Goal: Task Accomplishment & Management: Use online tool/utility

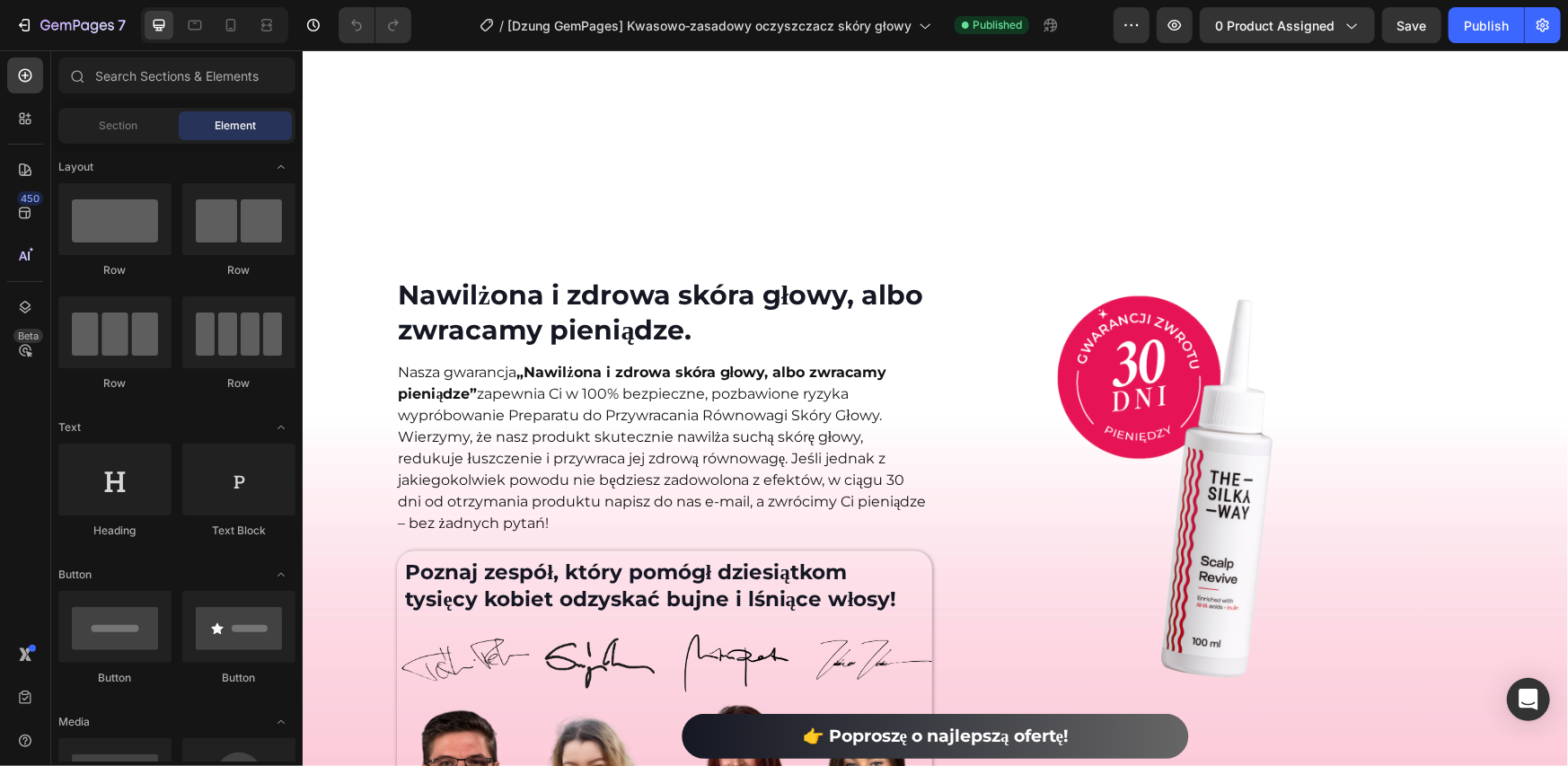
scroll to position [7627, 0]
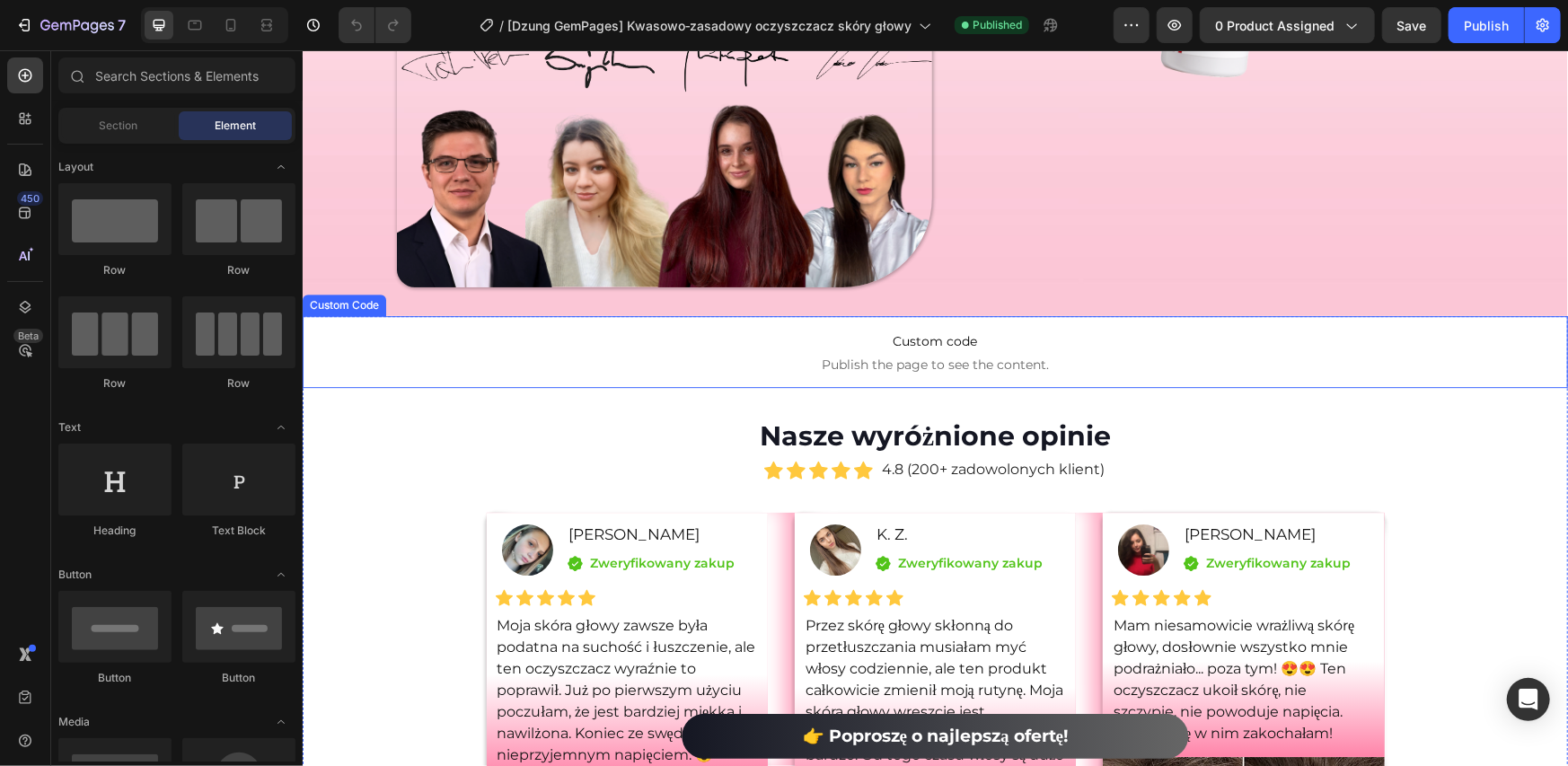
click at [823, 330] on span "Custom code" at bounding box center [934, 341] width 1265 height 21
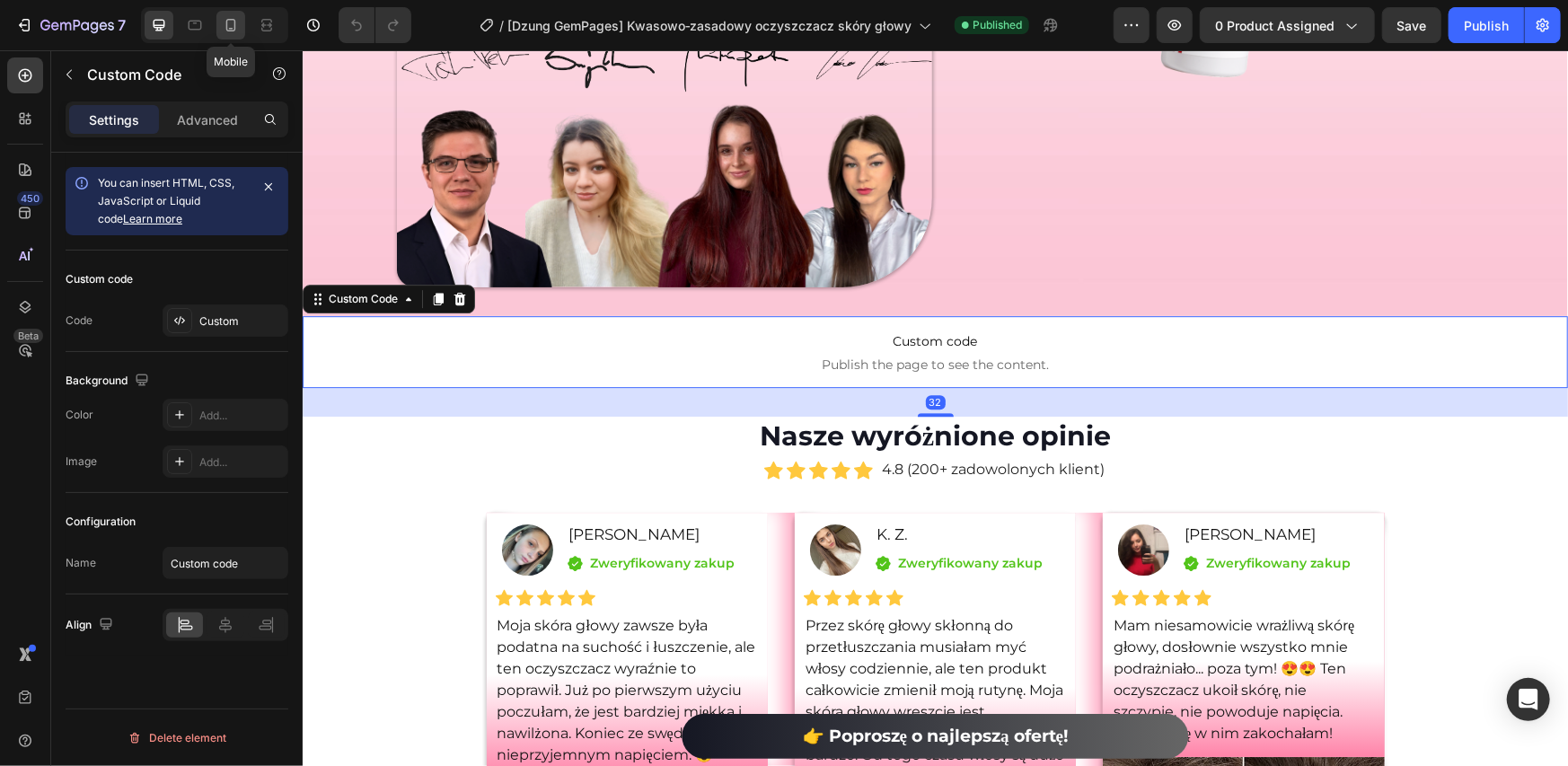
click at [227, 25] on icon at bounding box center [232, 24] width 10 height 13
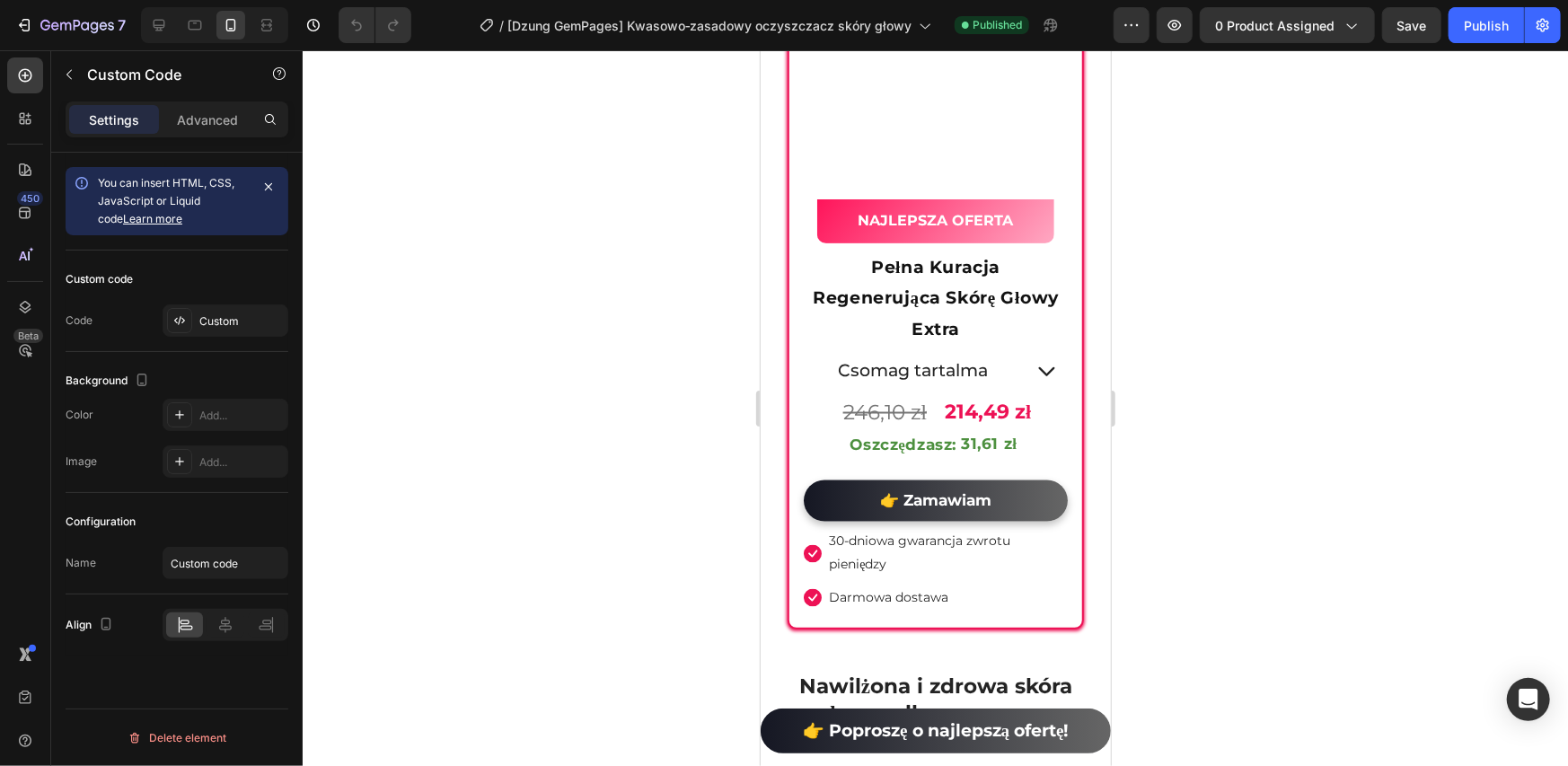
scroll to position [10505, 0]
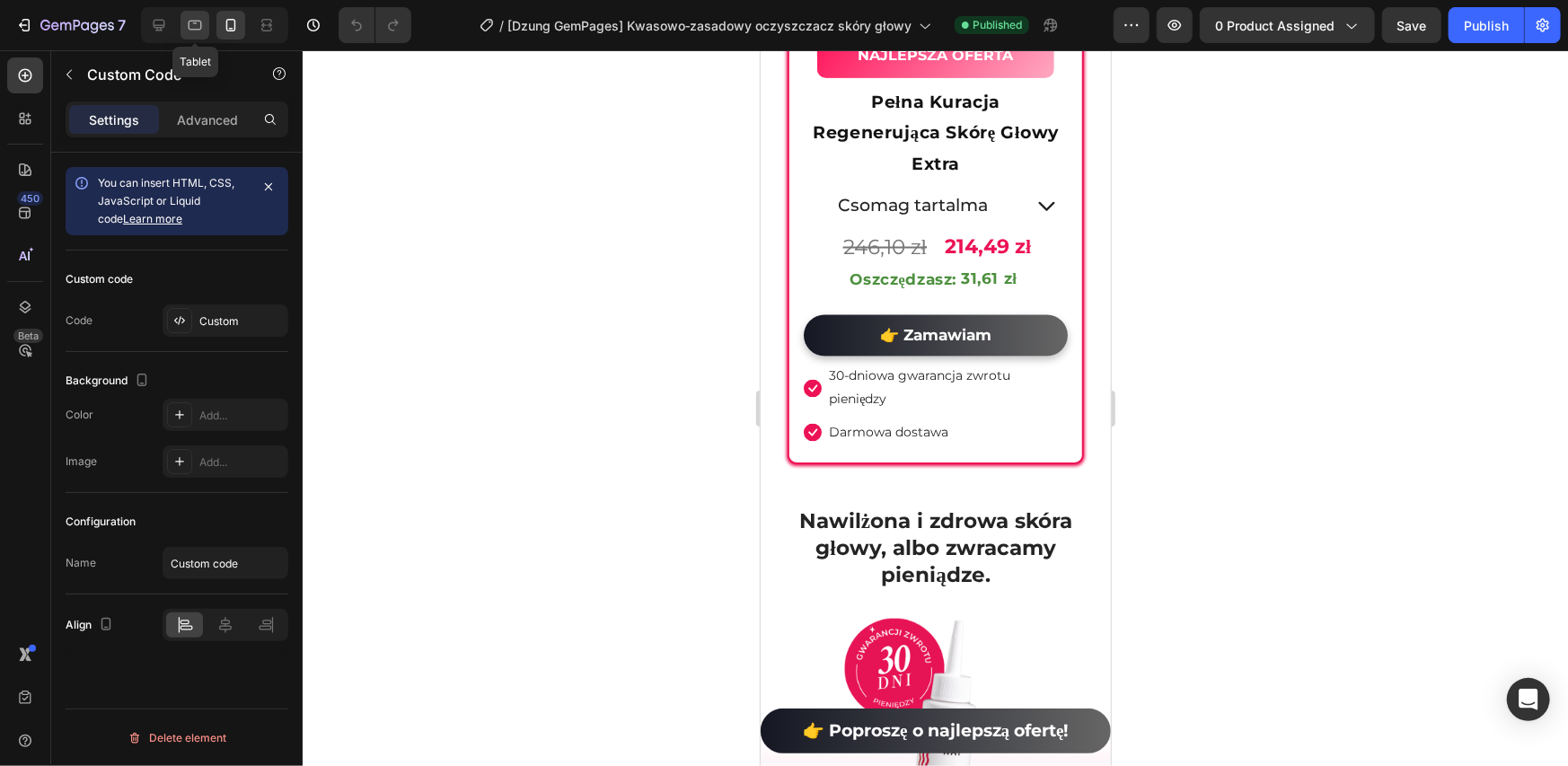
click at [200, 22] on icon at bounding box center [195, 25] width 18 height 18
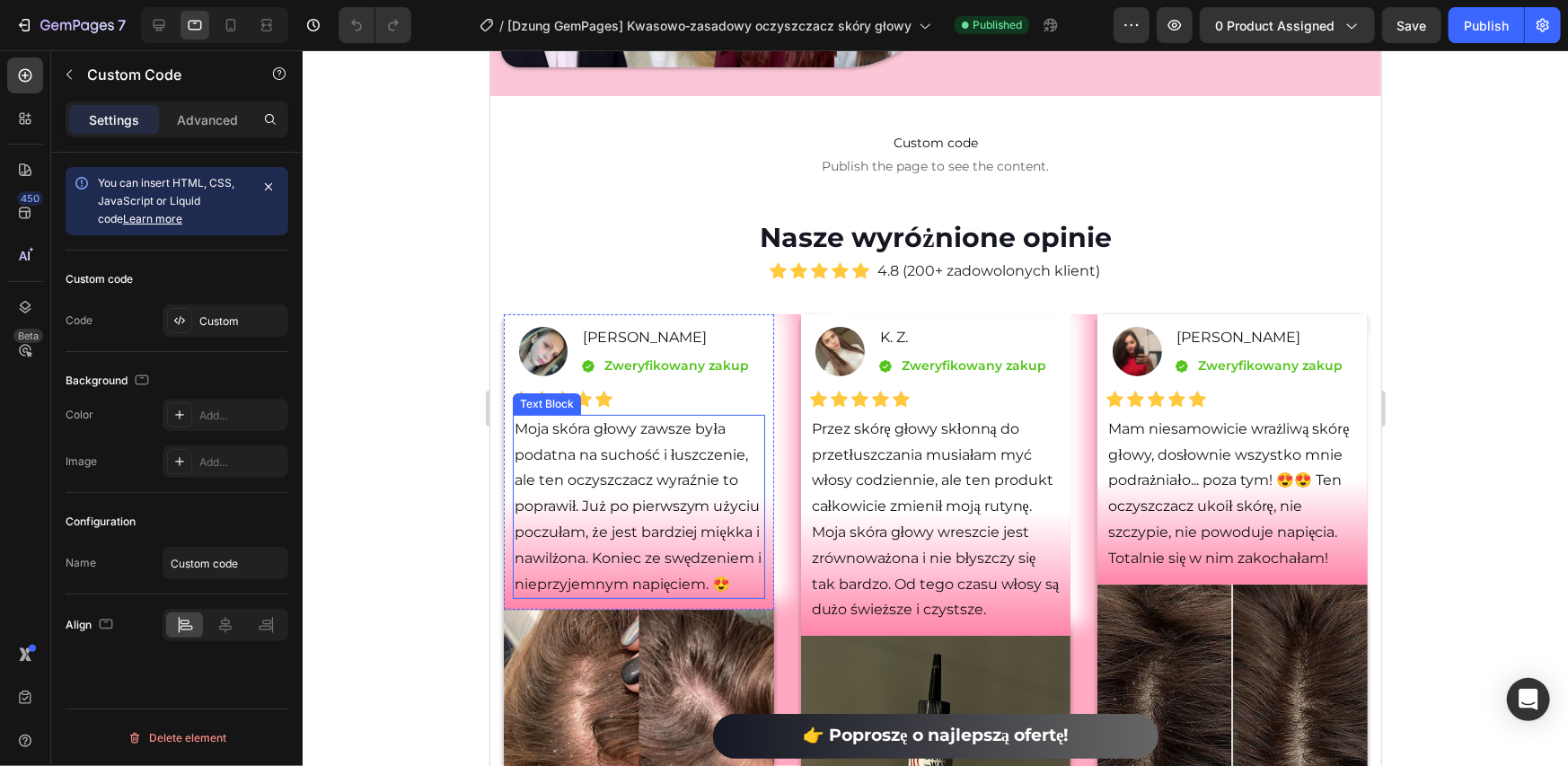
scroll to position [8465, 0]
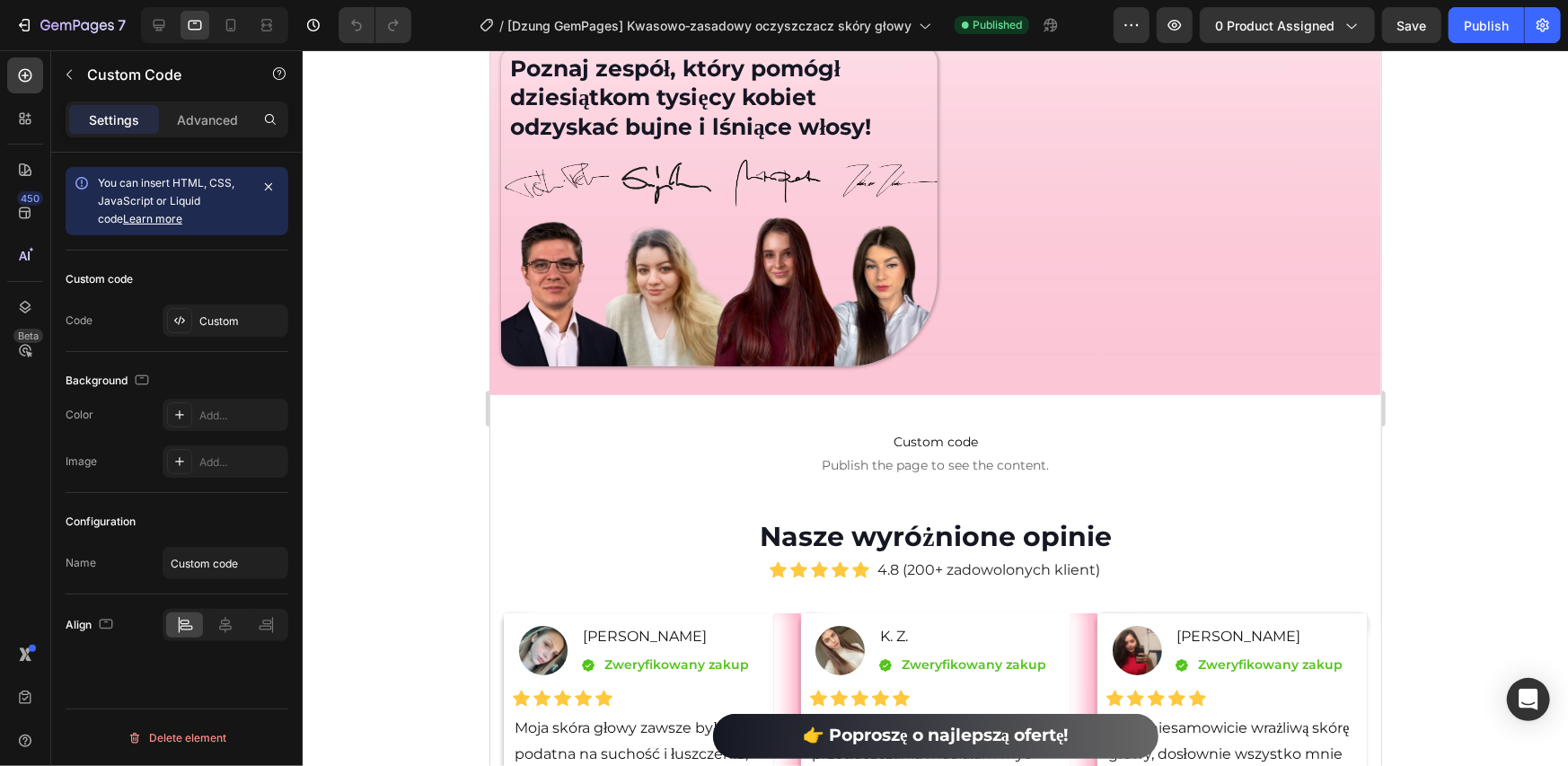
click at [705, 418] on p "Custom code Publish the page to see the content." at bounding box center [935, 452] width 864 height 72
click at [931, 448] on p "Custom code Publish the page to see the content." at bounding box center [935, 452] width 864 height 72
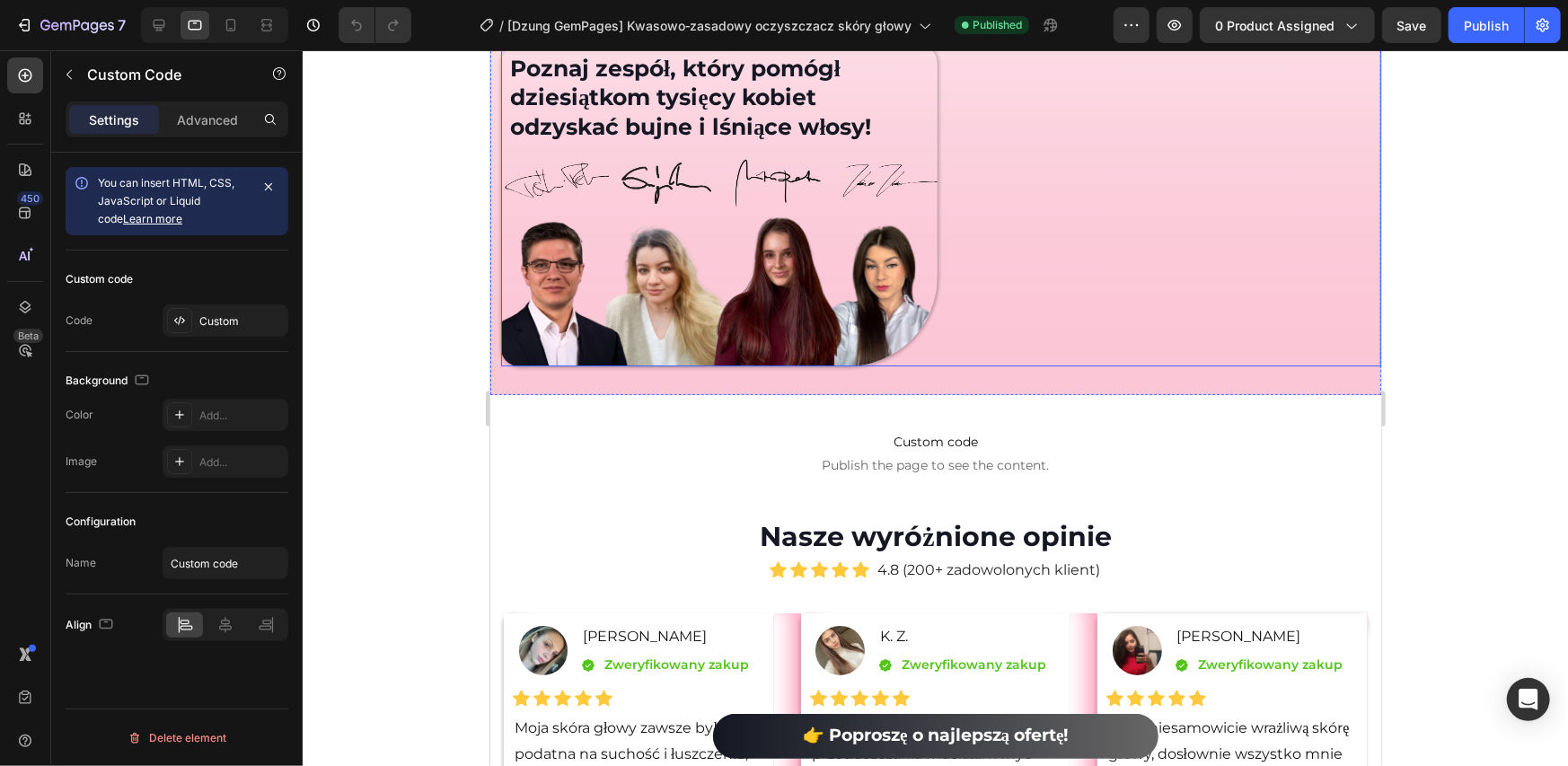
click at [986, 323] on div "Image" at bounding box center [1162, 19] width 437 height 692
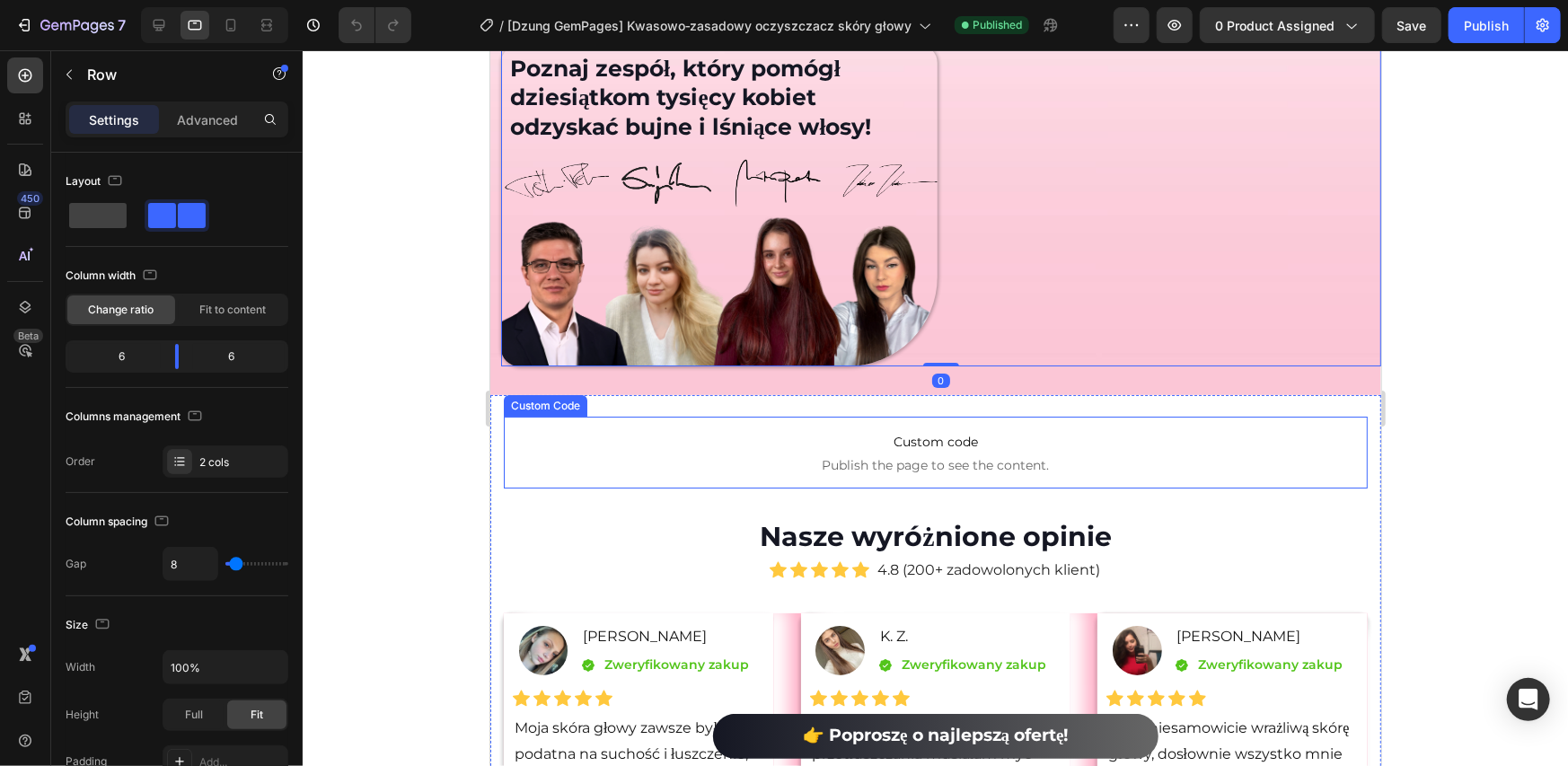
click at [919, 430] on span "Custom code" at bounding box center [935, 441] width 864 height 21
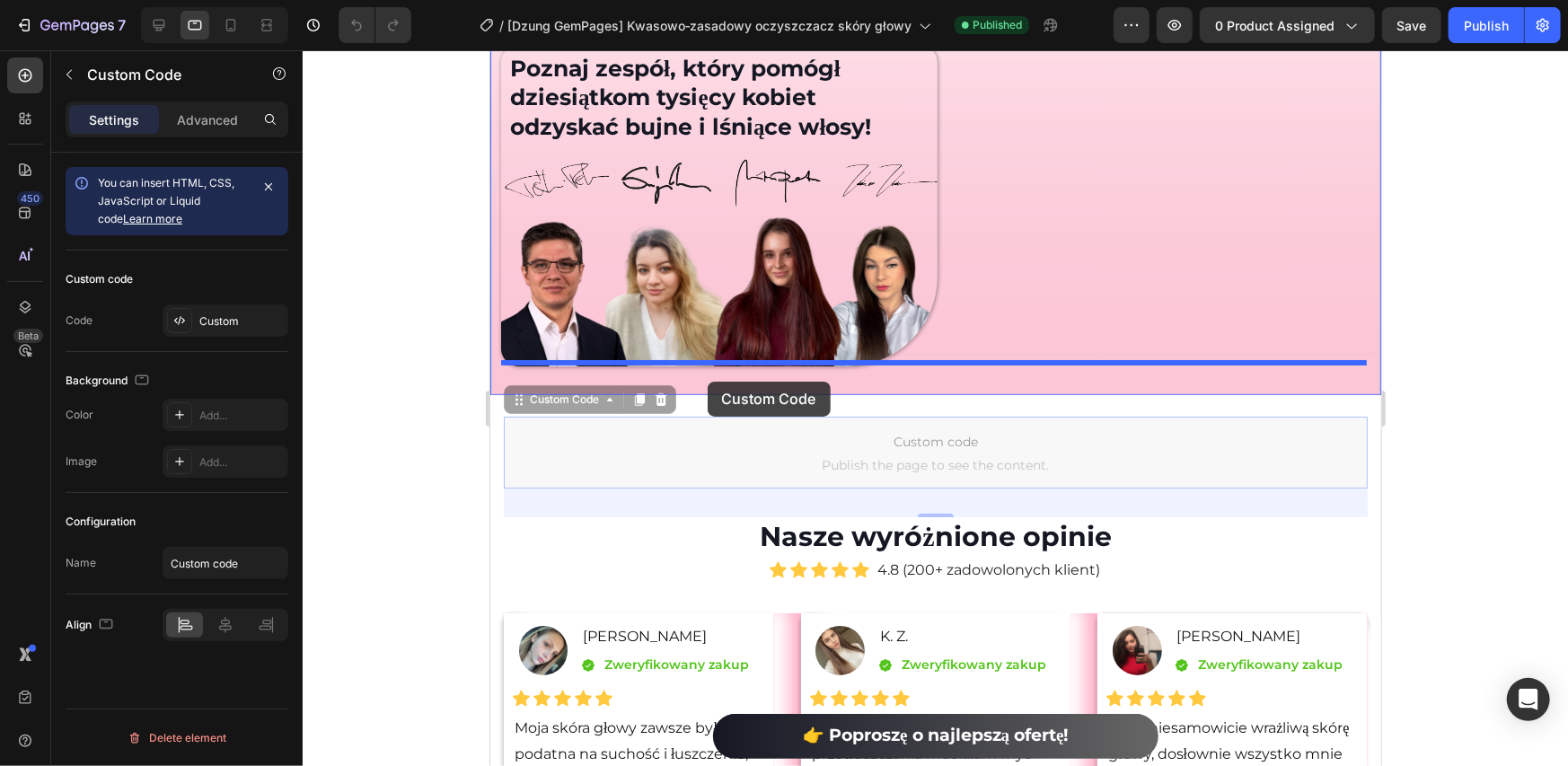
drag, startPoint x: 540, startPoint y: 400, endPoint x: 707, endPoint y: 381, distance: 168.1
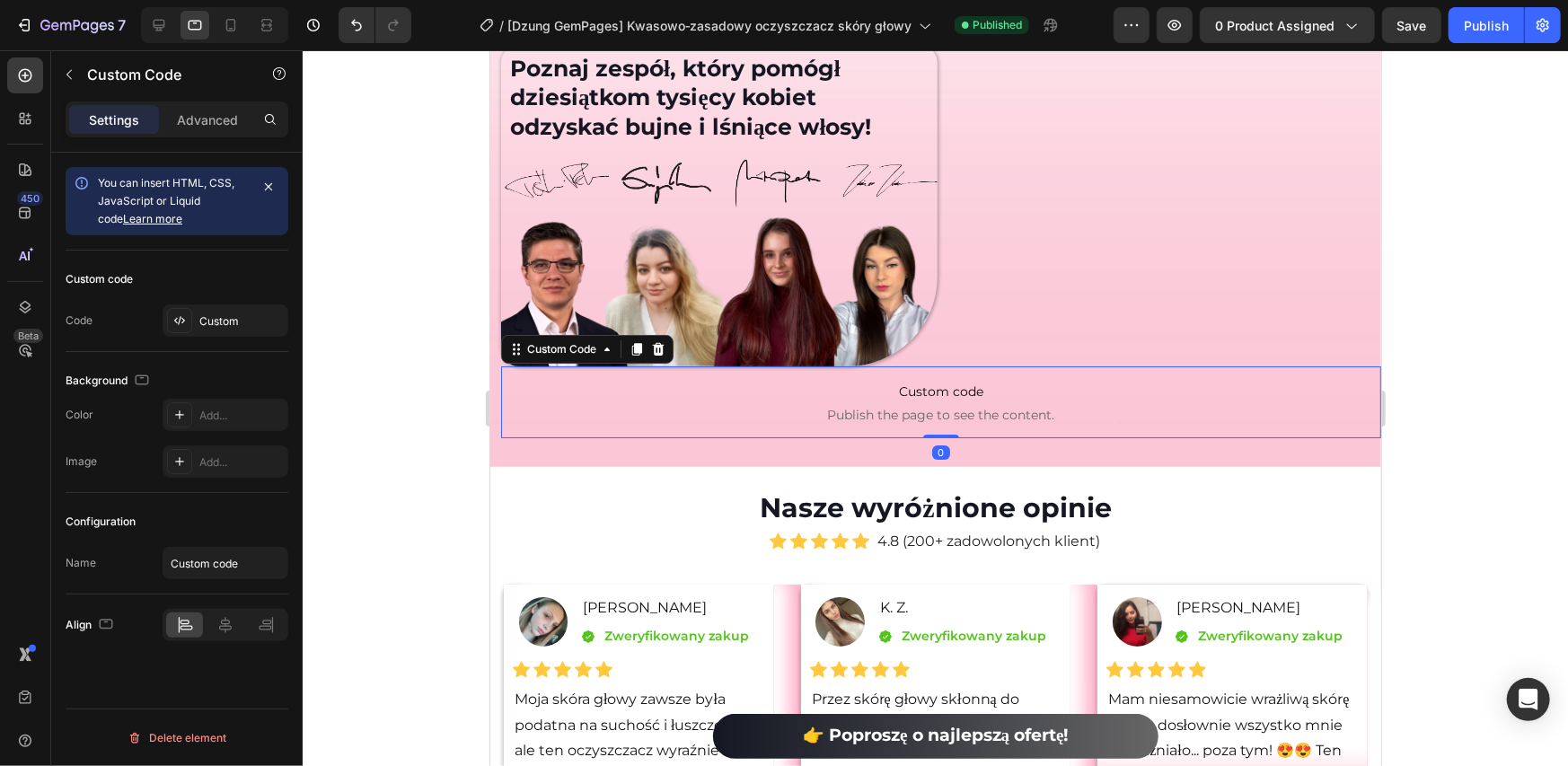
drag, startPoint x: 939, startPoint y: 457, endPoint x: 939, endPoint y: 410, distance: 47.0
click at [939, 410] on div "Custom code Publish the page to see the content. Custom Code 0" at bounding box center [940, 402] width 880 height 72
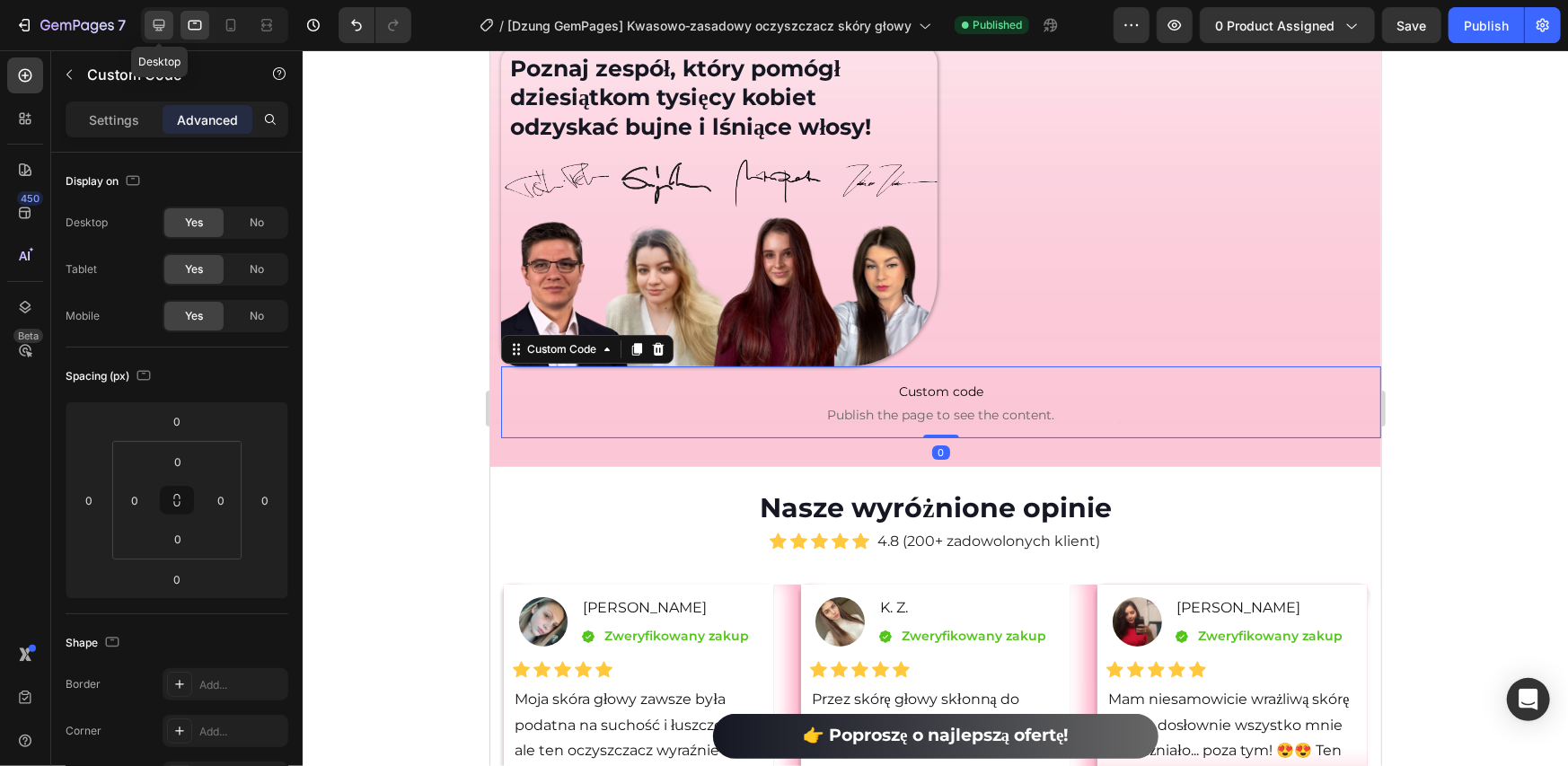
click at [162, 19] on icon at bounding box center [160, 25] width 12 height 12
type input "32"
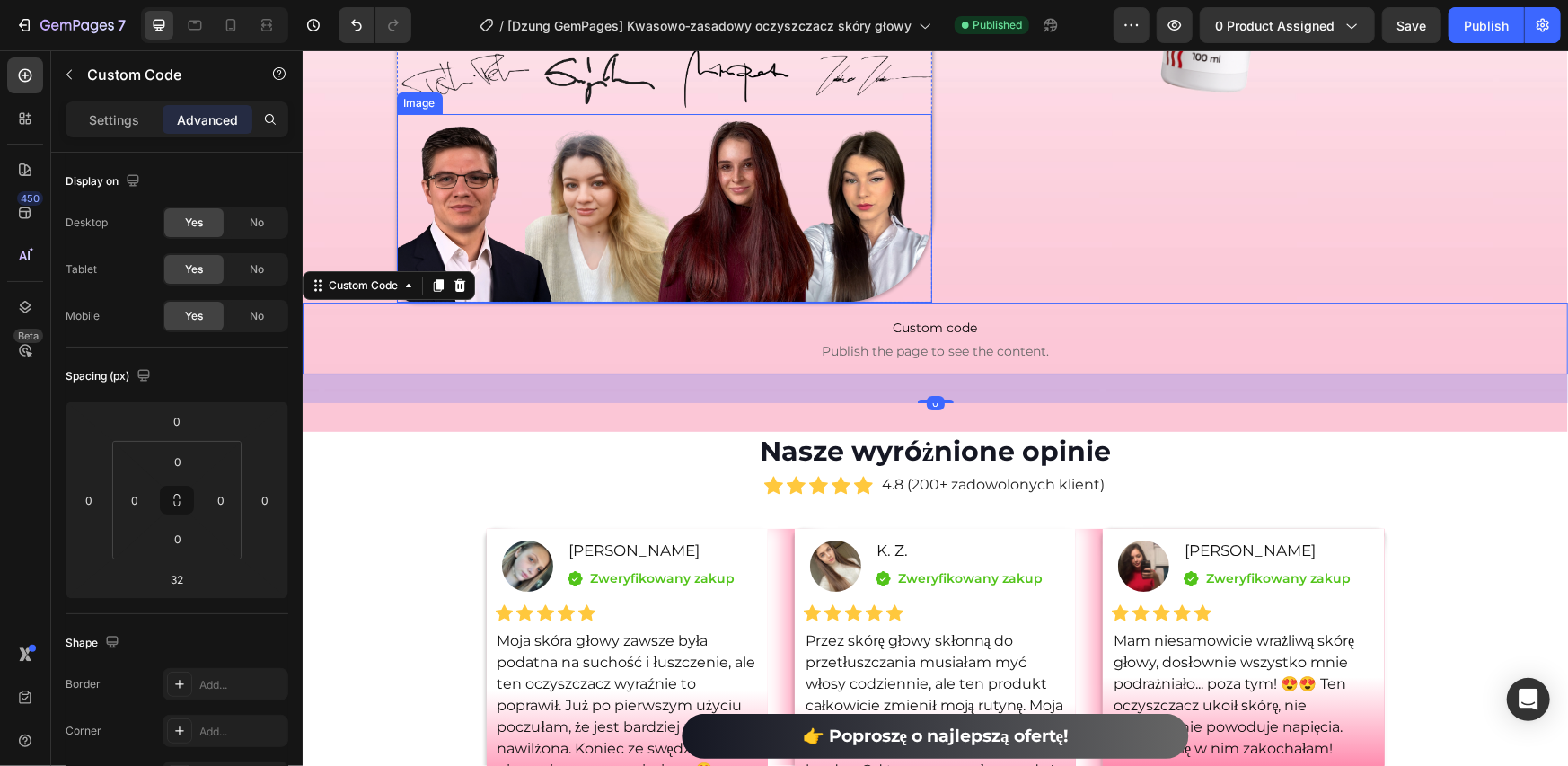
scroll to position [8665, 0]
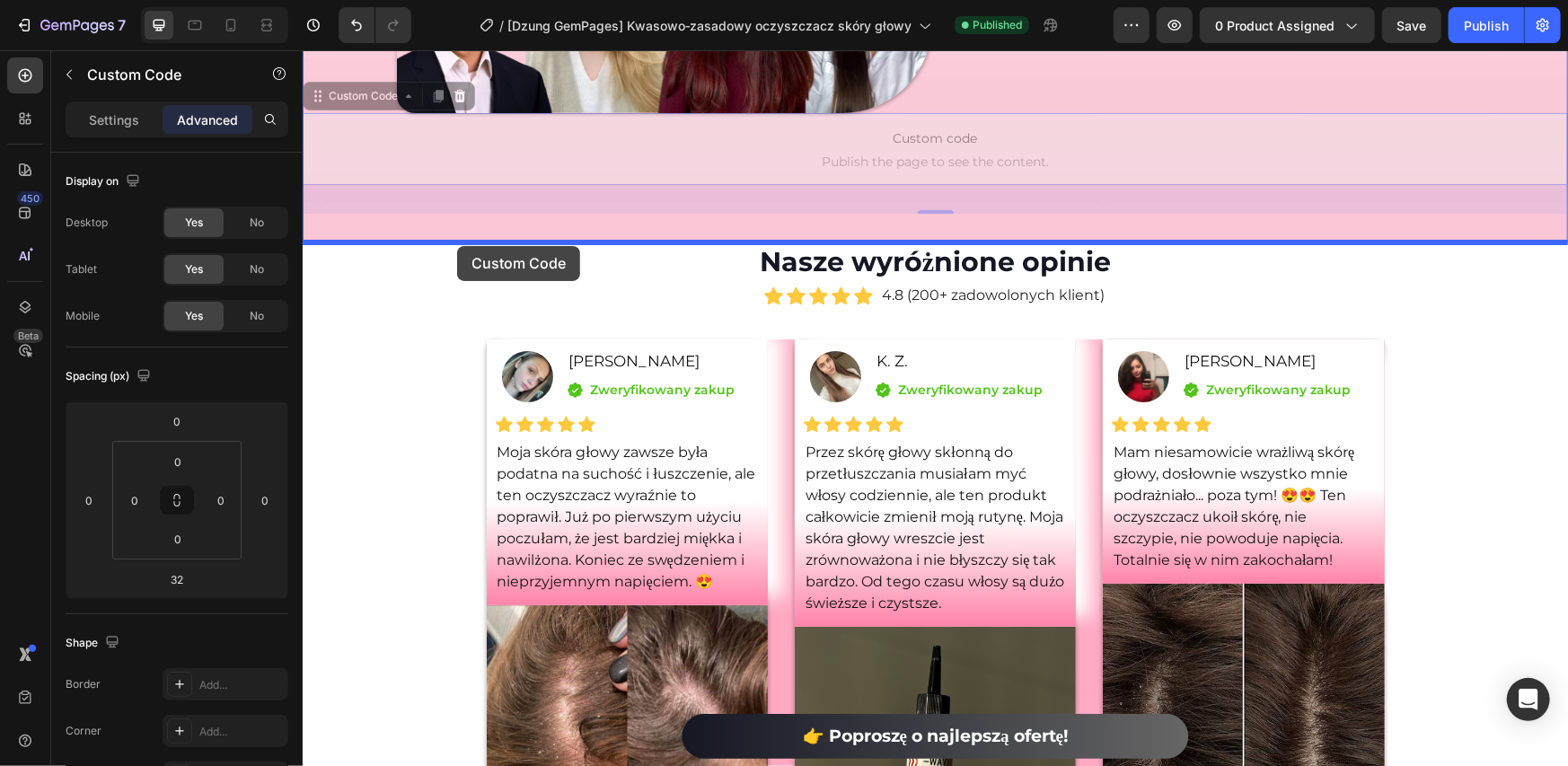
drag, startPoint x: 346, startPoint y: 96, endPoint x: 456, endPoint y: 245, distance: 185.2
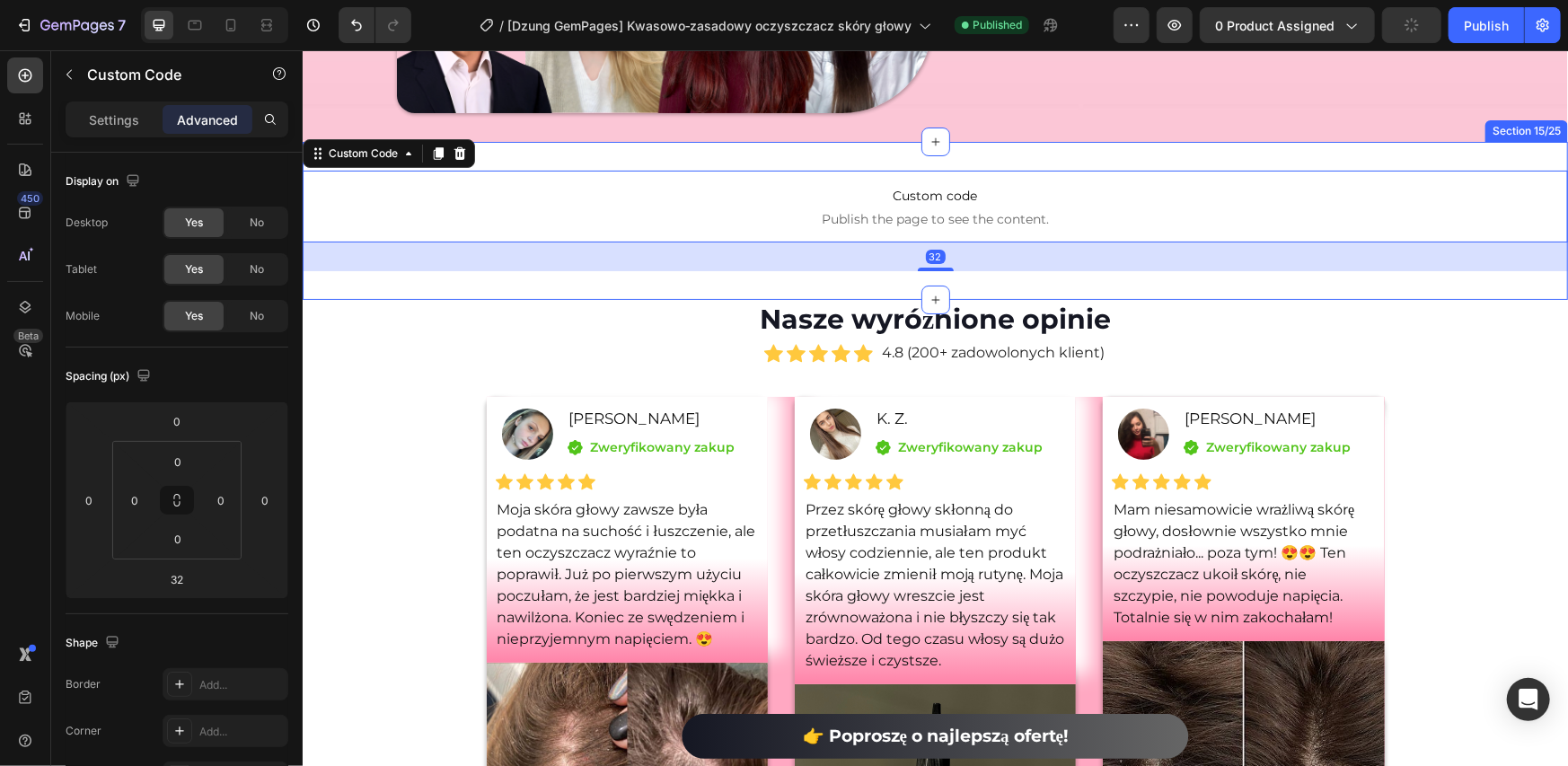
click at [786, 149] on div "Custom code Publish the page to see the content. Custom Code 32 Section 15/25" at bounding box center [934, 220] width 1265 height 158
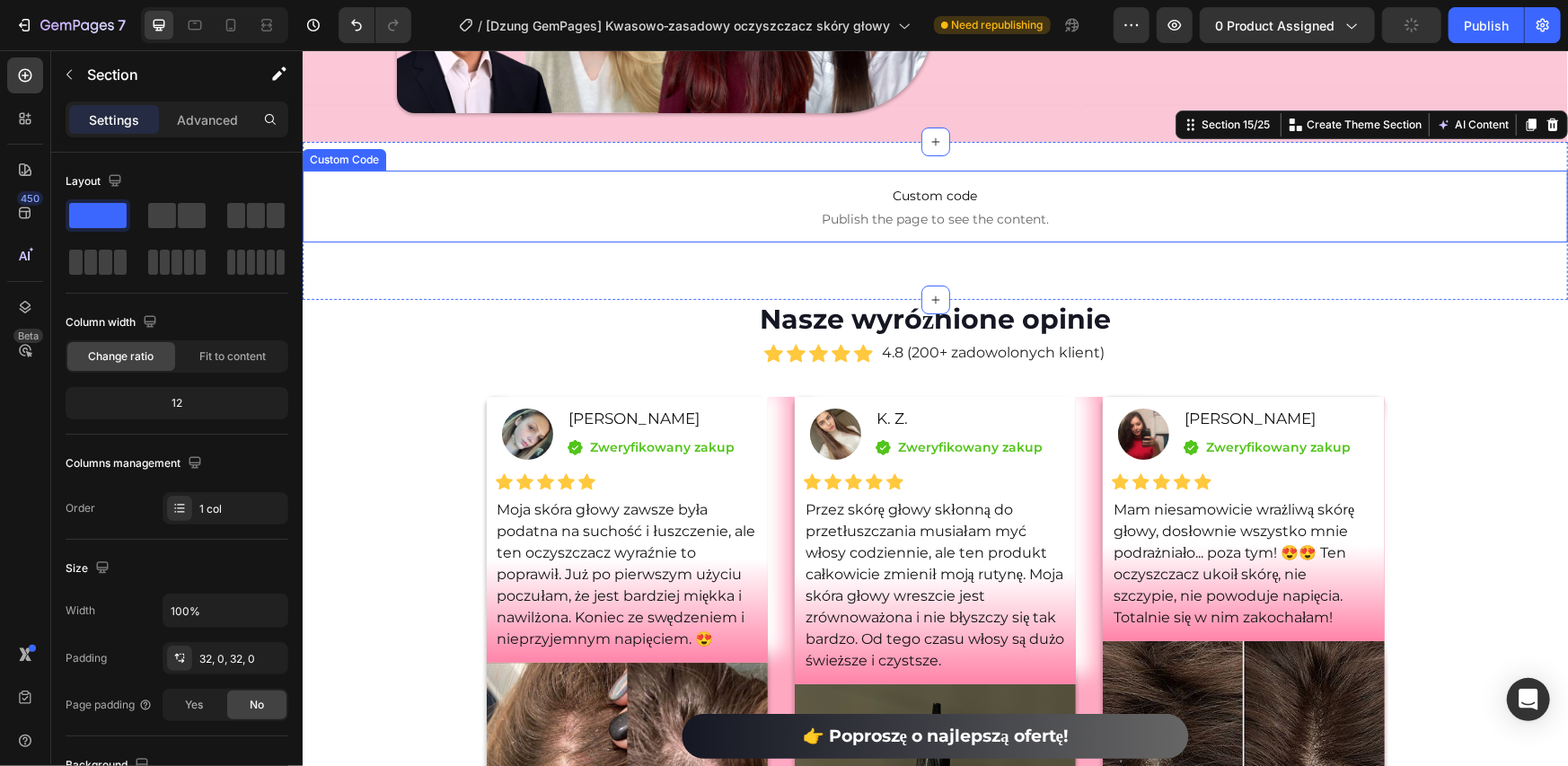
click at [459, 180] on p "Custom code Publish the page to see the content." at bounding box center [934, 205] width 1265 height 72
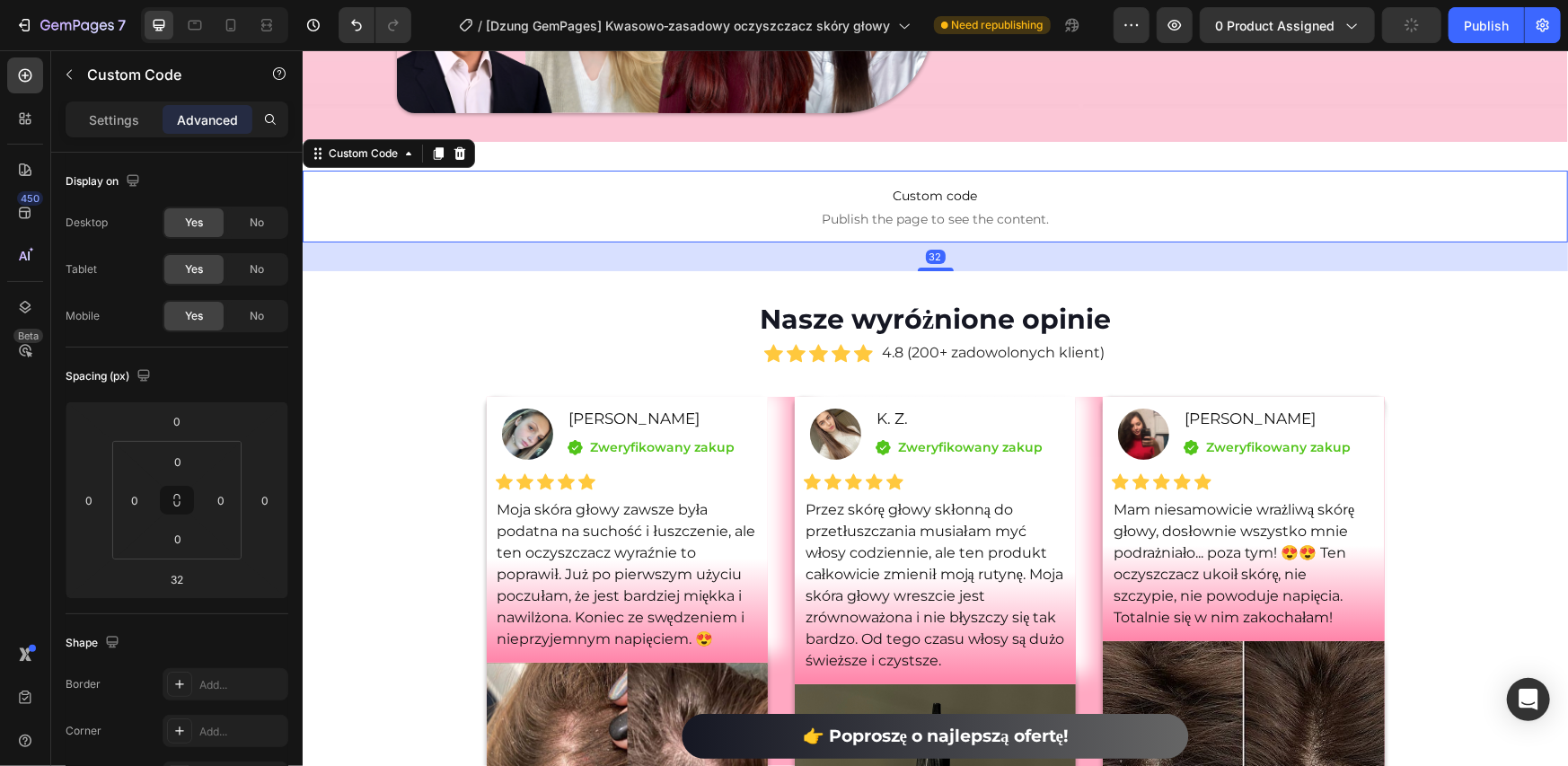
click at [197, 111] on p "Advanced" at bounding box center [207, 120] width 61 height 18
click at [173, 587] on input "32" at bounding box center [176, 579] width 36 height 27
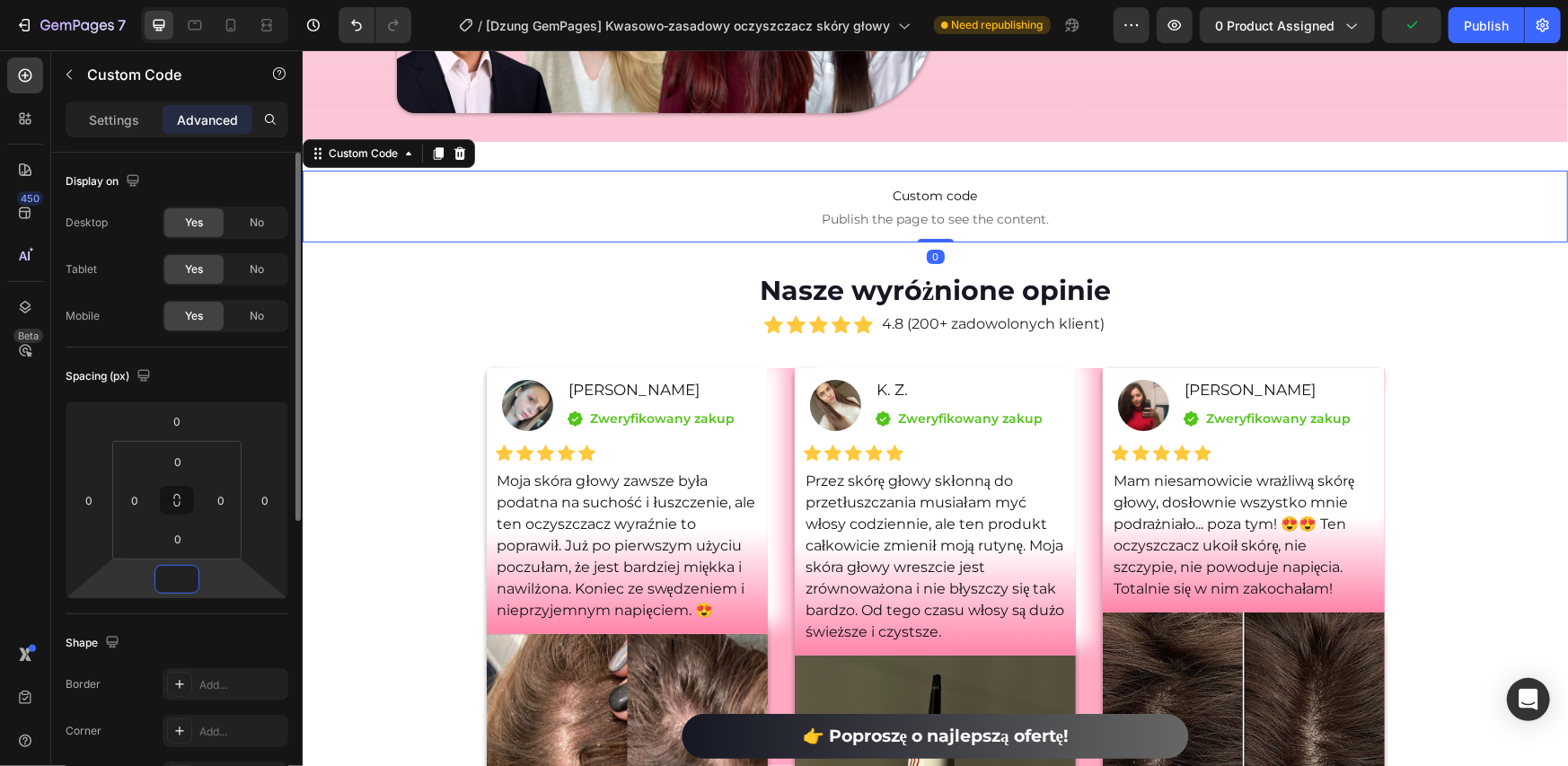
type input "0"
click at [0, 0] on div "Spacing (px) 0 0 0 0 0 0 0 0" at bounding box center [0, 0] width 0 height 0
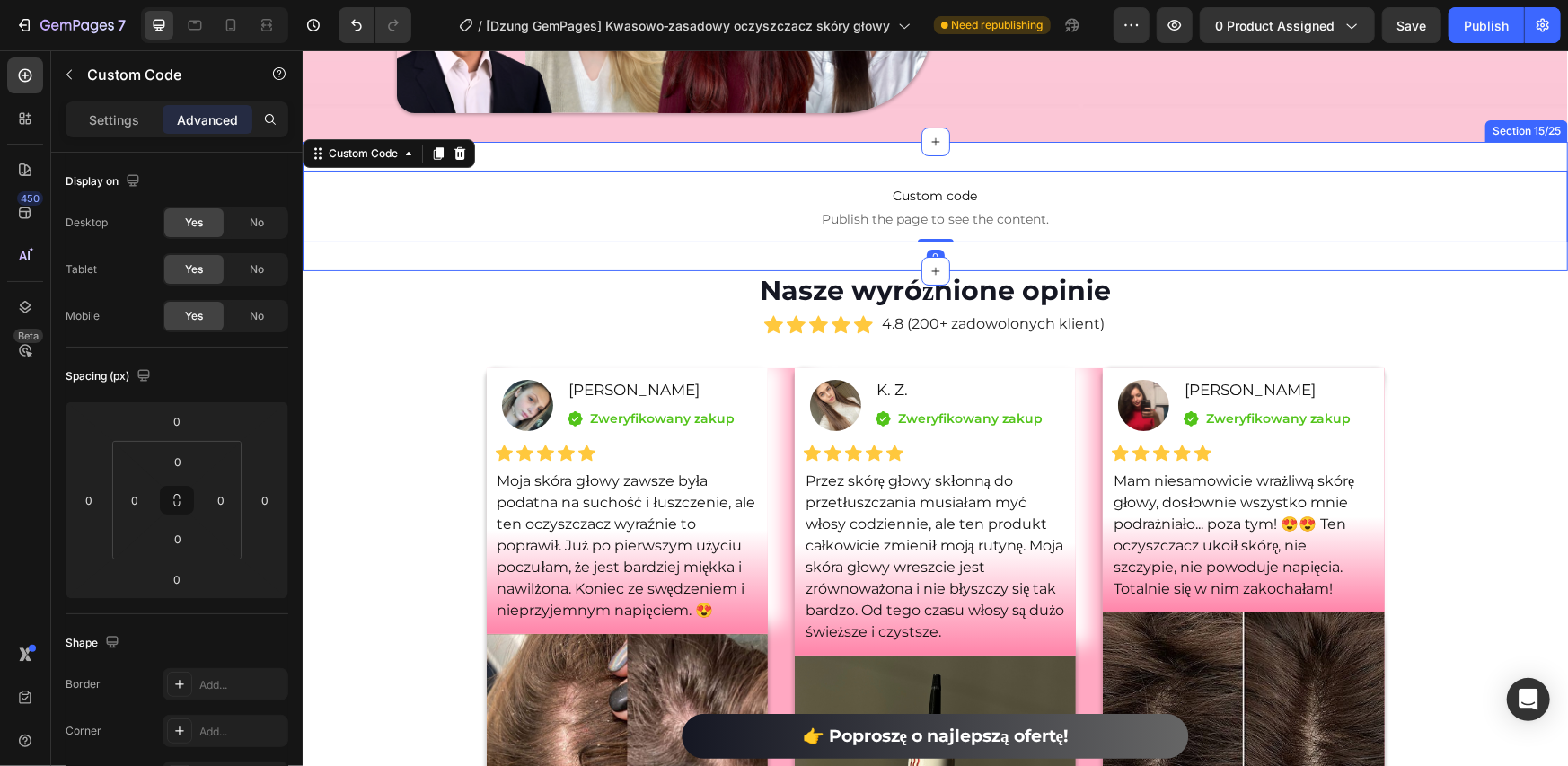
click at [731, 158] on div "Custom code Publish the page to see the content. Custom Code 0 Section 15/25" at bounding box center [934, 205] width 1265 height 129
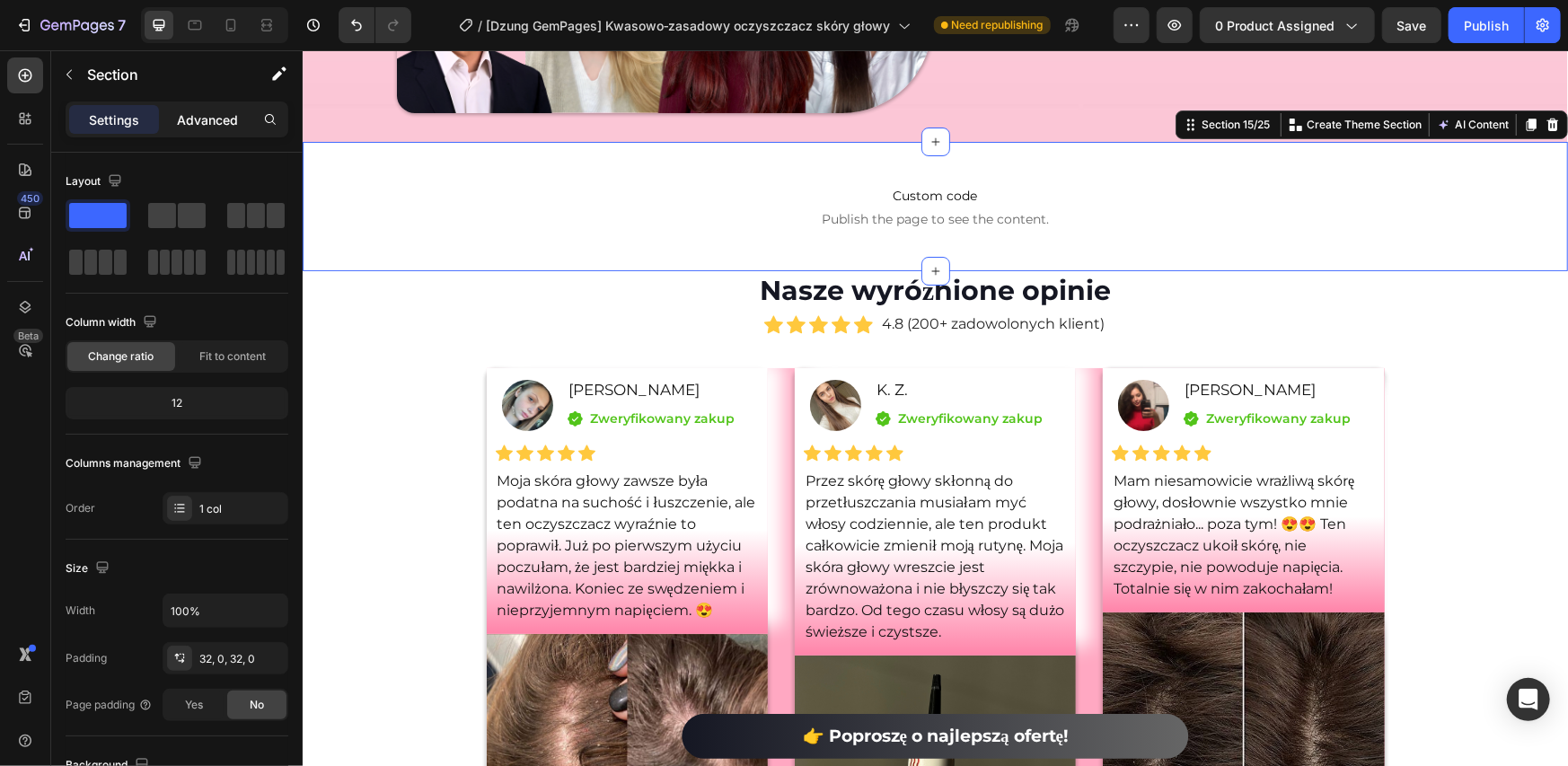
click at [227, 111] on p "Advanced" at bounding box center [207, 120] width 61 height 18
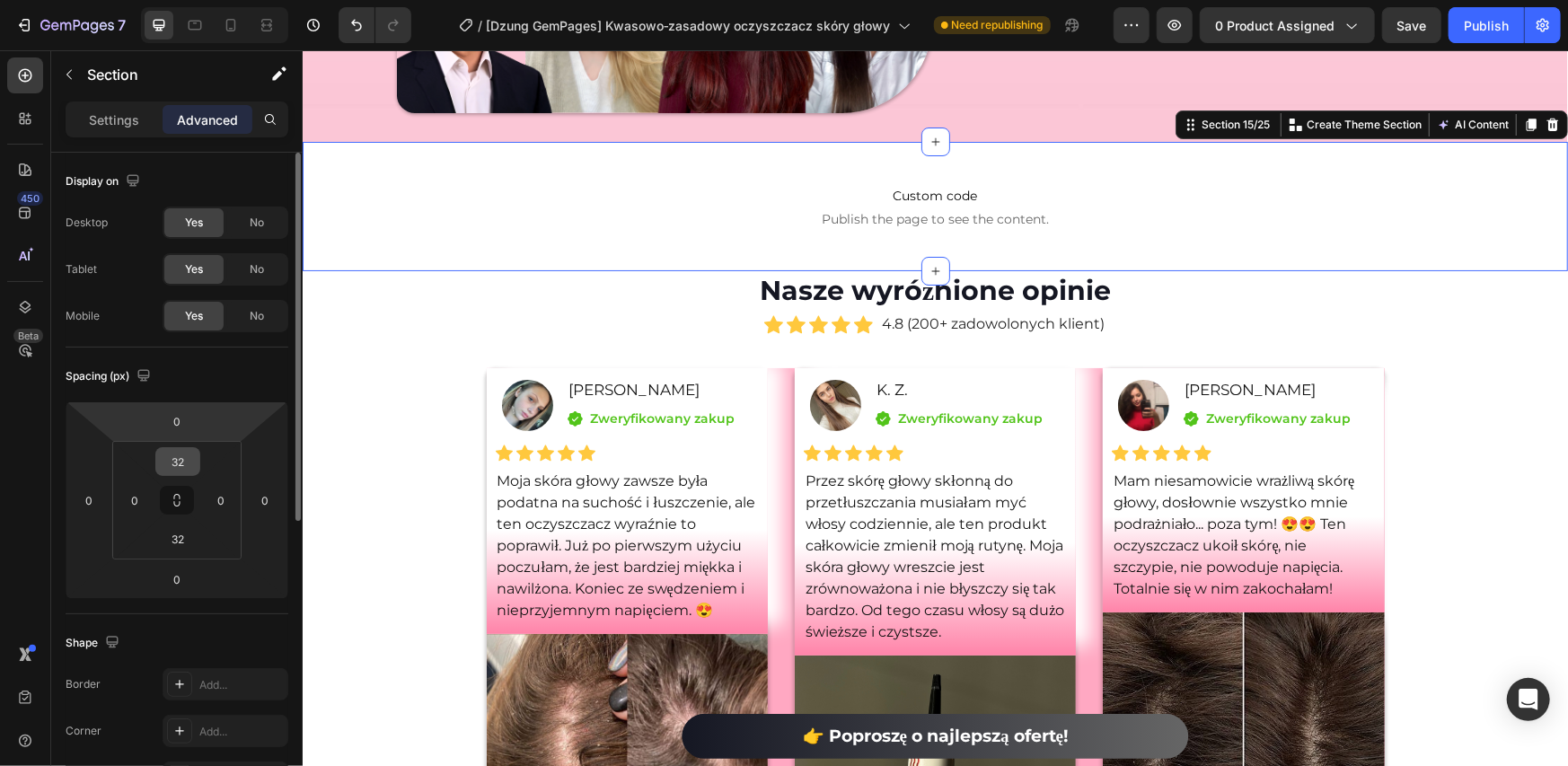
click at [193, 454] on input "32" at bounding box center [177, 462] width 36 height 27
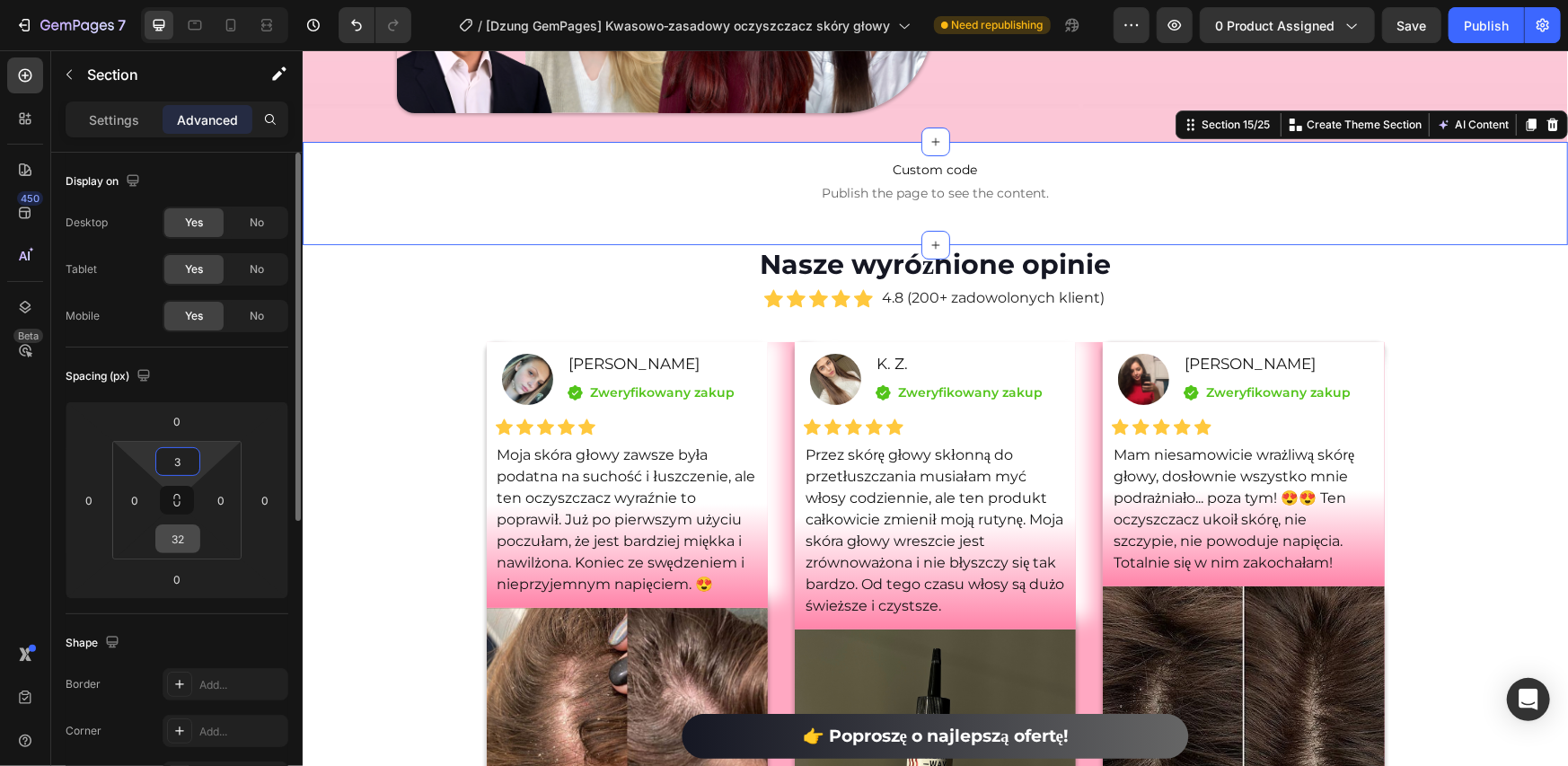
type input "3"
click at [172, 530] on input "32" at bounding box center [177, 539] width 36 height 27
click at [176, 457] on input "3" at bounding box center [177, 462] width 36 height 27
type input "2"
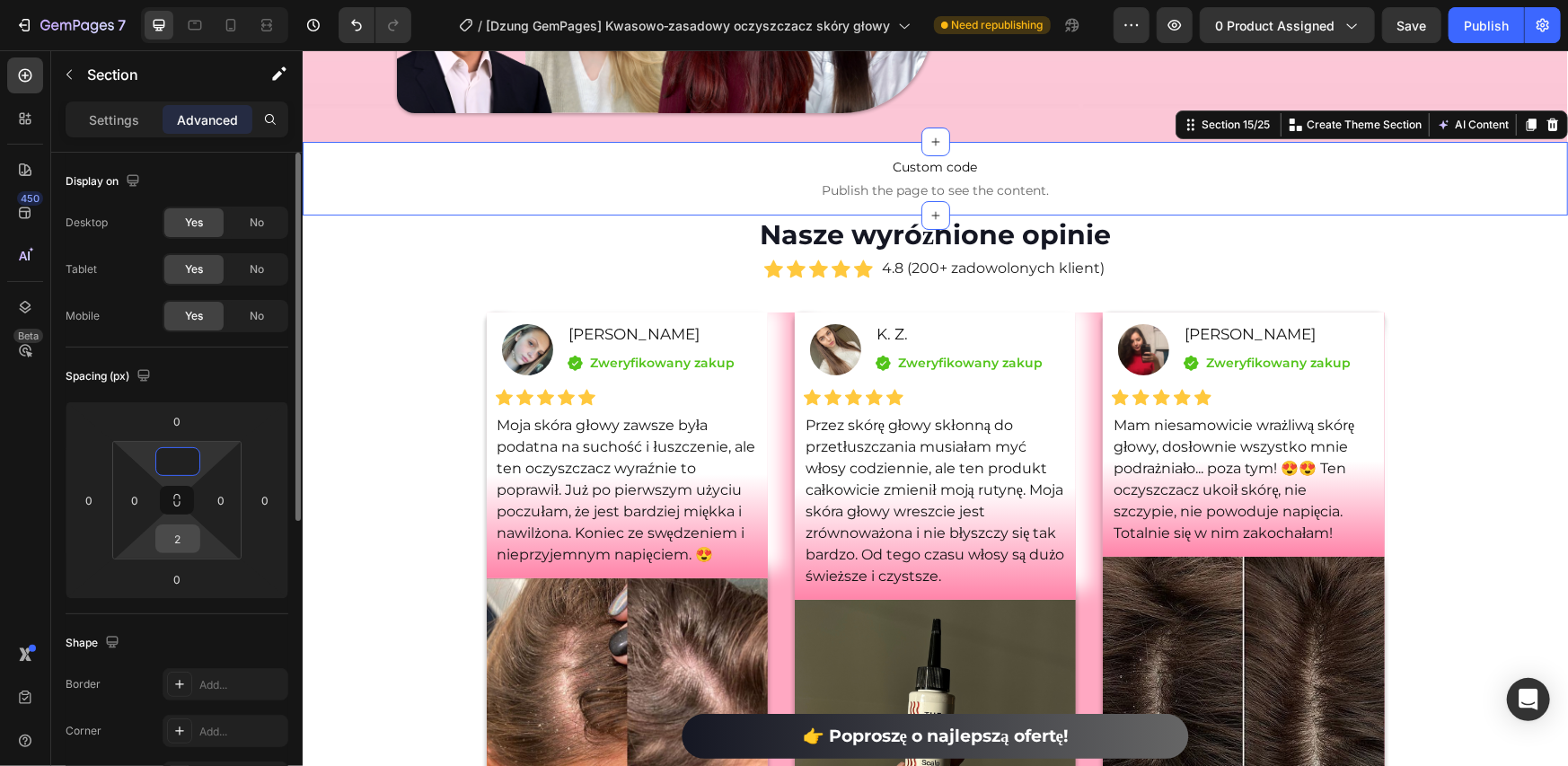
type input "0"
click at [178, 529] on input "2" at bounding box center [177, 539] width 36 height 27
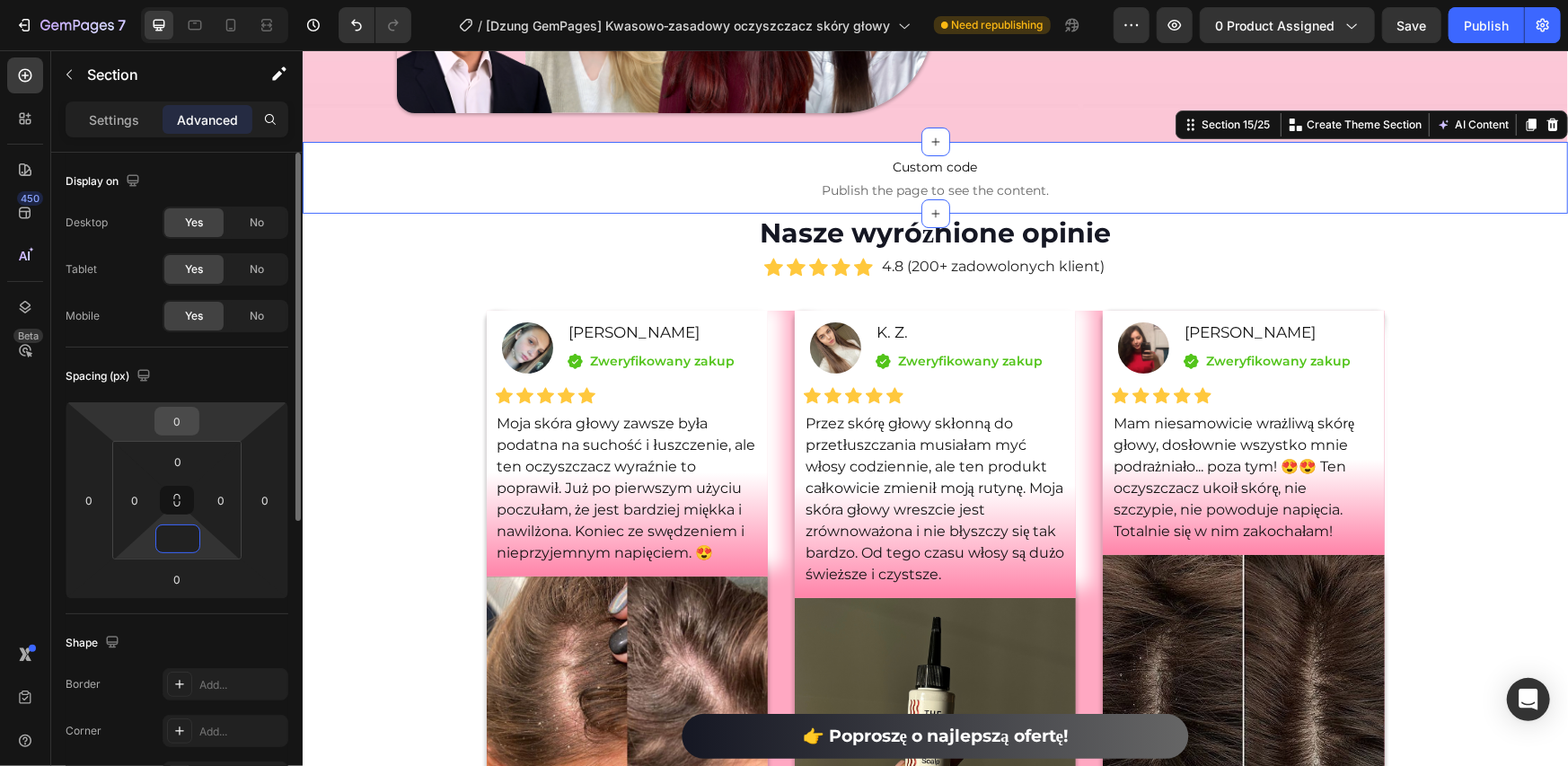
type input "0"
click at [180, 421] on input "0" at bounding box center [176, 421] width 36 height 27
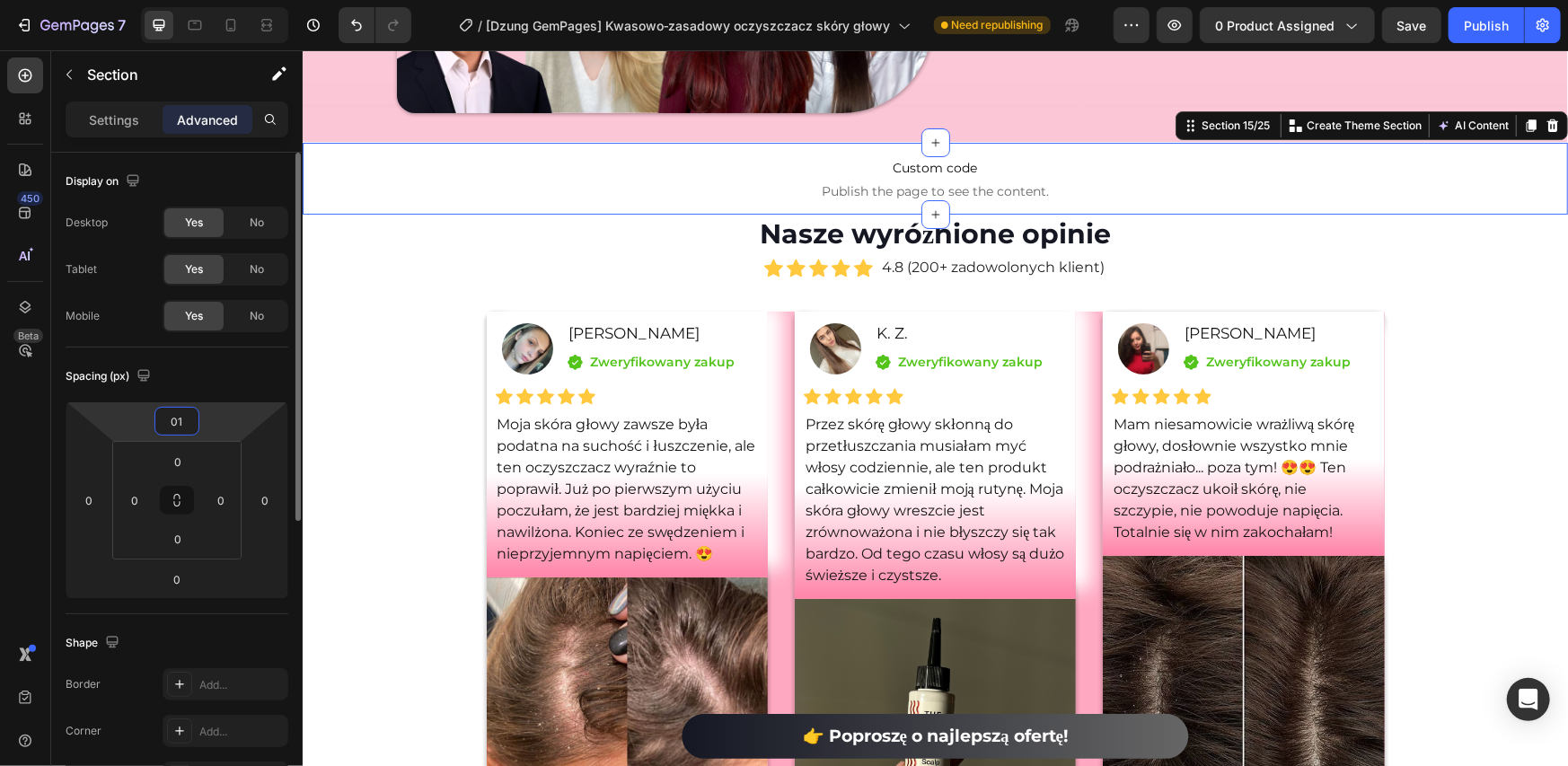
type input "1"
click at [197, 362] on div "Spacing (px)" at bounding box center [176, 377] width 223 height 29
click at [174, 431] on input "1" at bounding box center [176, 421] width 36 height 27
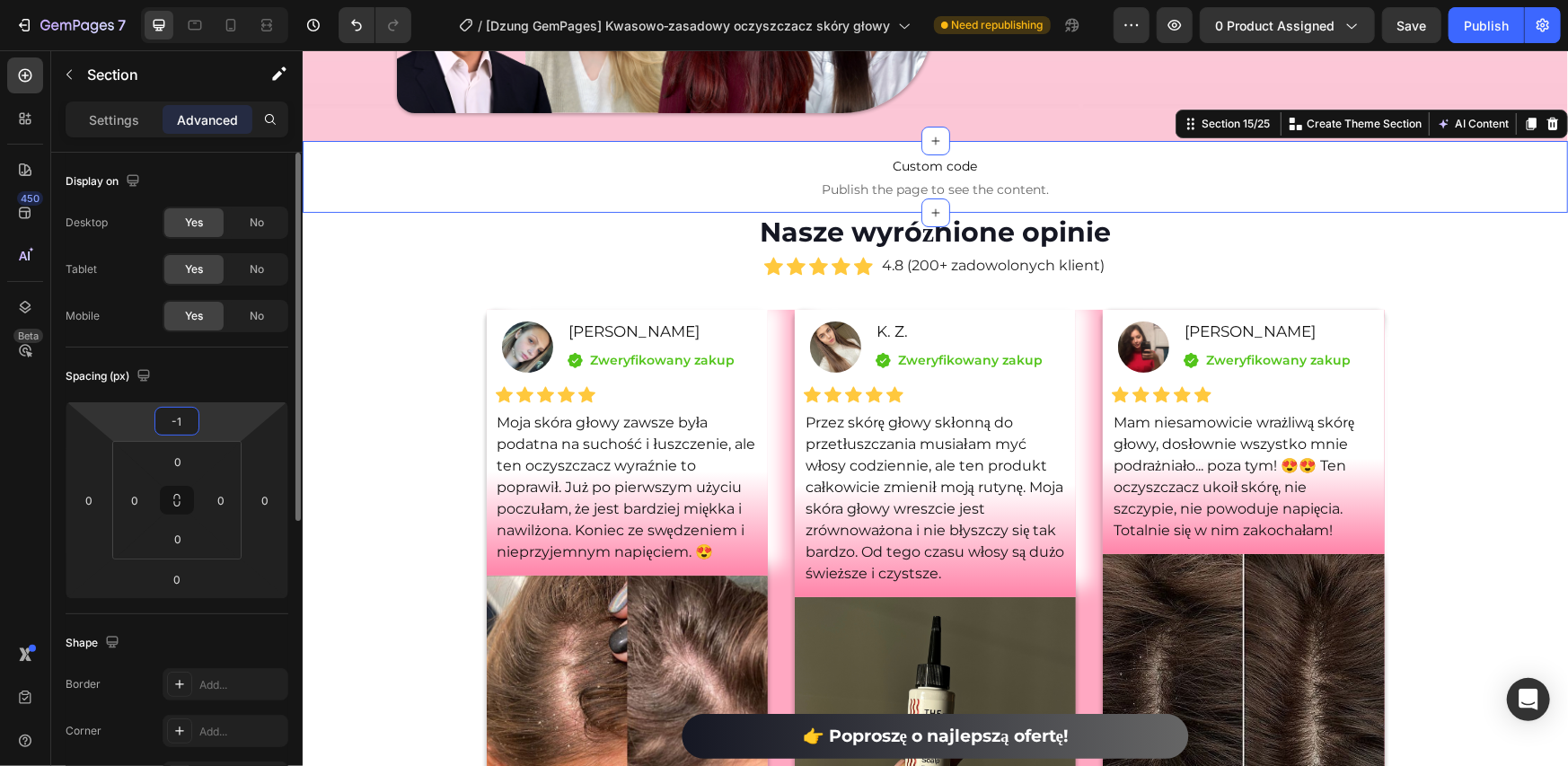
type input "-1"
click at [189, 367] on div "Spacing (px)" at bounding box center [176, 377] width 223 height 29
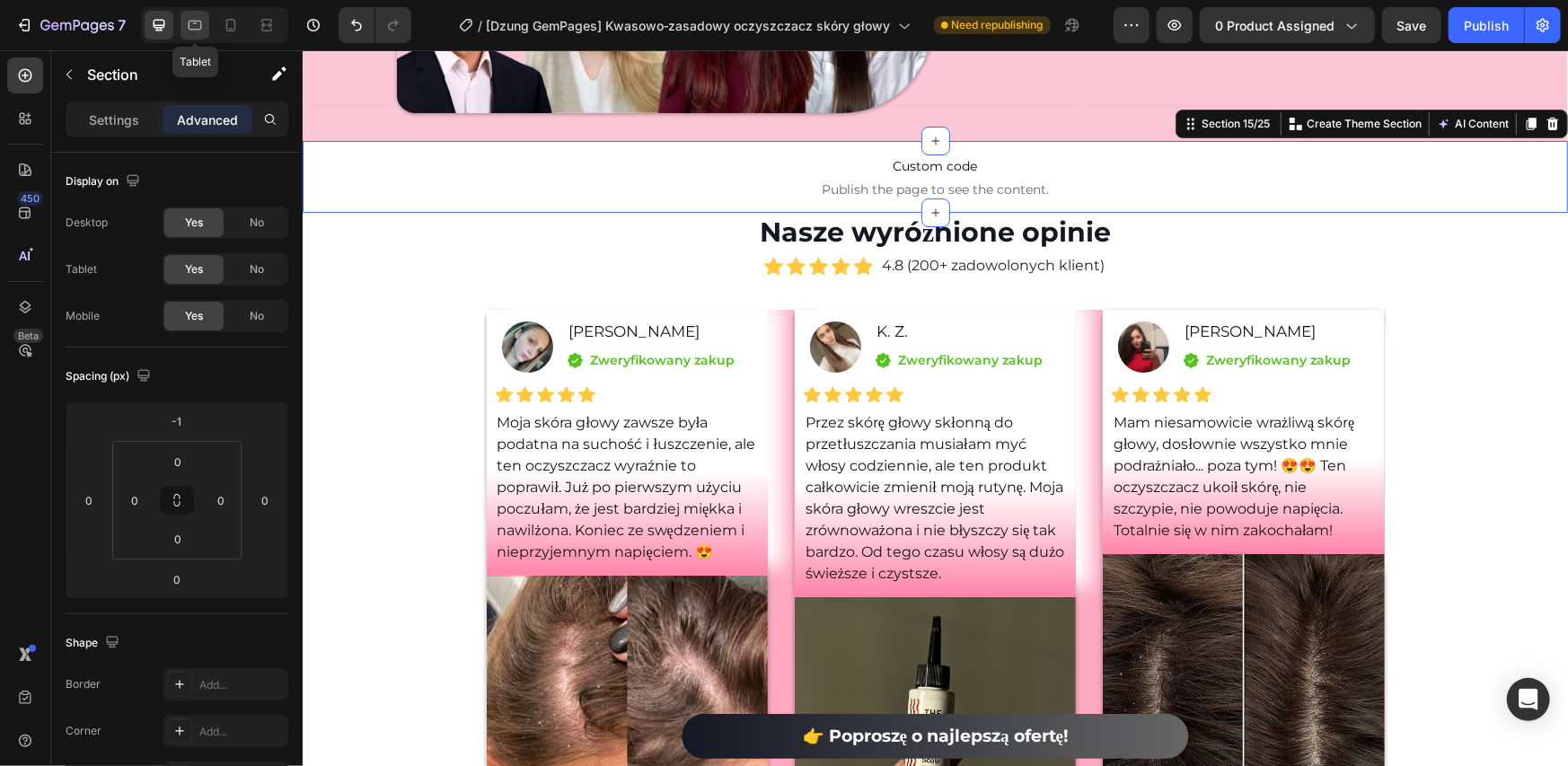
click at [204, 22] on div at bounding box center [196, 25] width 29 height 29
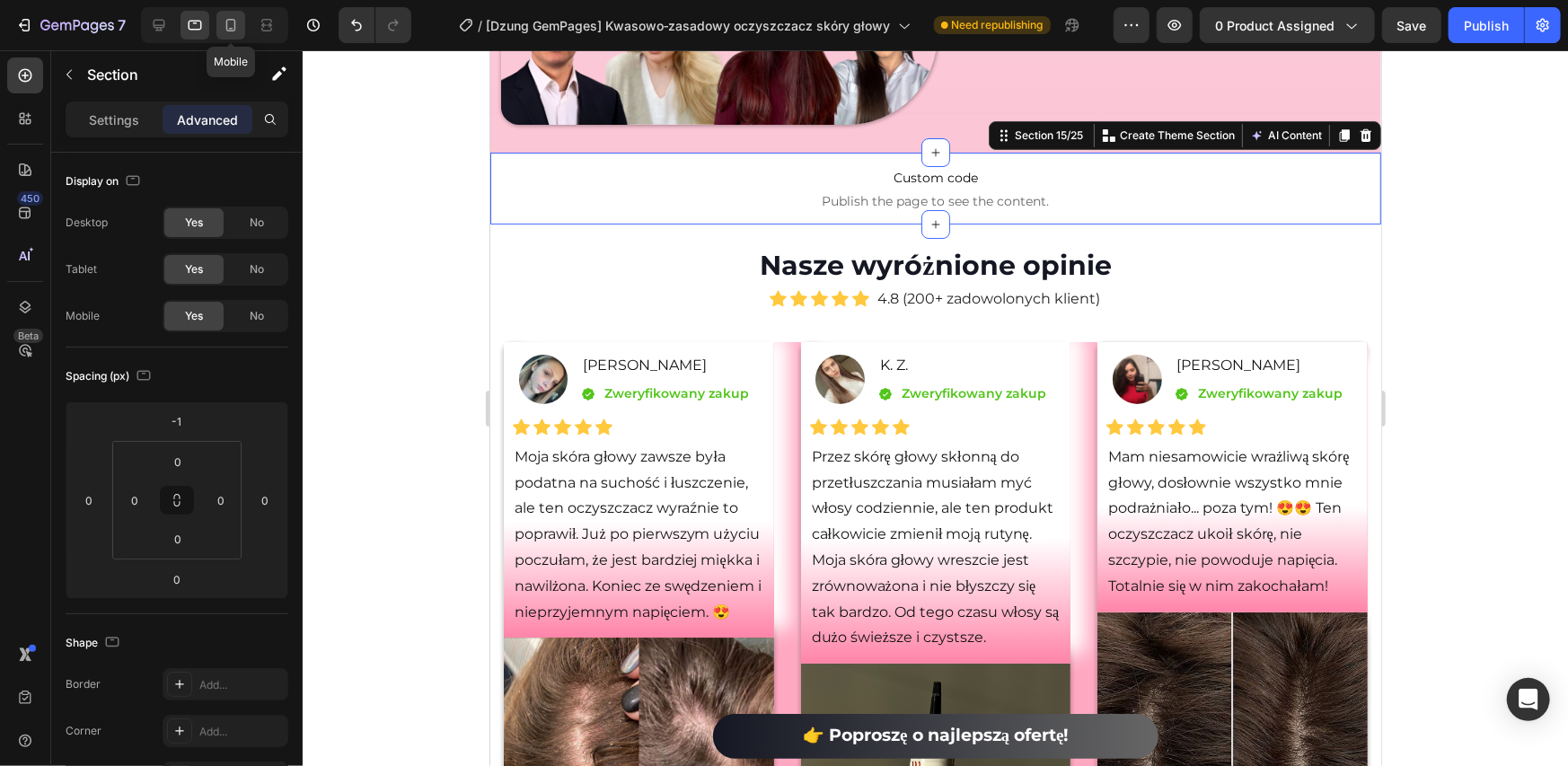
scroll to position [8741, 0]
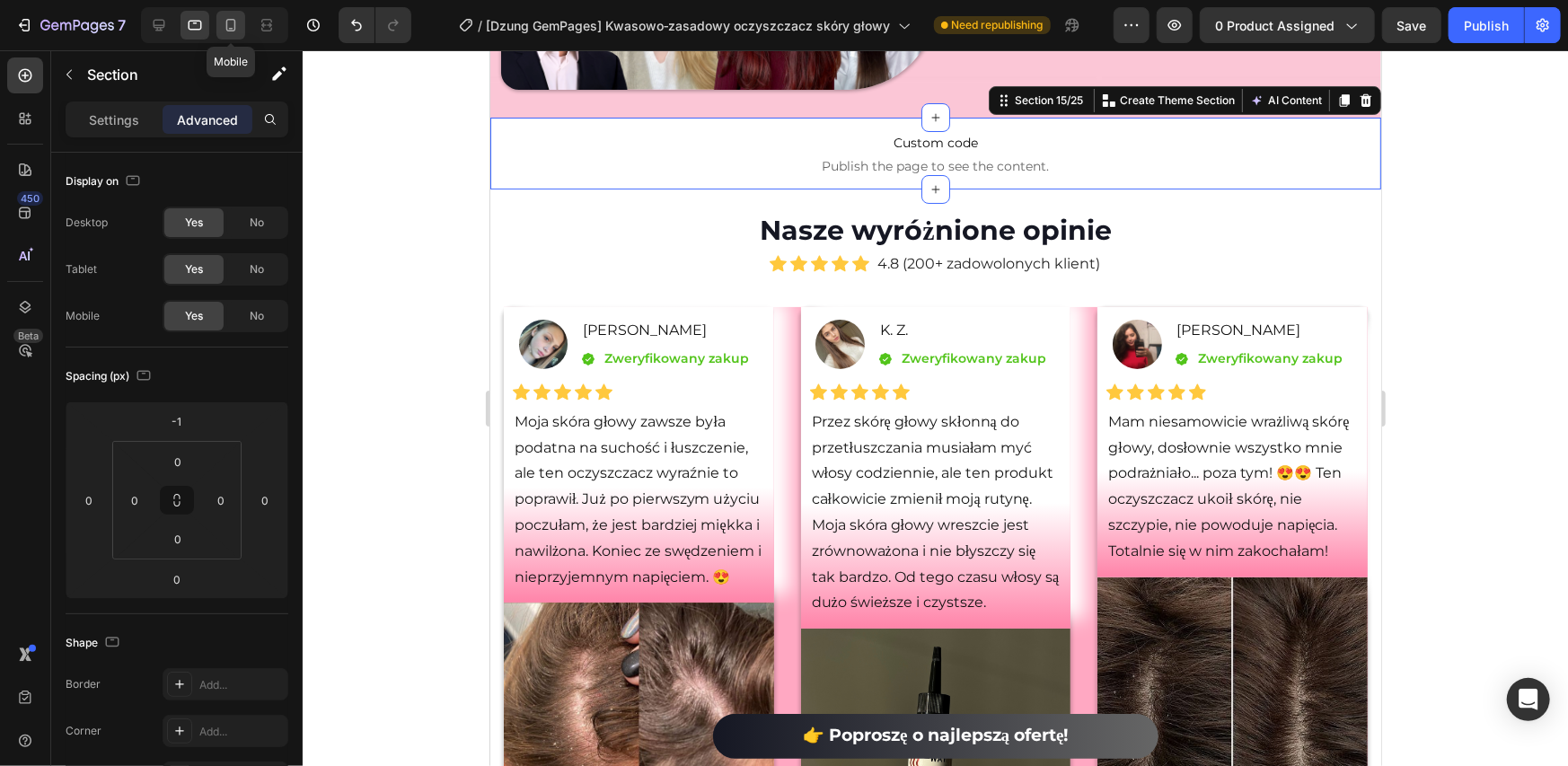
click at [231, 26] on icon at bounding box center [231, 25] width 18 height 18
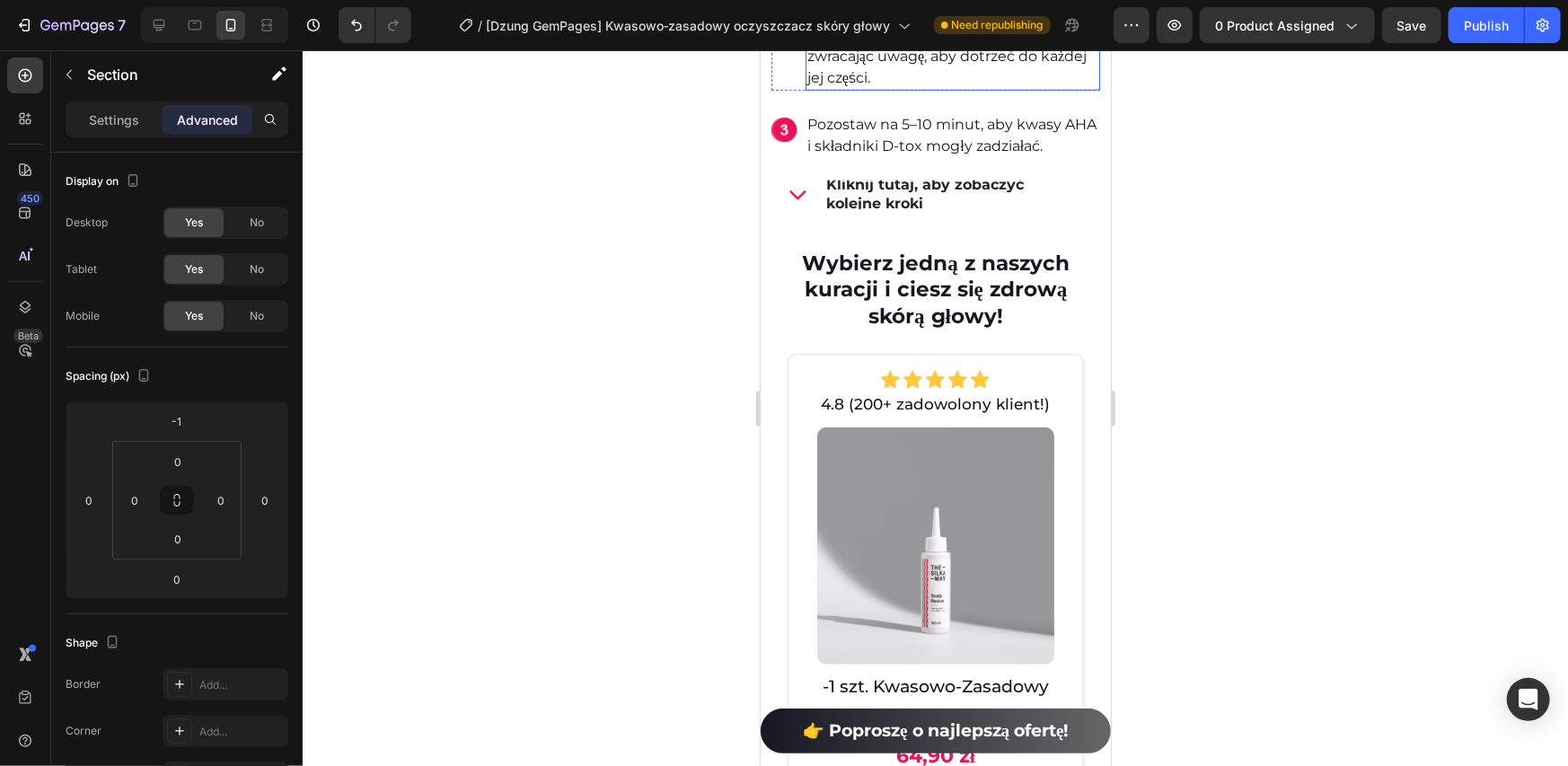
scroll to position [10011, 0]
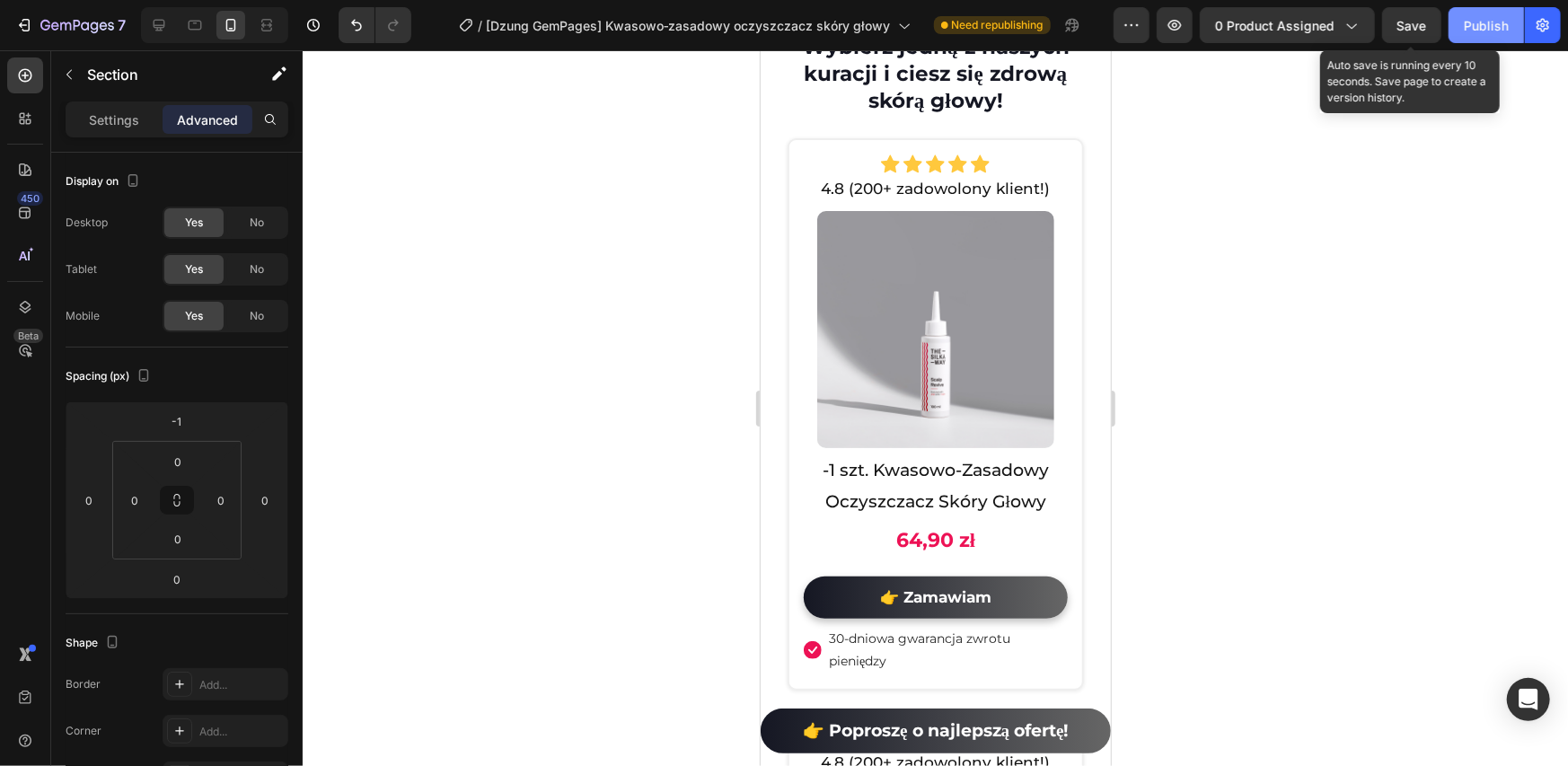
click at [1452, 28] on button "Publish" at bounding box center [1487, 24] width 76 height 36
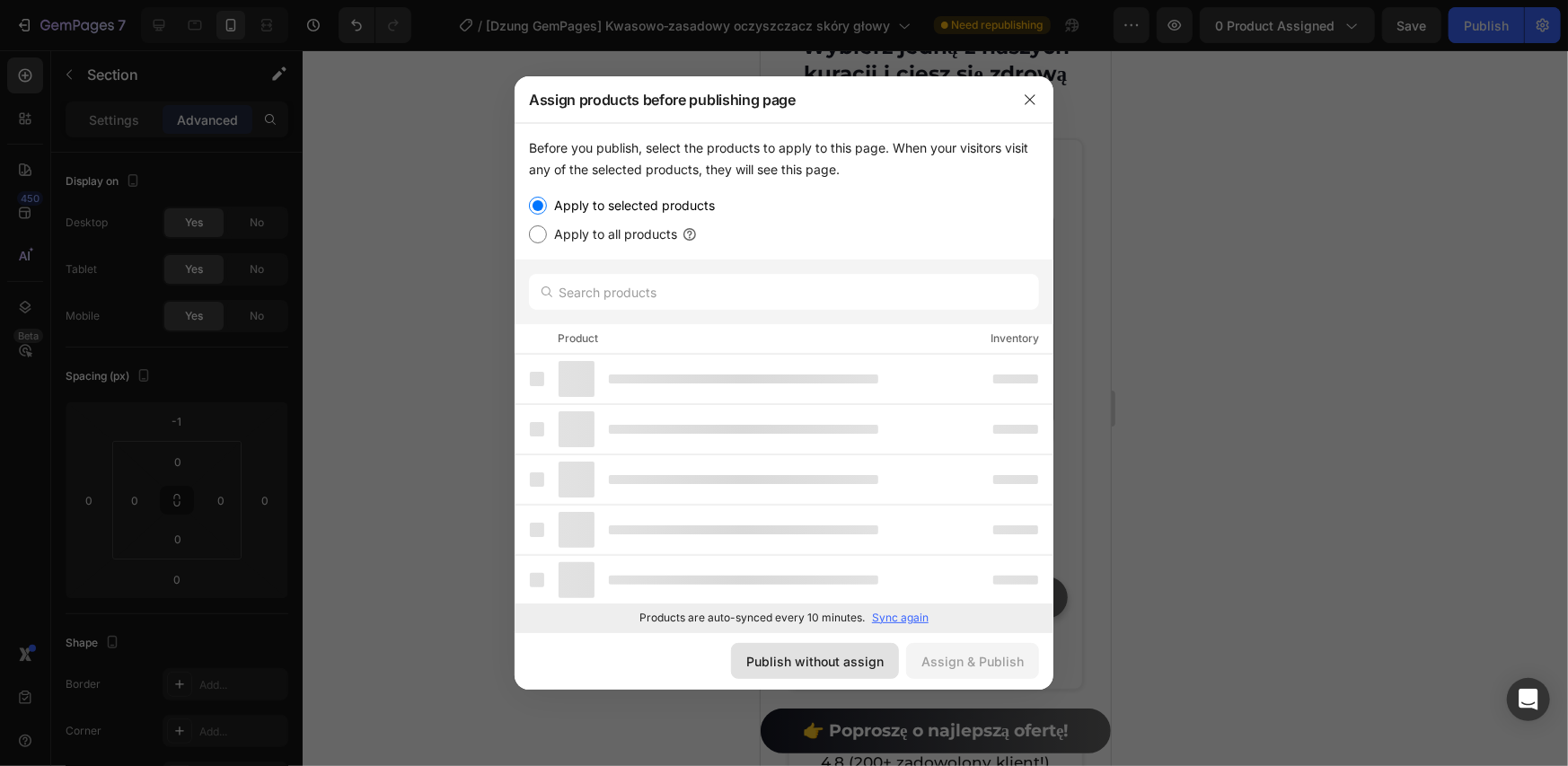
click at [813, 656] on div "Publish without assign" at bounding box center [815, 661] width 137 height 18
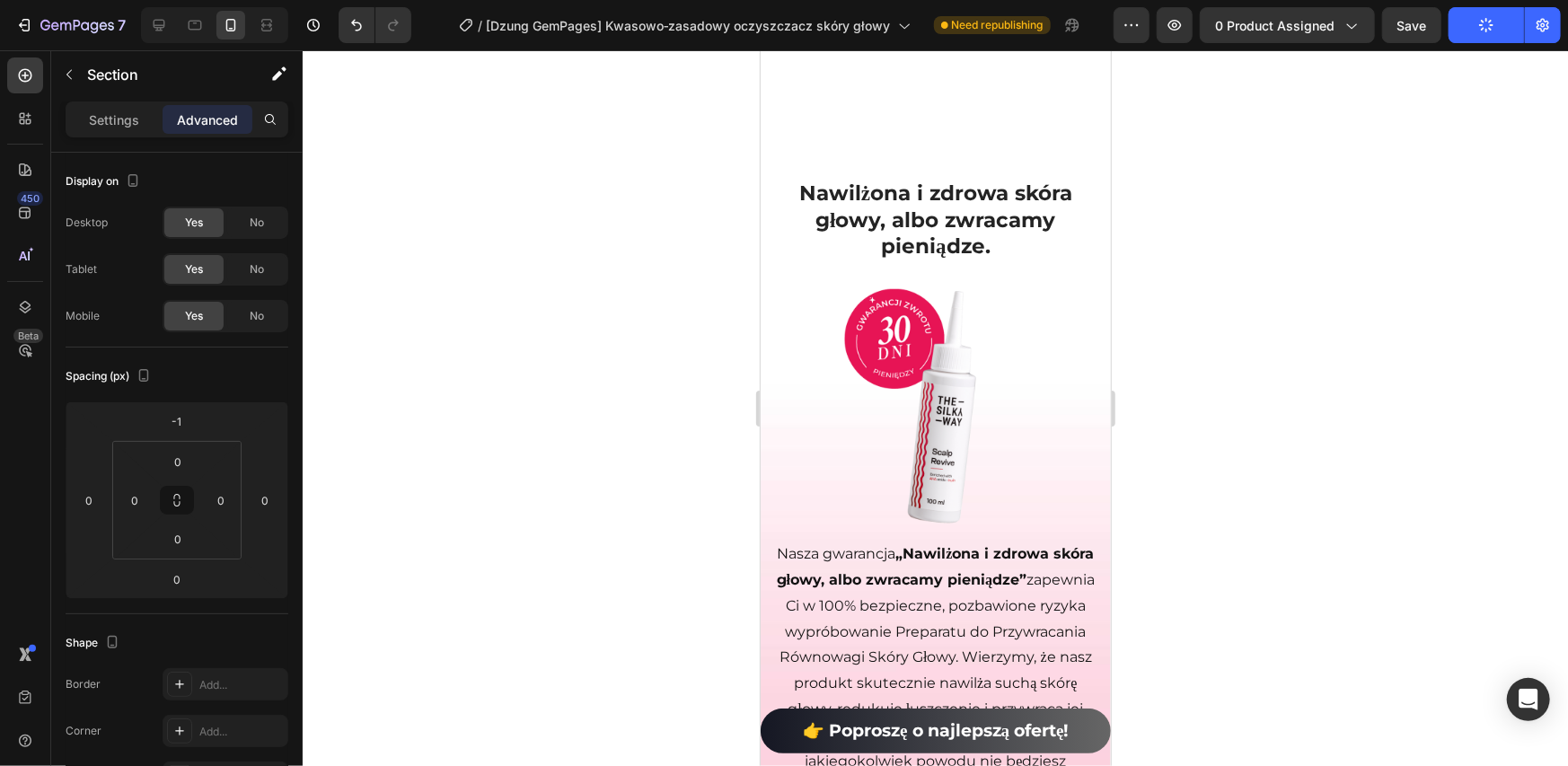
scroll to position [13303, 0]
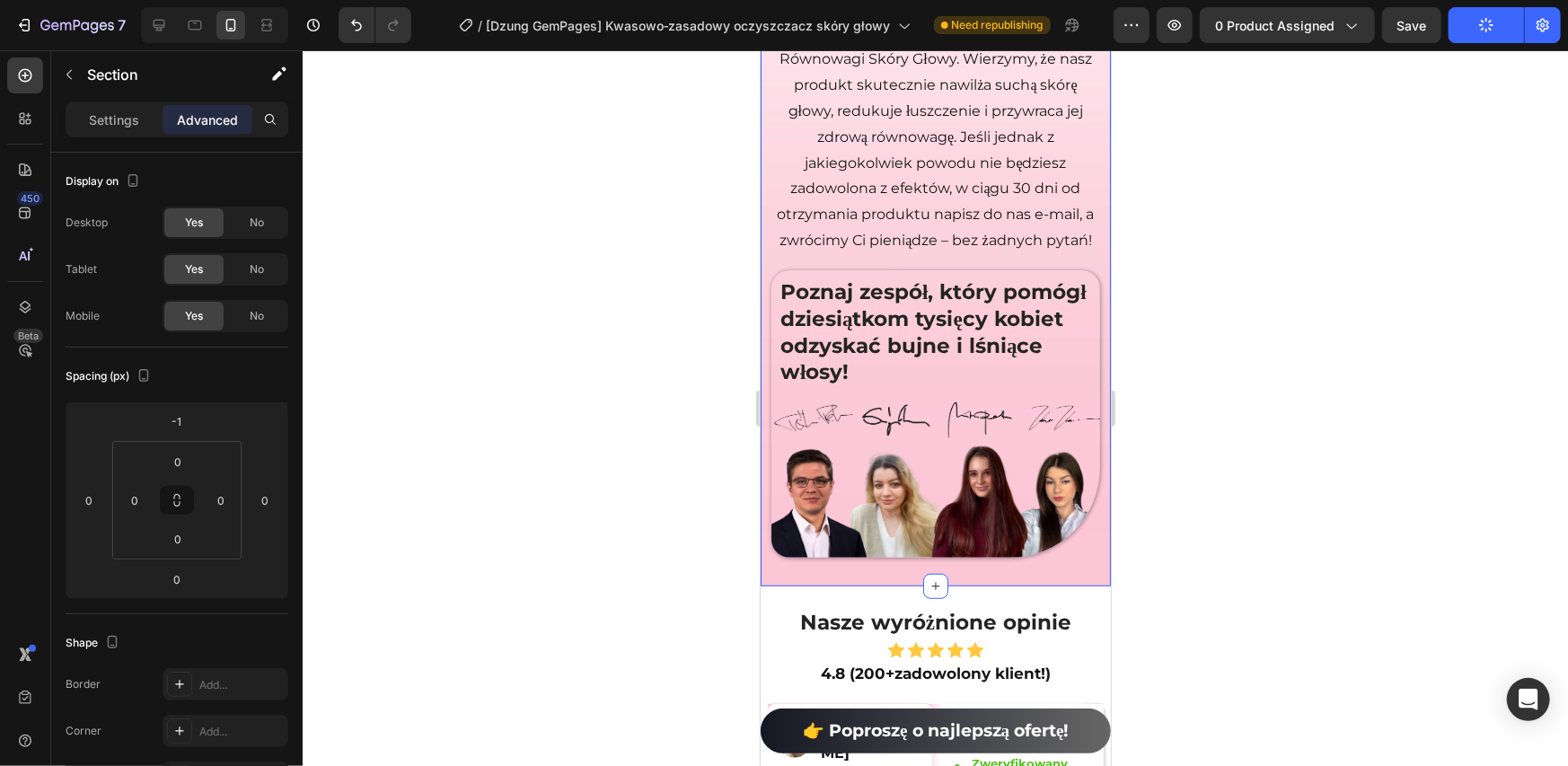
click at [794, 573] on div "Nasza gwarancja „Nawilżona i zdrowa skóra głowy, albo zwracamy pieniądze” zapew…" at bounding box center [935, 69] width 350 height 1036
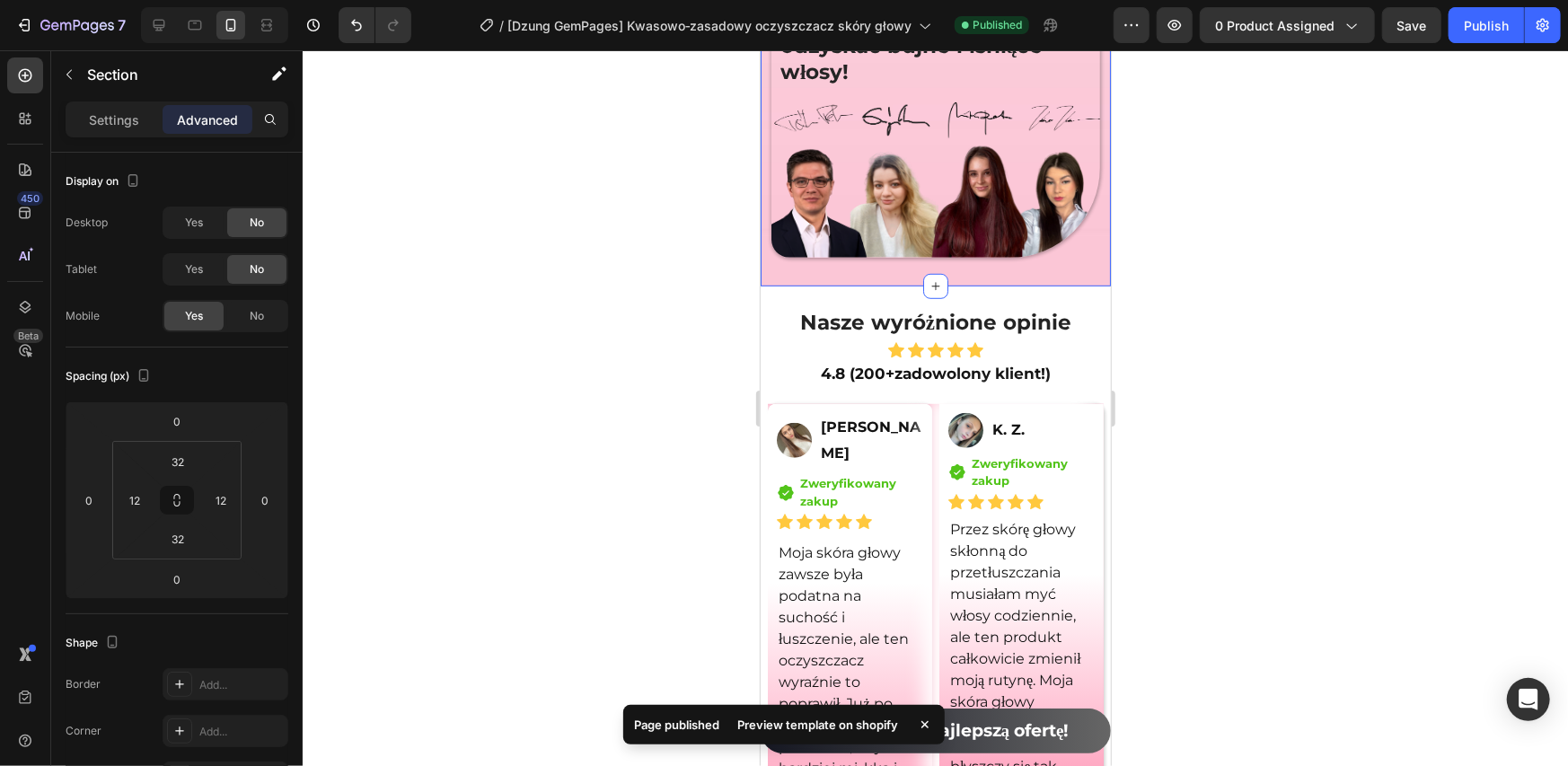
click at [786, 725] on div "Preview template on shopify" at bounding box center [818, 725] width 182 height 25
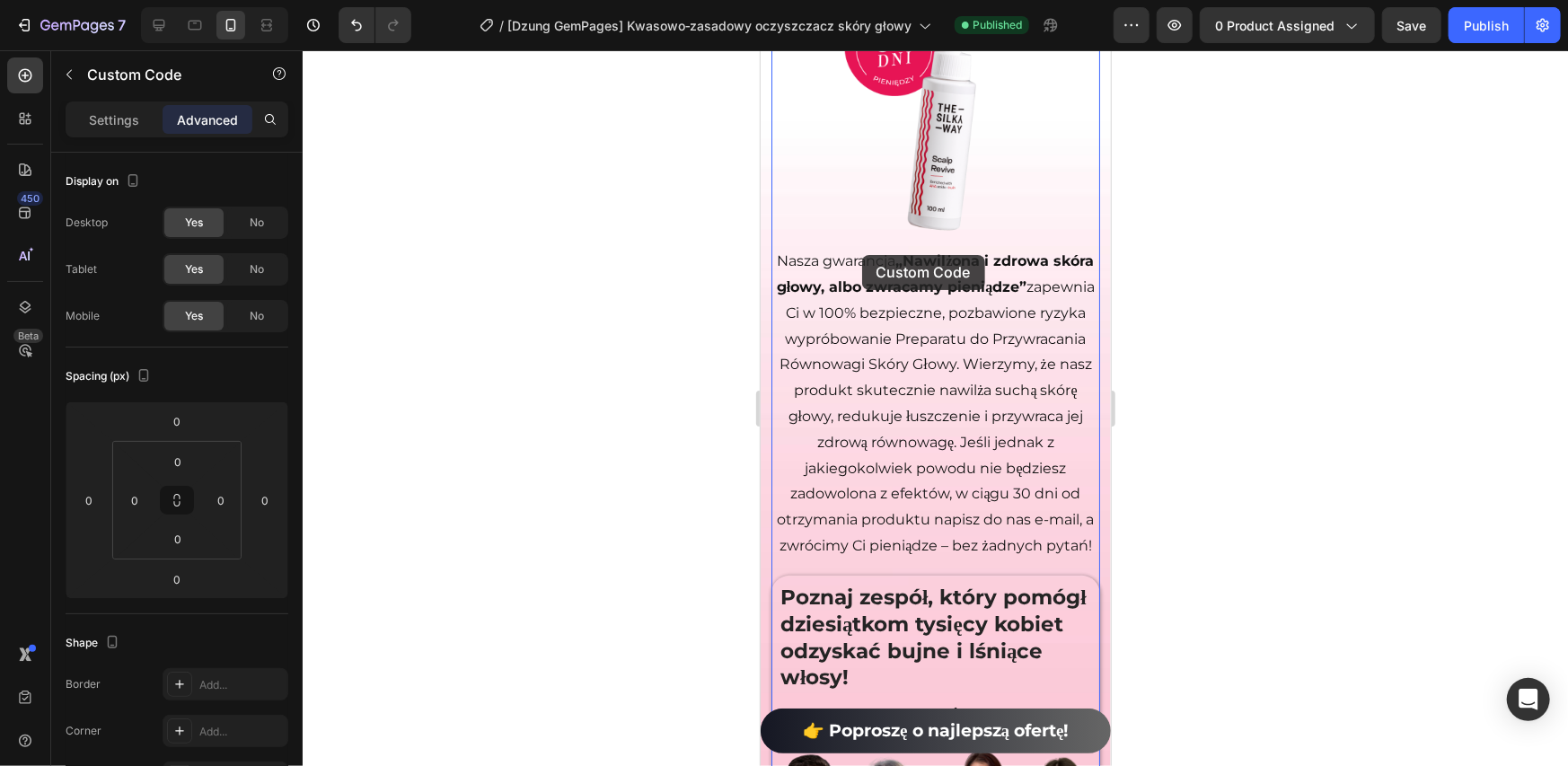
scroll to position [13587, 0]
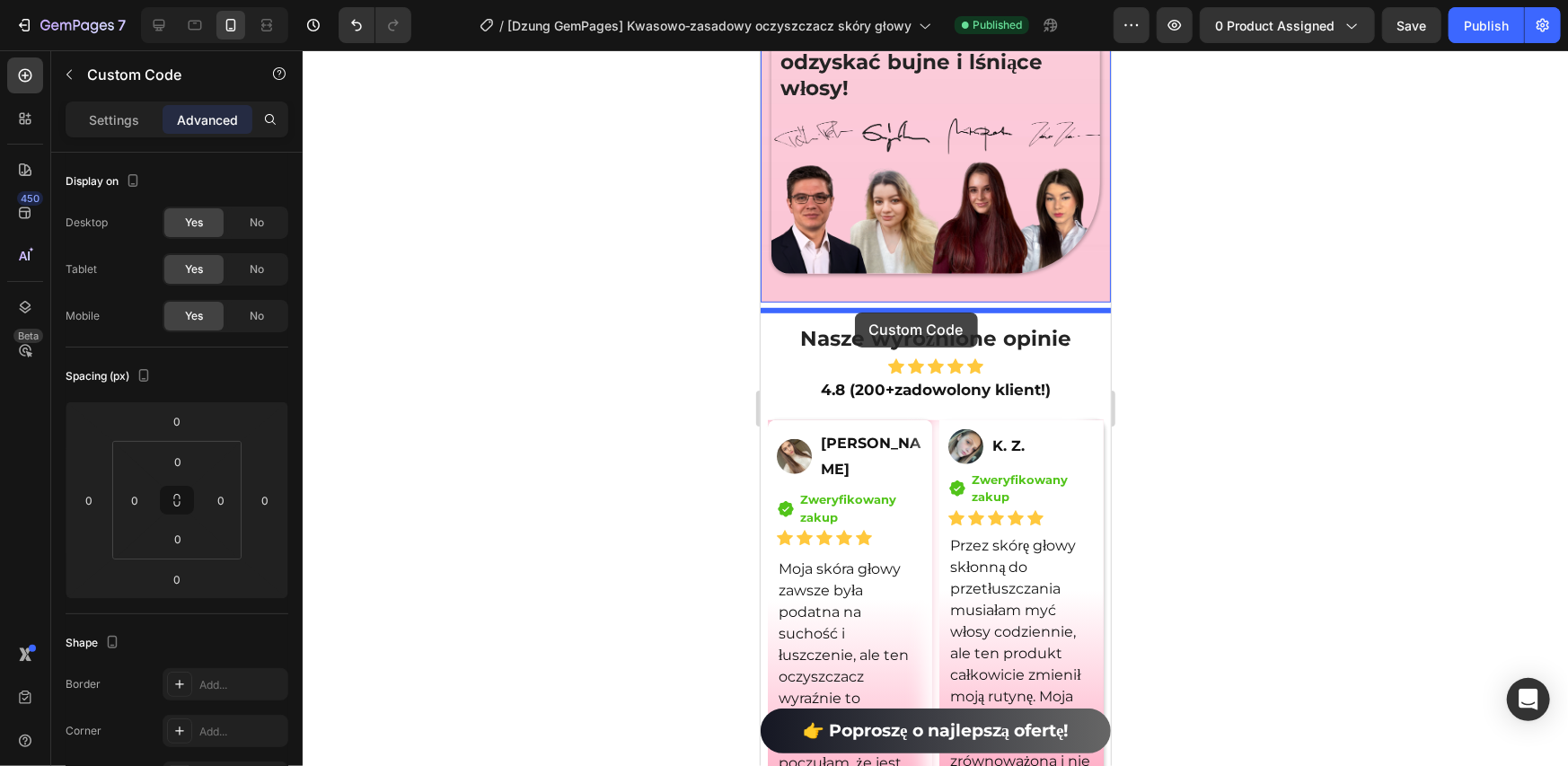
drag, startPoint x: 854, startPoint y: 112, endPoint x: 855, endPoint y: 311, distance: 199.0
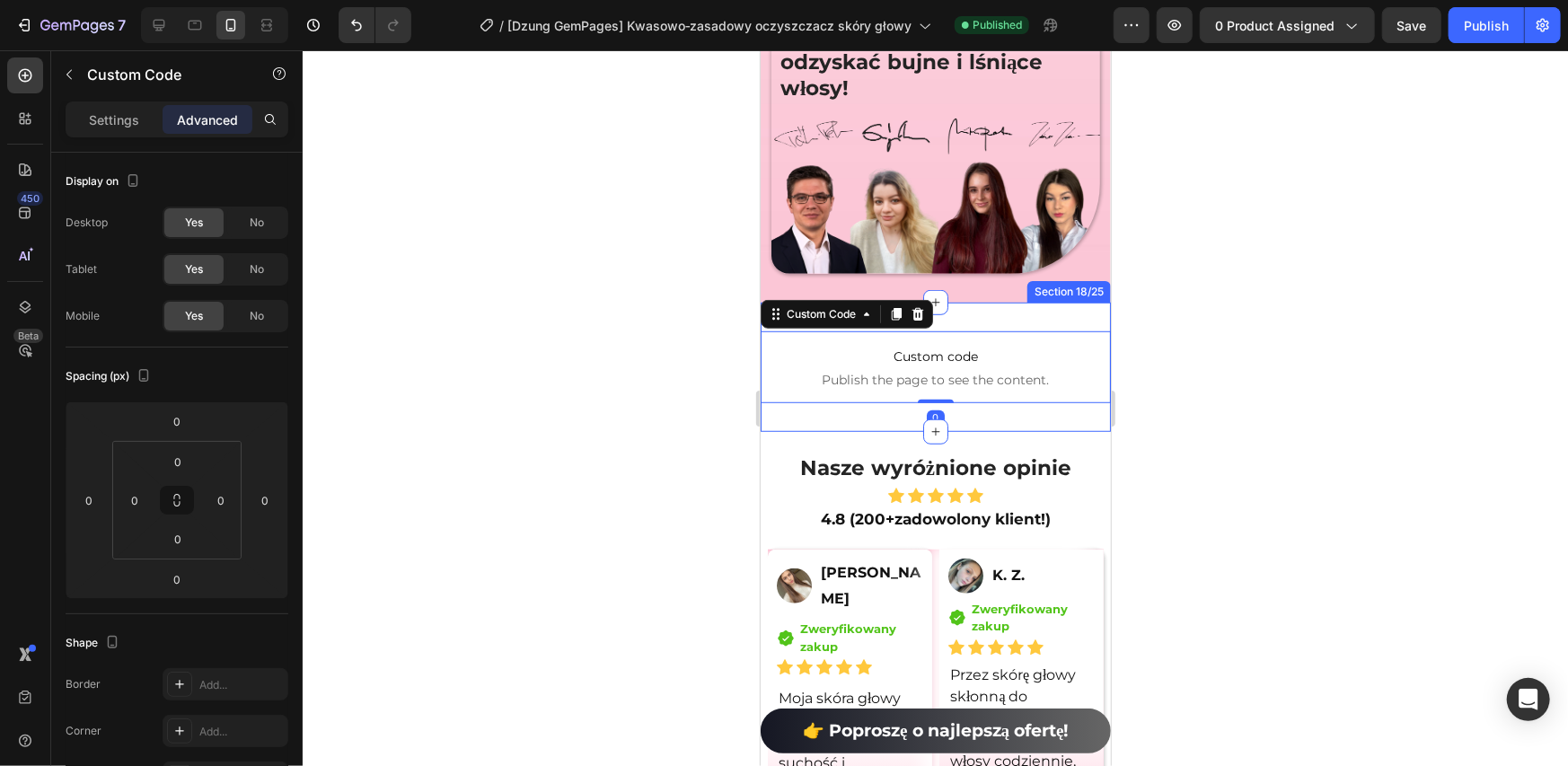
click at [974, 334] on div "Custom code Publish the page to see the content. Custom Code 0 Section 18/25" at bounding box center [935, 366] width 350 height 129
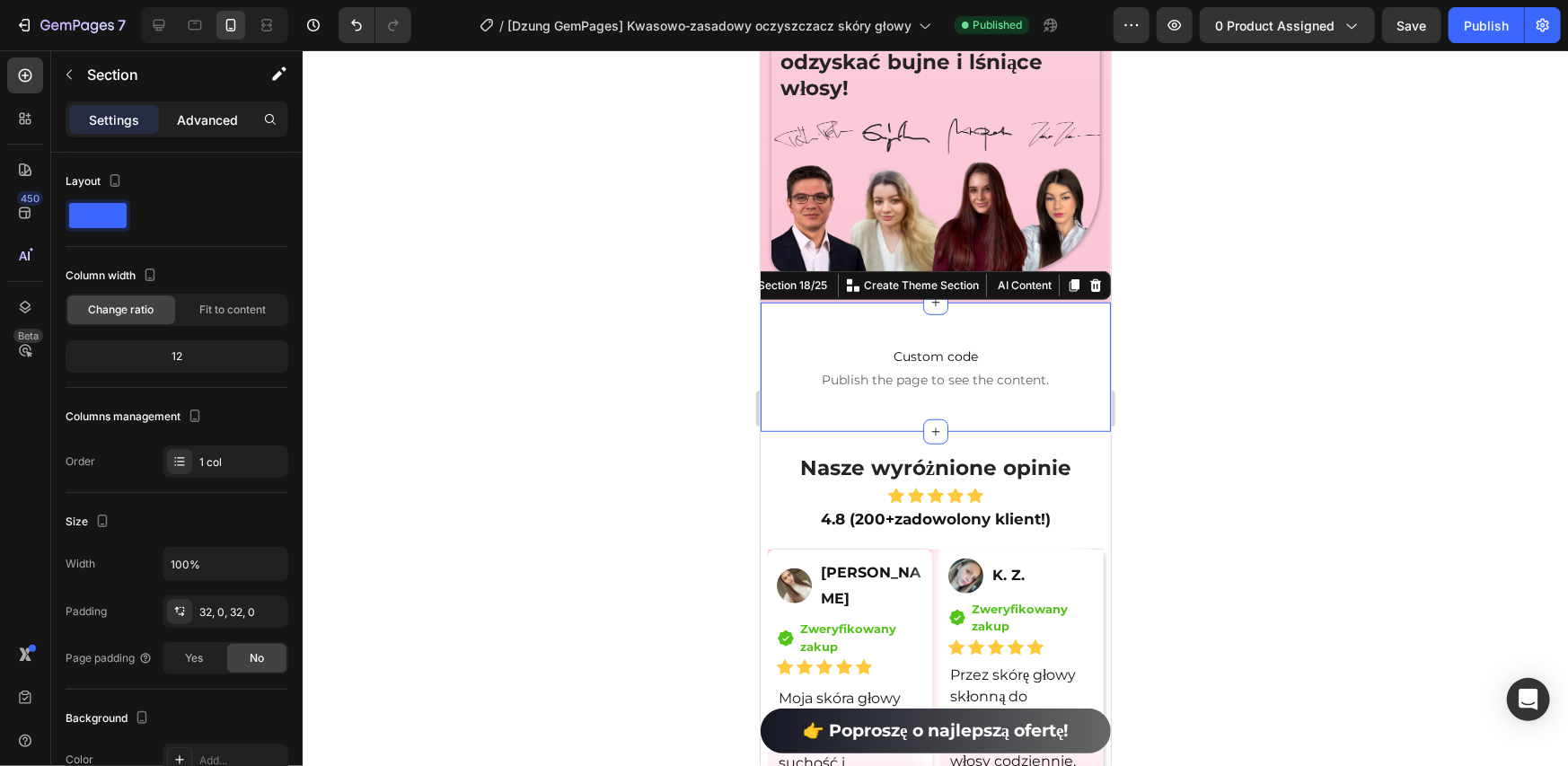
click at [228, 128] on p "Advanced" at bounding box center [207, 120] width 61 height 18
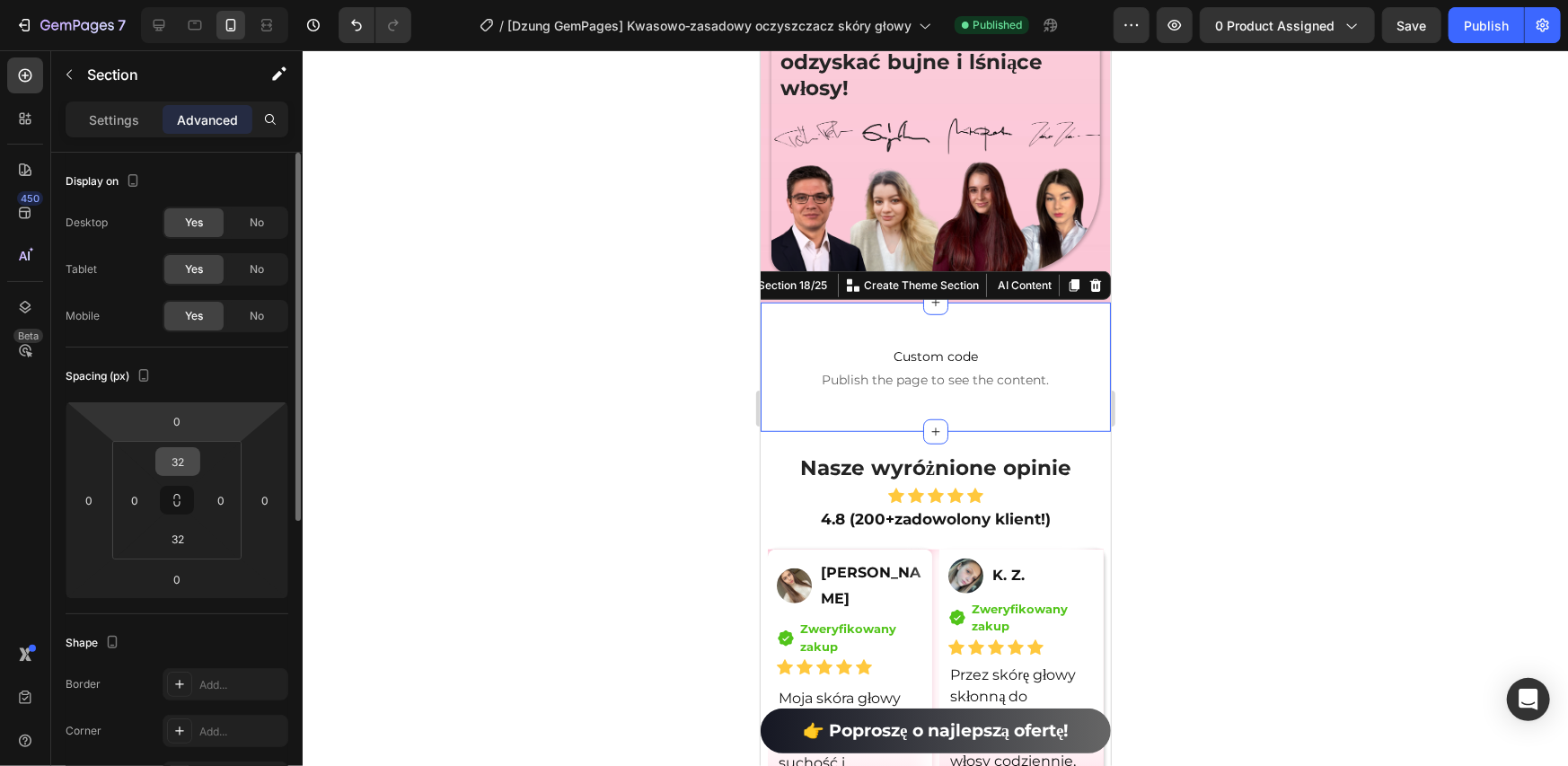
click at [184, 458] on input "32" at bounding box center [177, 462] width 36 height 27
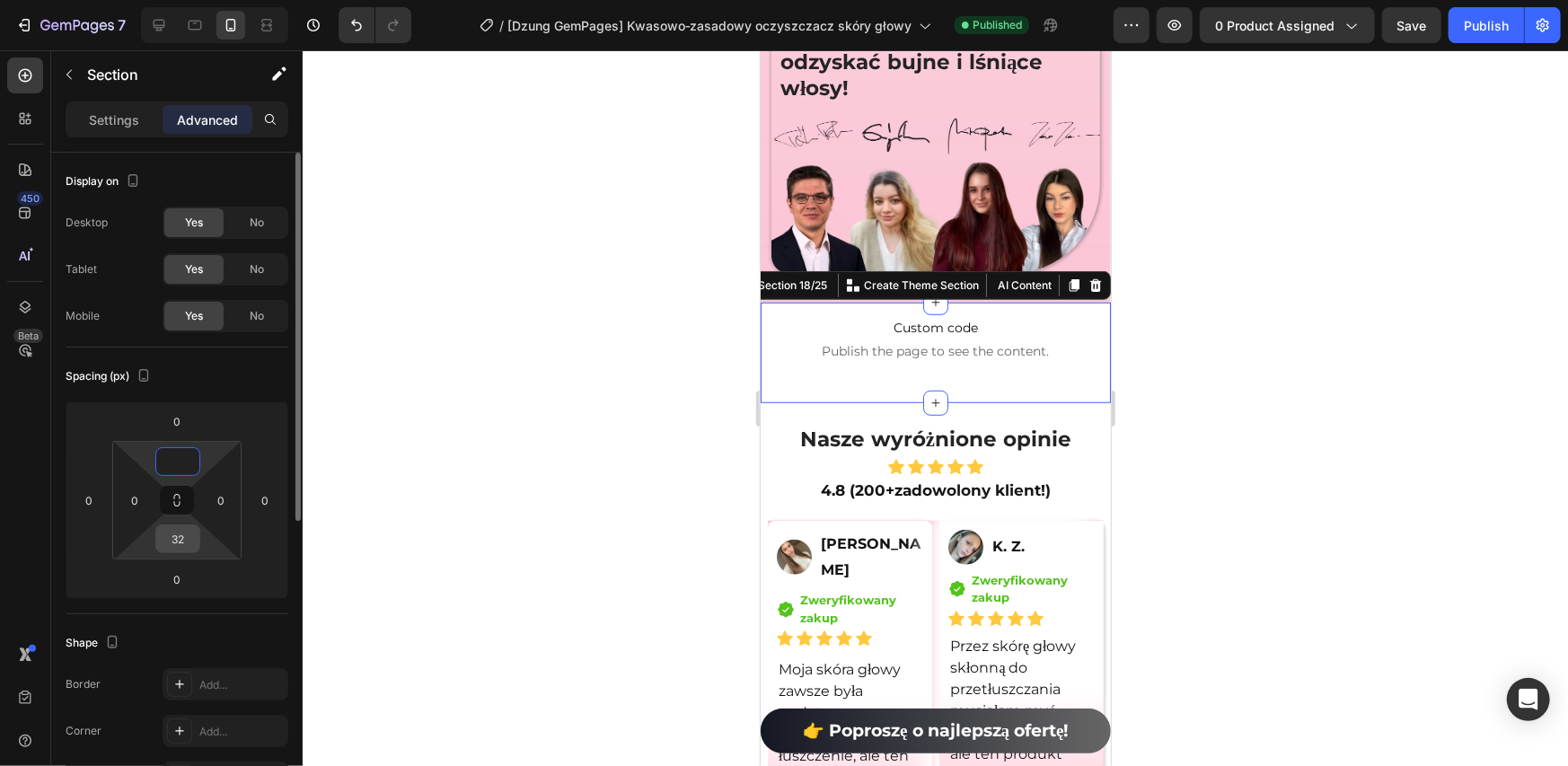
type input "0"
click at [181, 531] on input "32" at bounding box center [177, 539] width 36 height 27
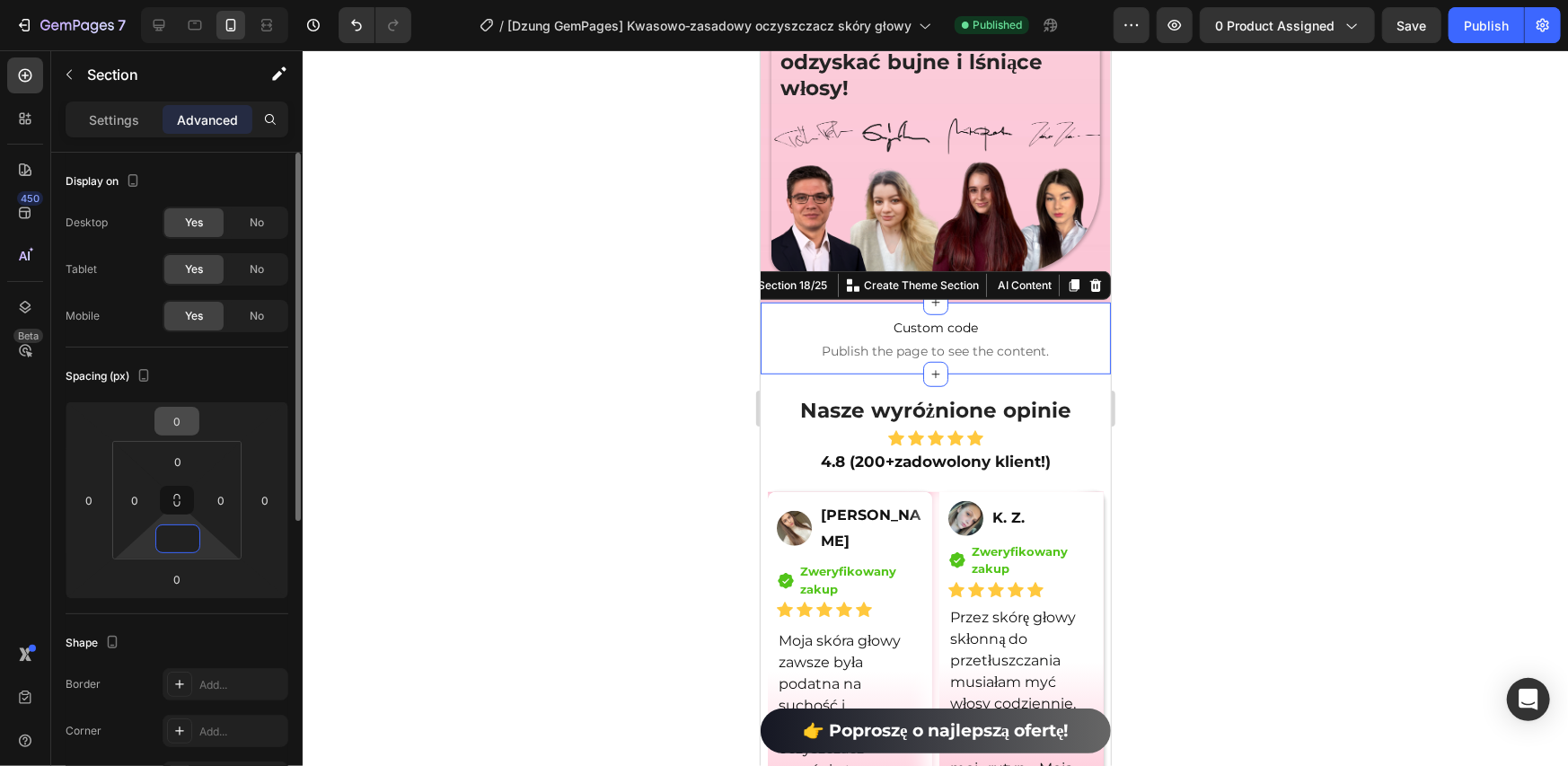
type input "0"
click at [223, 368] on div "Spacing (px)" at bounding box center [176, 377] width 223 height 29
click at [186, 416] on input "0" at bounding box center [176, 421] width 36 height 27
click at [203, 363] on div "Spacing (px)" at bounding box center [176, 377] width 223 height 29
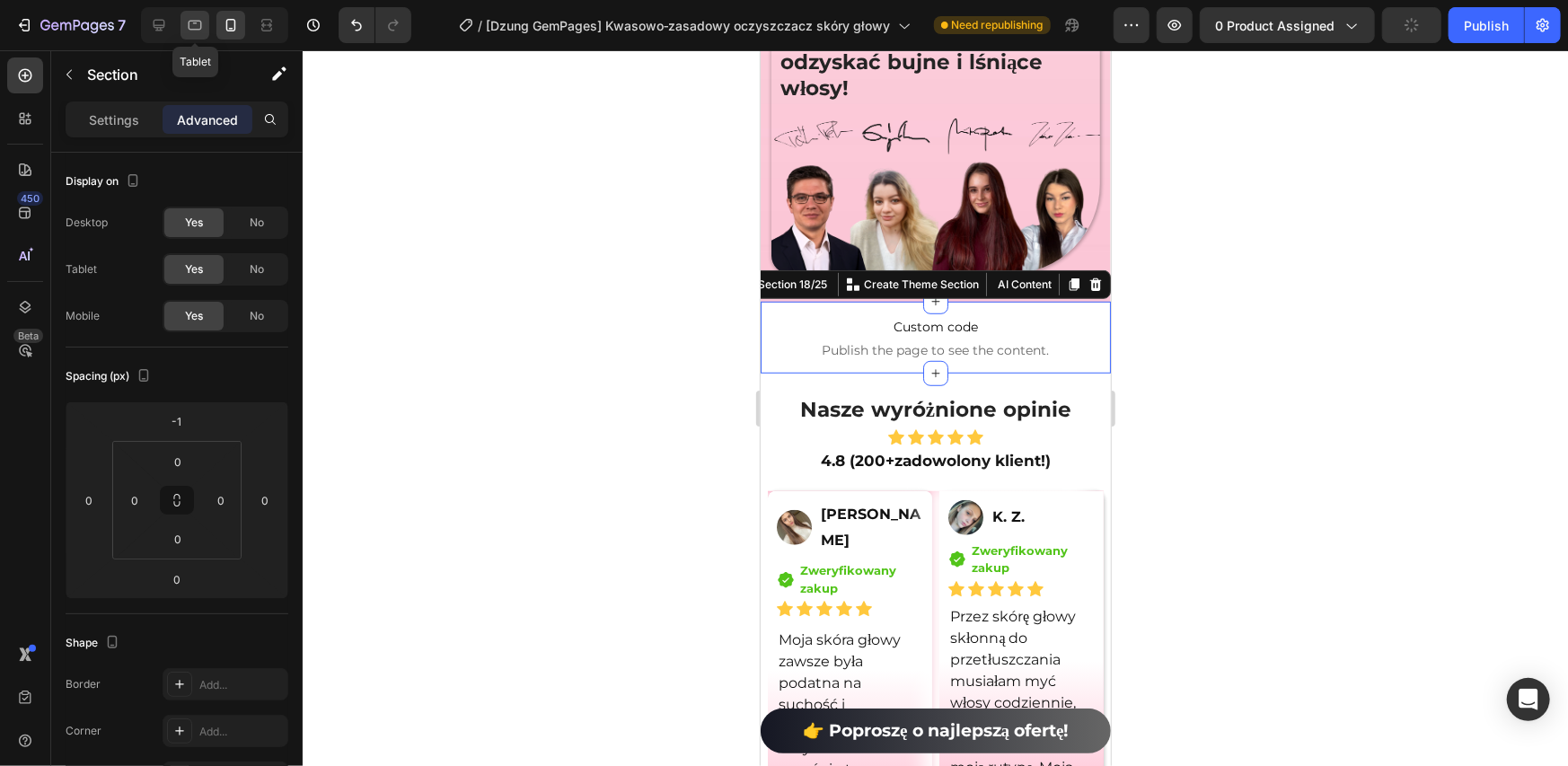
click at [195, 27] on icon at bounding box center [195, 25] width 18 height 18
type input "0"
type input "32"
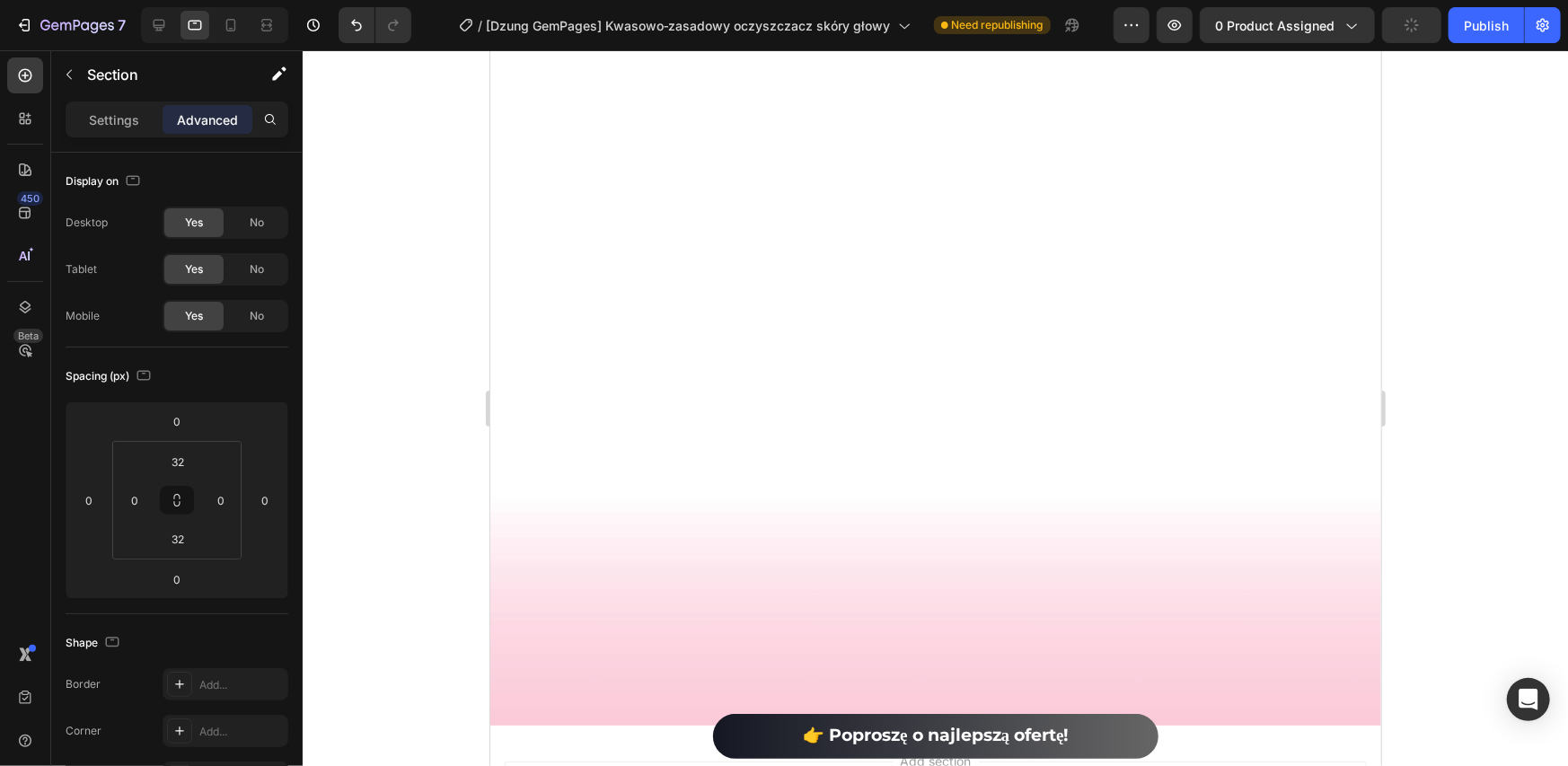
scroll to position [12639, 0]
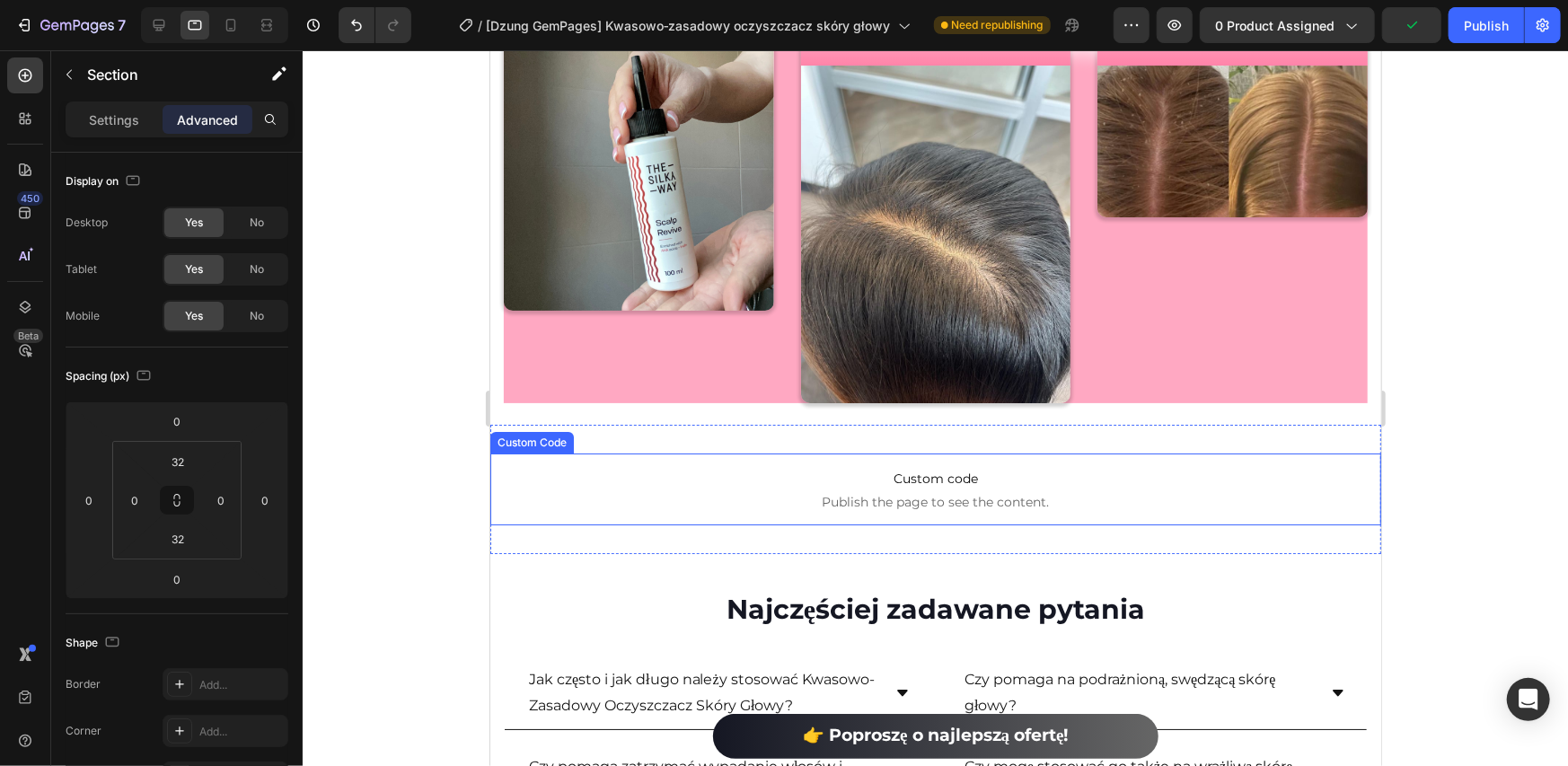
click at [817, 468] on span "Custom code" at bounding box center [935, 478] width 892 height 21
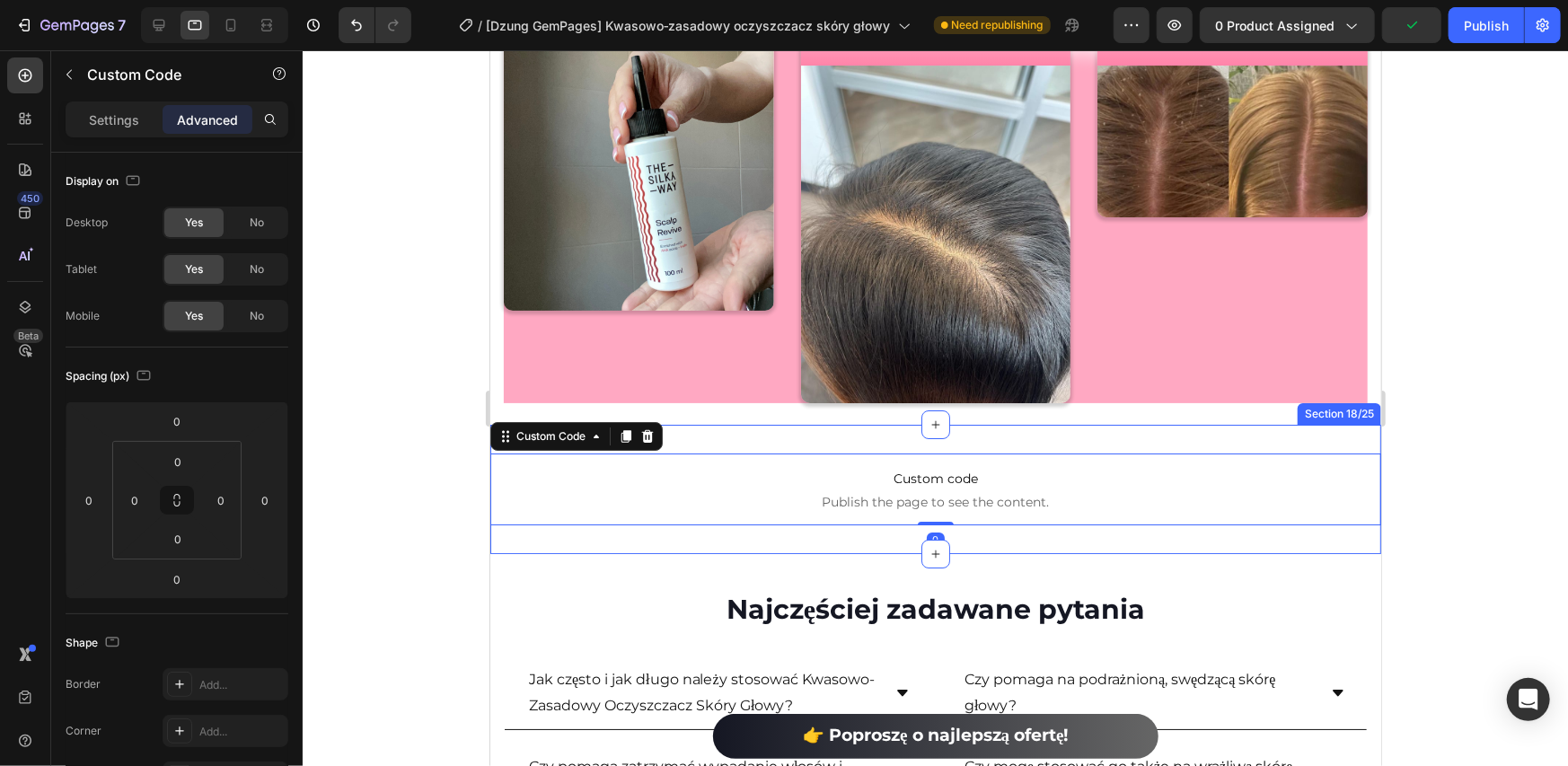
click at [853, 425] on div "Custom code Publish the page to see the content. Custom Code 0 Section 18/25" at bounding box center [935, 489] width 892 height 129
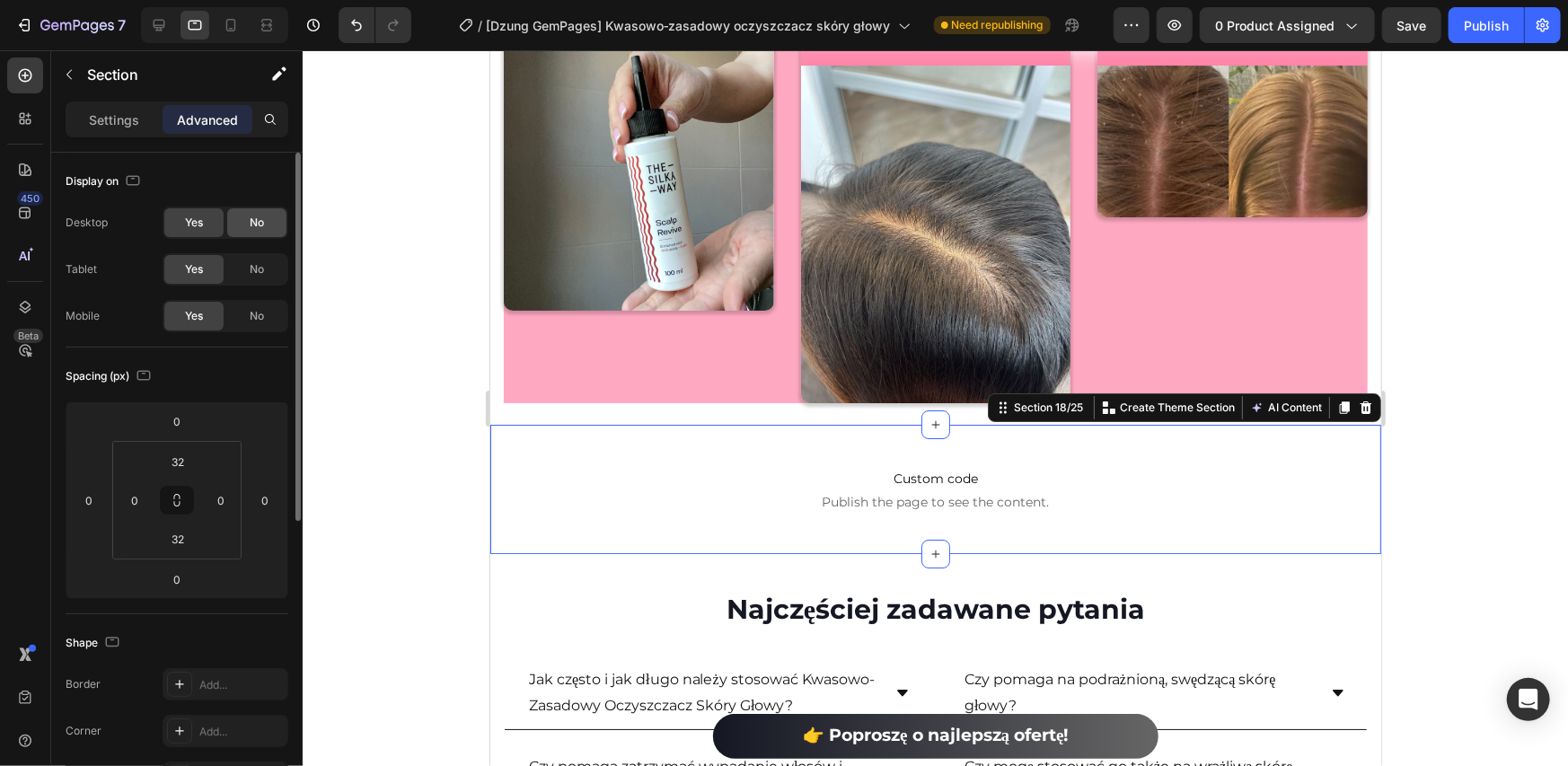
click at [260, 227] on span "No" at bounding box center [257, 223] width 15 height 17
click at [262, 263] on span "No" at bounding box center [257, 270] width 15 height 17
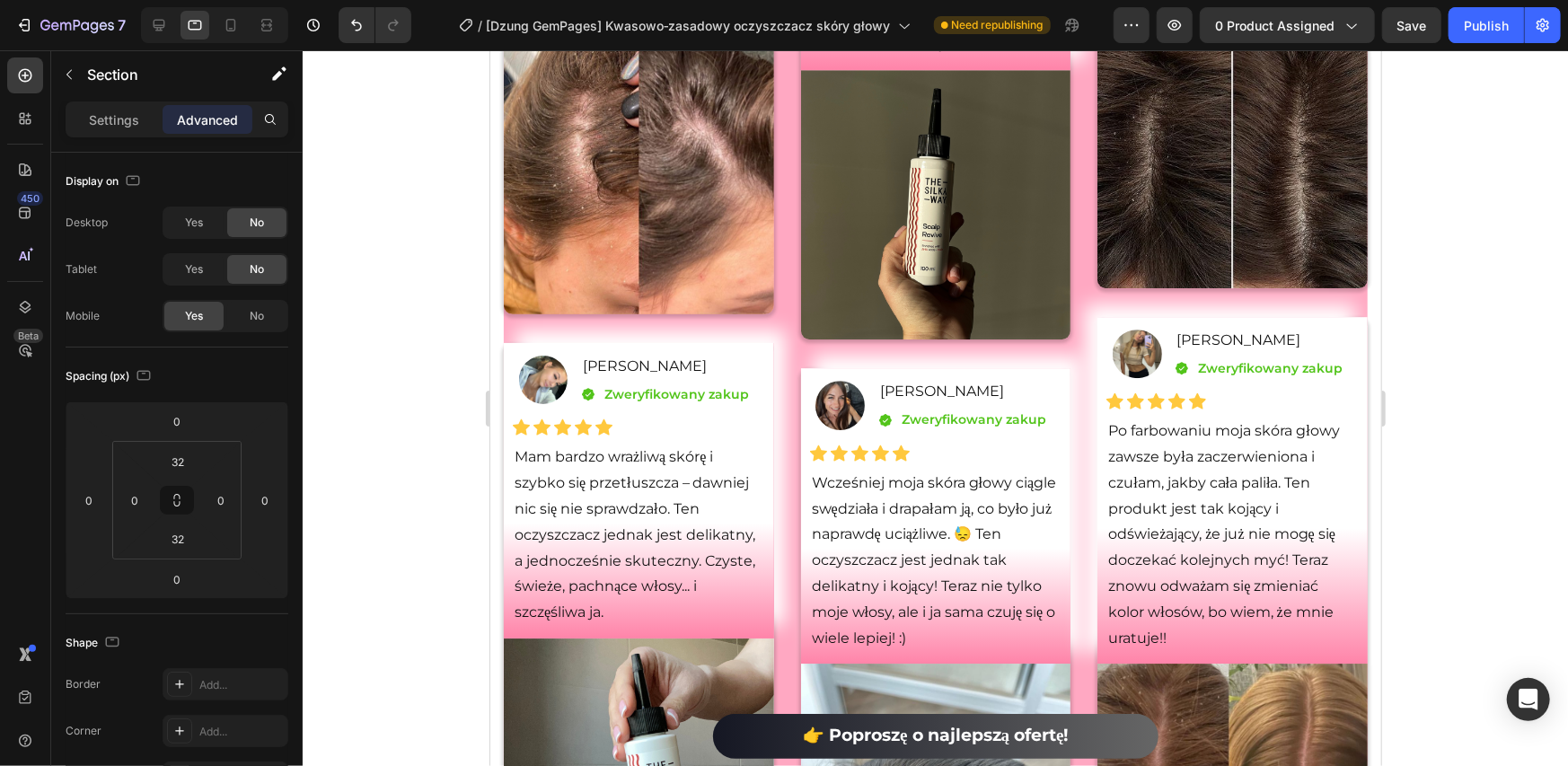
scroll to position [11740, 0]
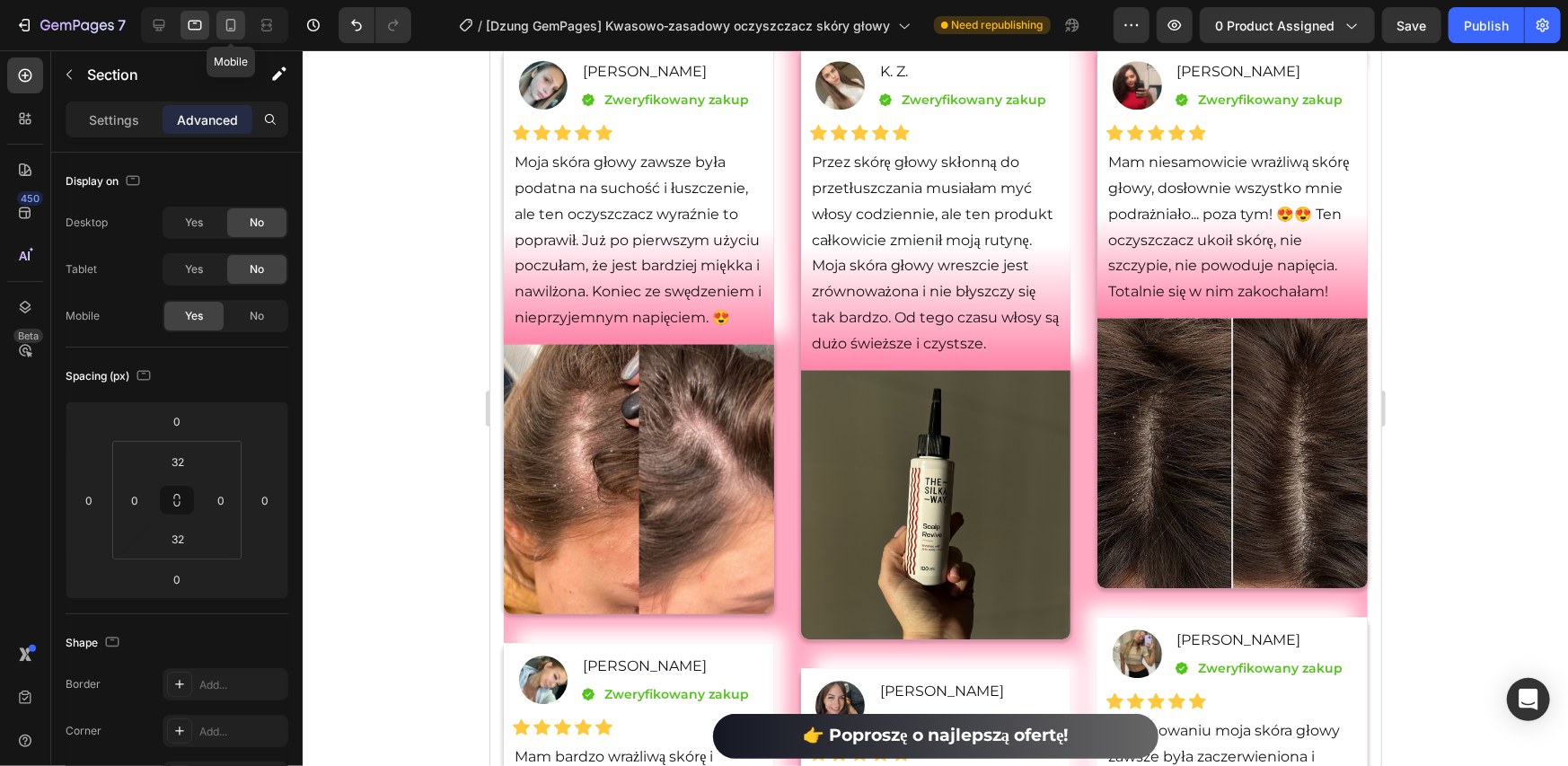
click at [230, 19] on icon at bounding box center [232, 24] width 10 height 13
type input "-1"
type input "0"
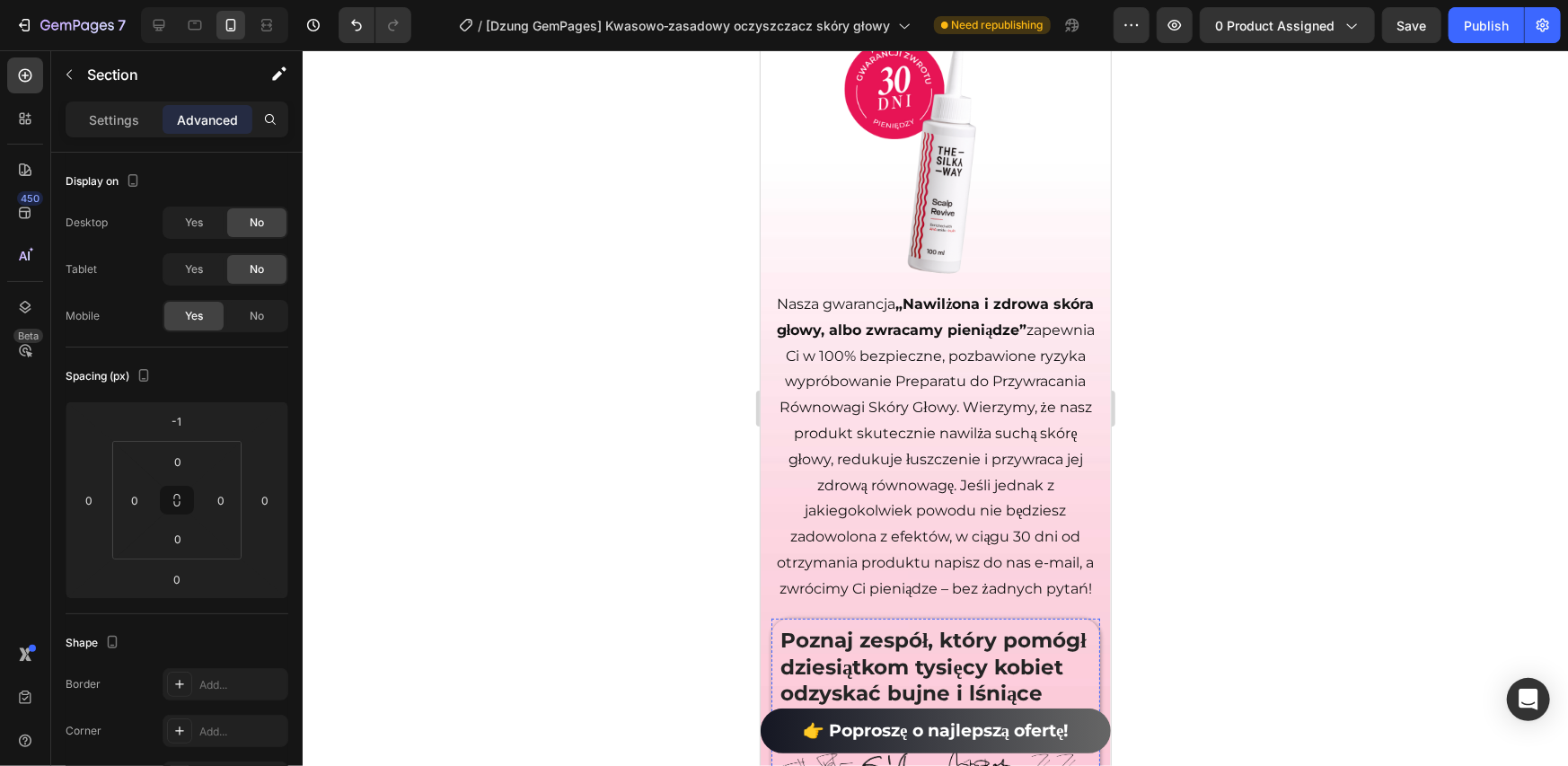
scroll to position [13788, 0]
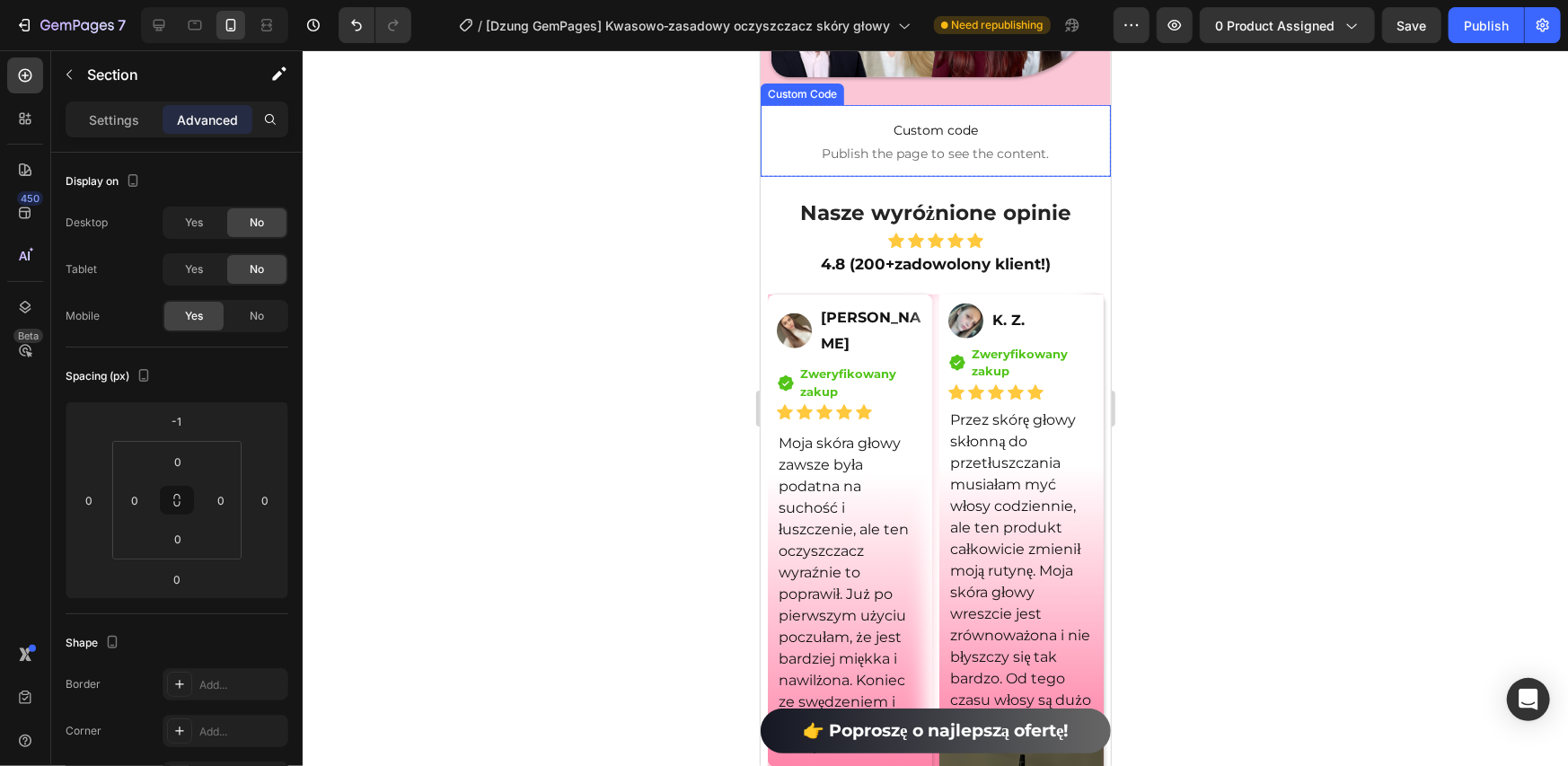
click at [894, 134] on span "Custom code" at bounding box center [935, 129] width 350 height 21
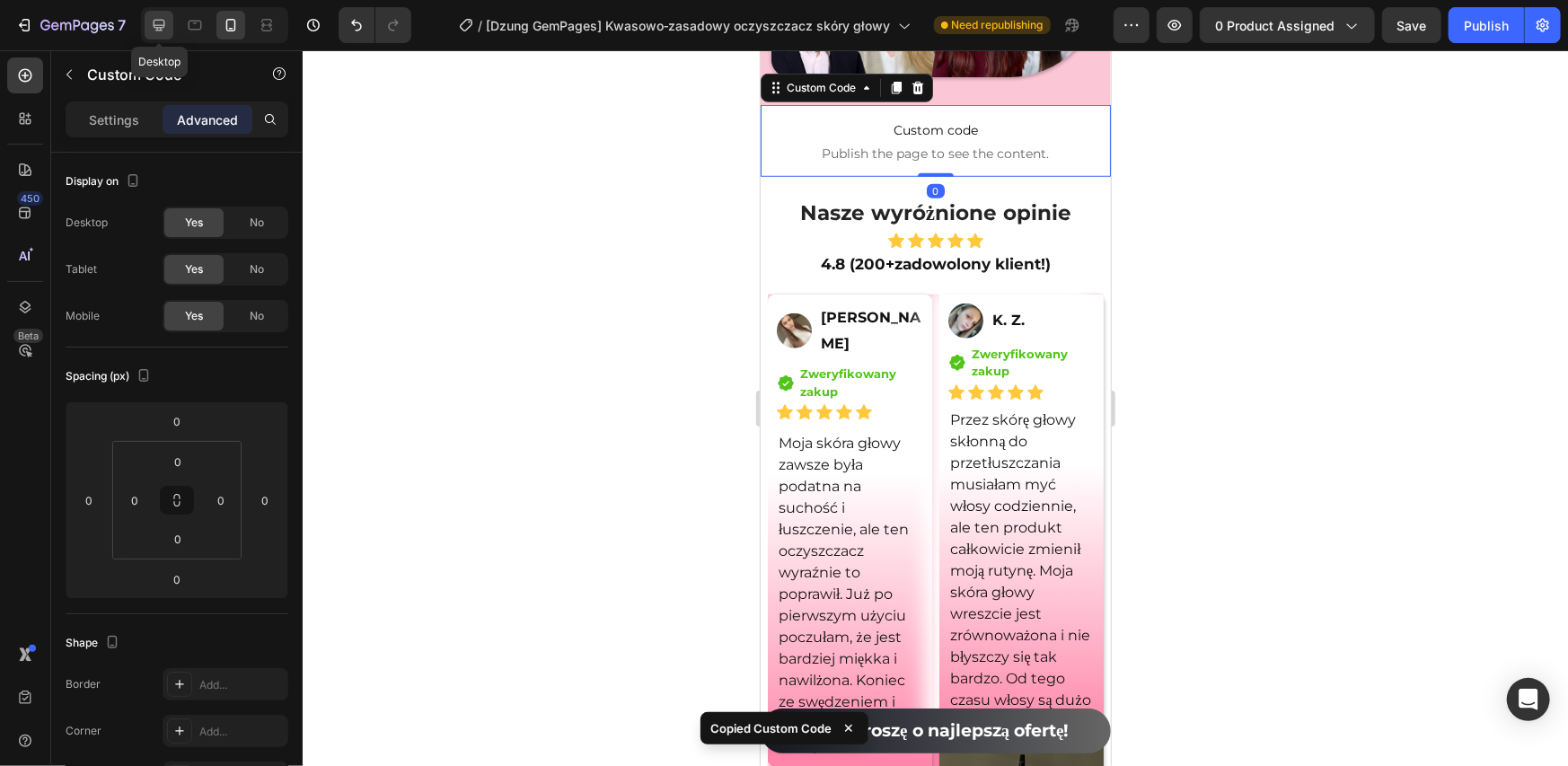
click at [166, 29] on icon at bounding box center [159, 25] width 18 height 18
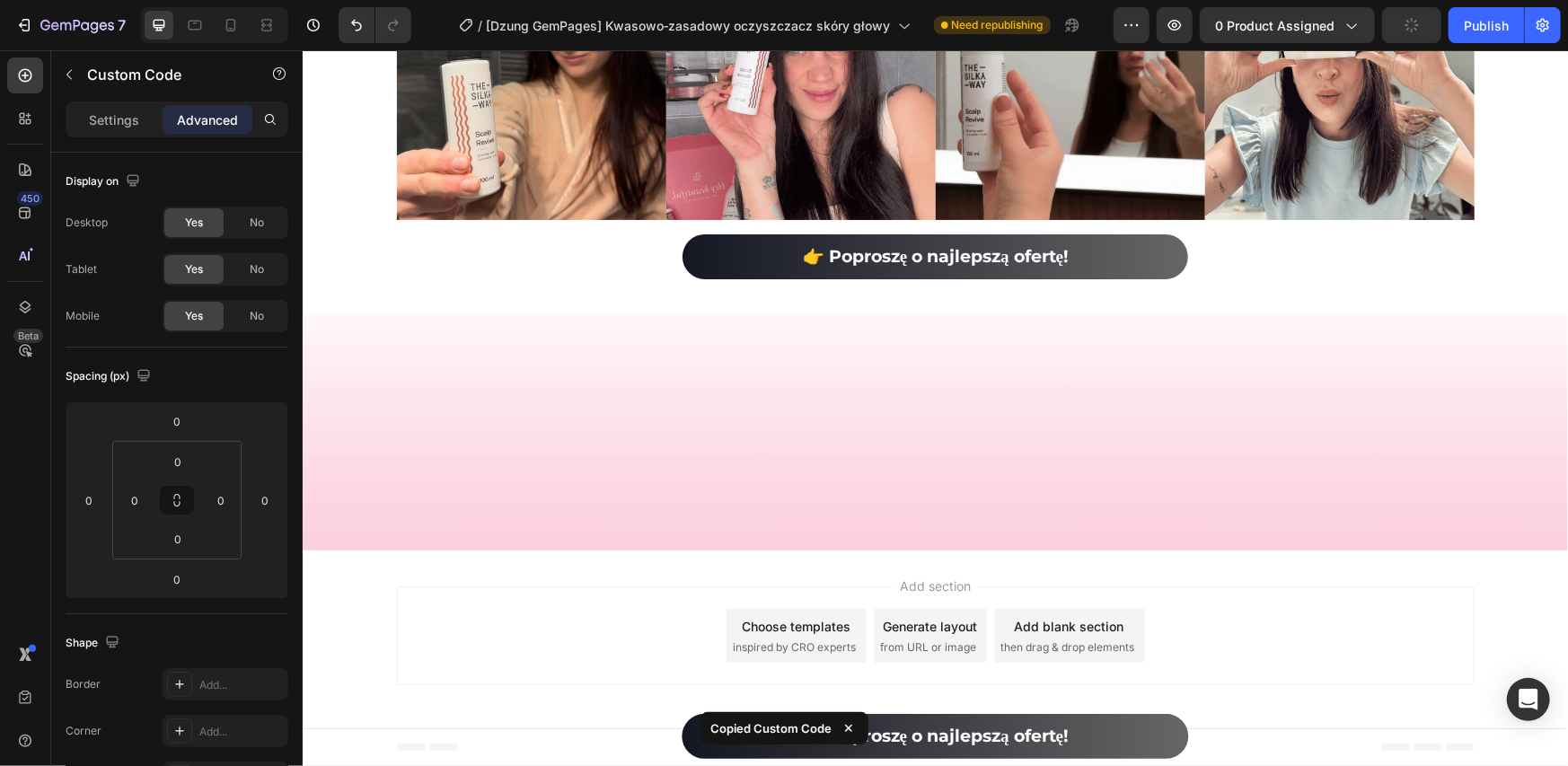
scroll to position [12847, 0]
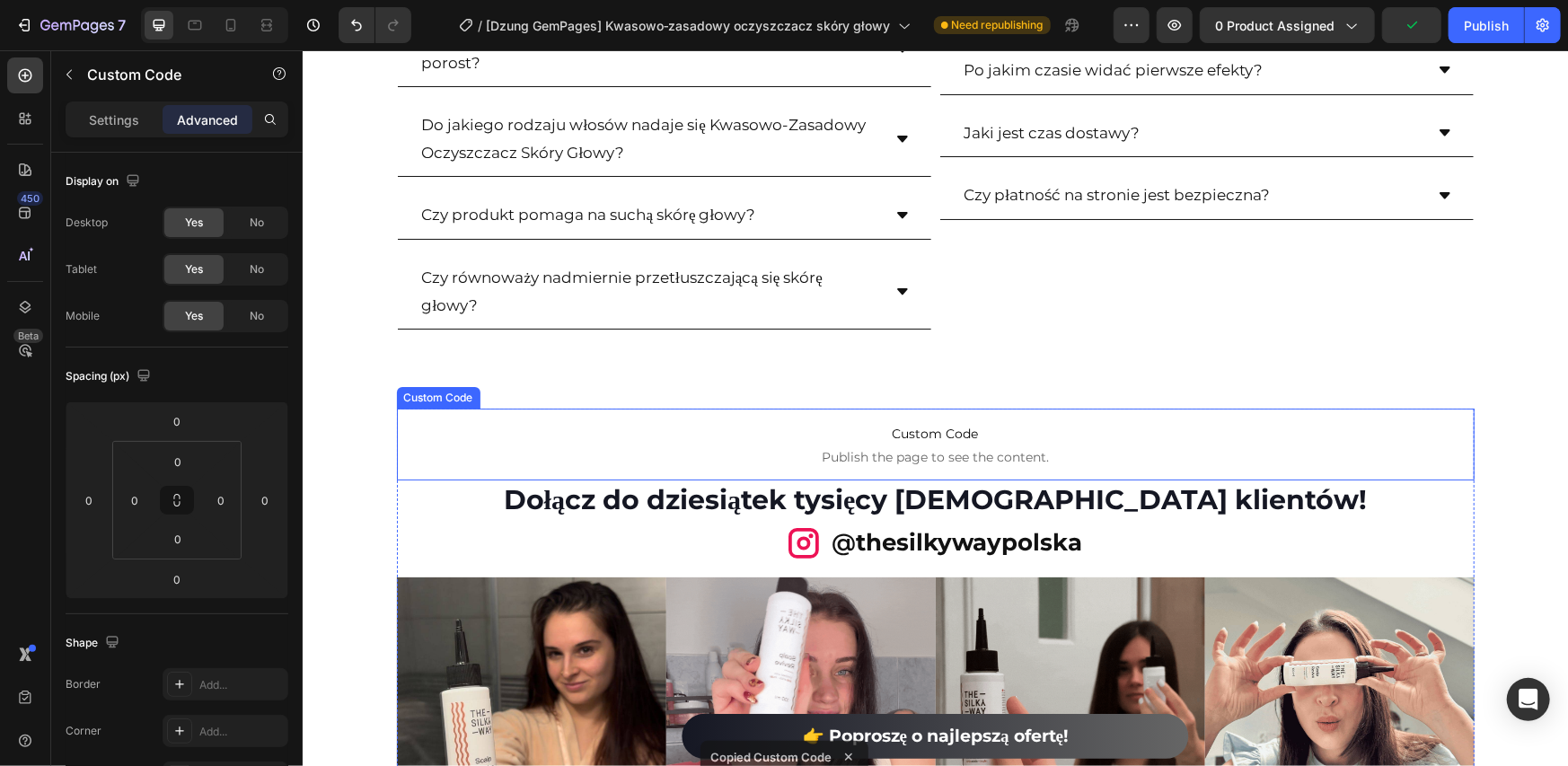
click at [879, 448] on span "Publish the page to see the content." at bounding box center [934, 456] width 1077 height 18
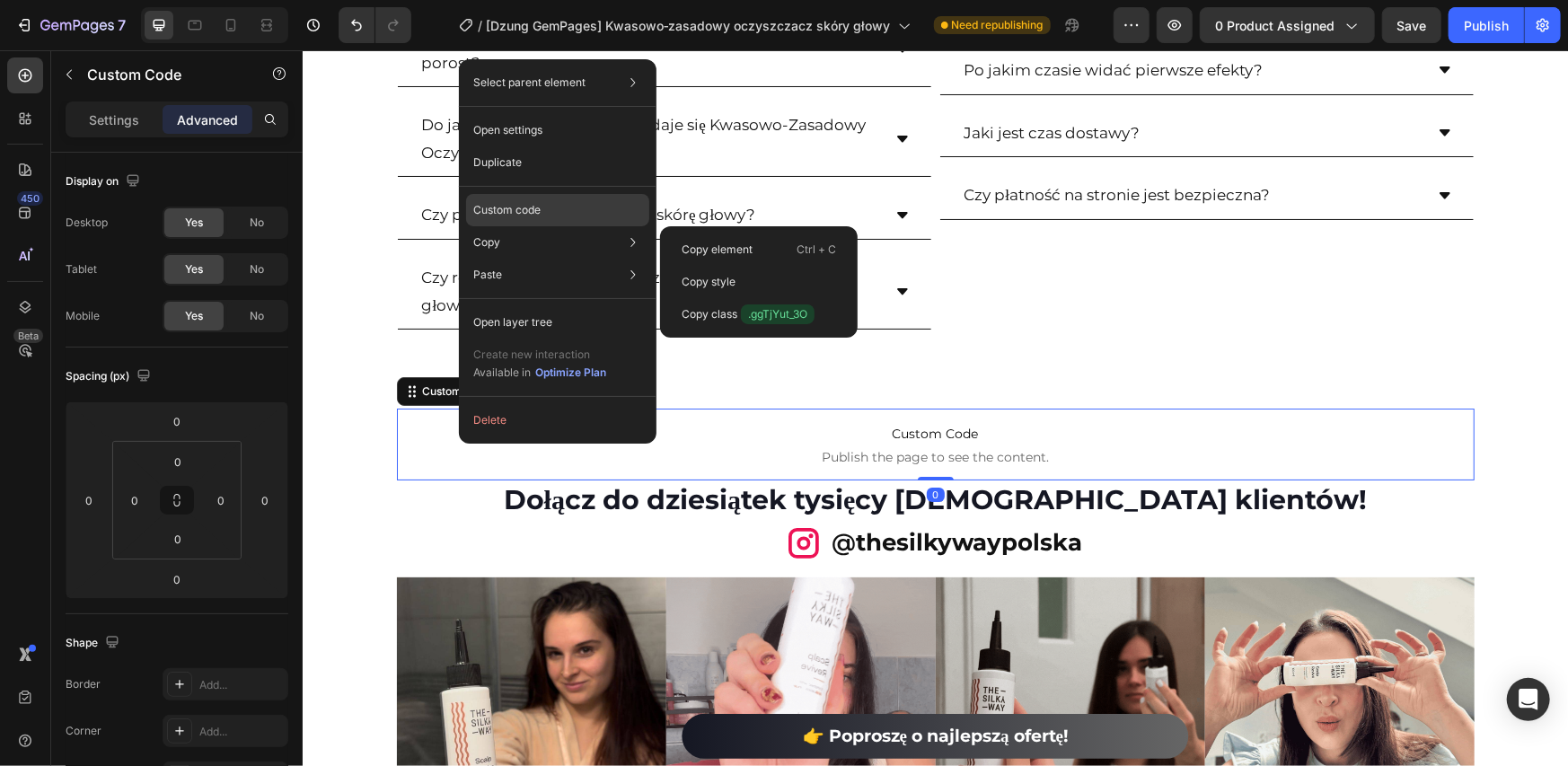
click at [514, 215] on p "Custom code" at bounding box center [506, 210] width 67 height 17
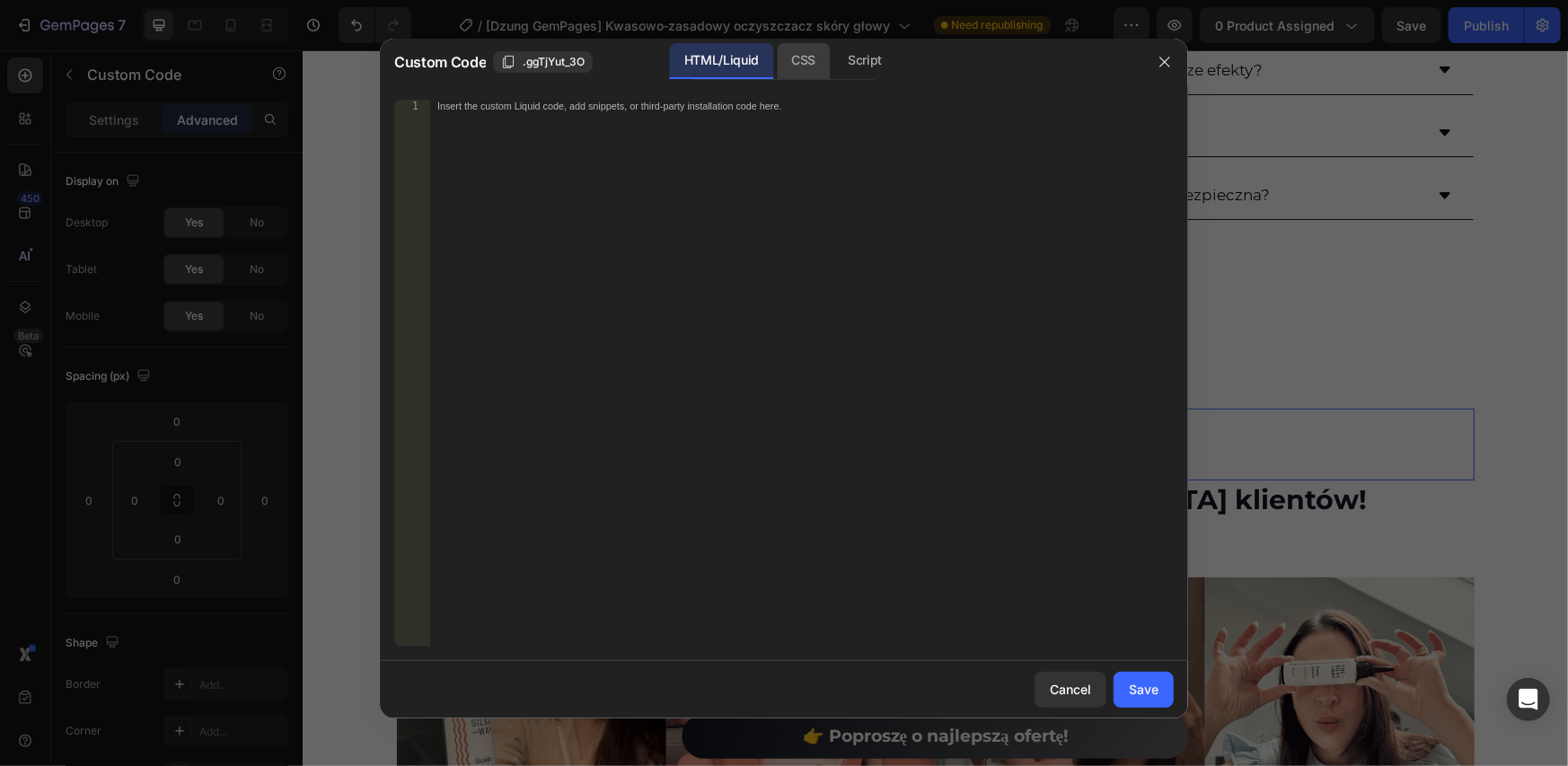
click at [833, 46] on div "CSS" at bounding box center [864, 60] width 63 height 36
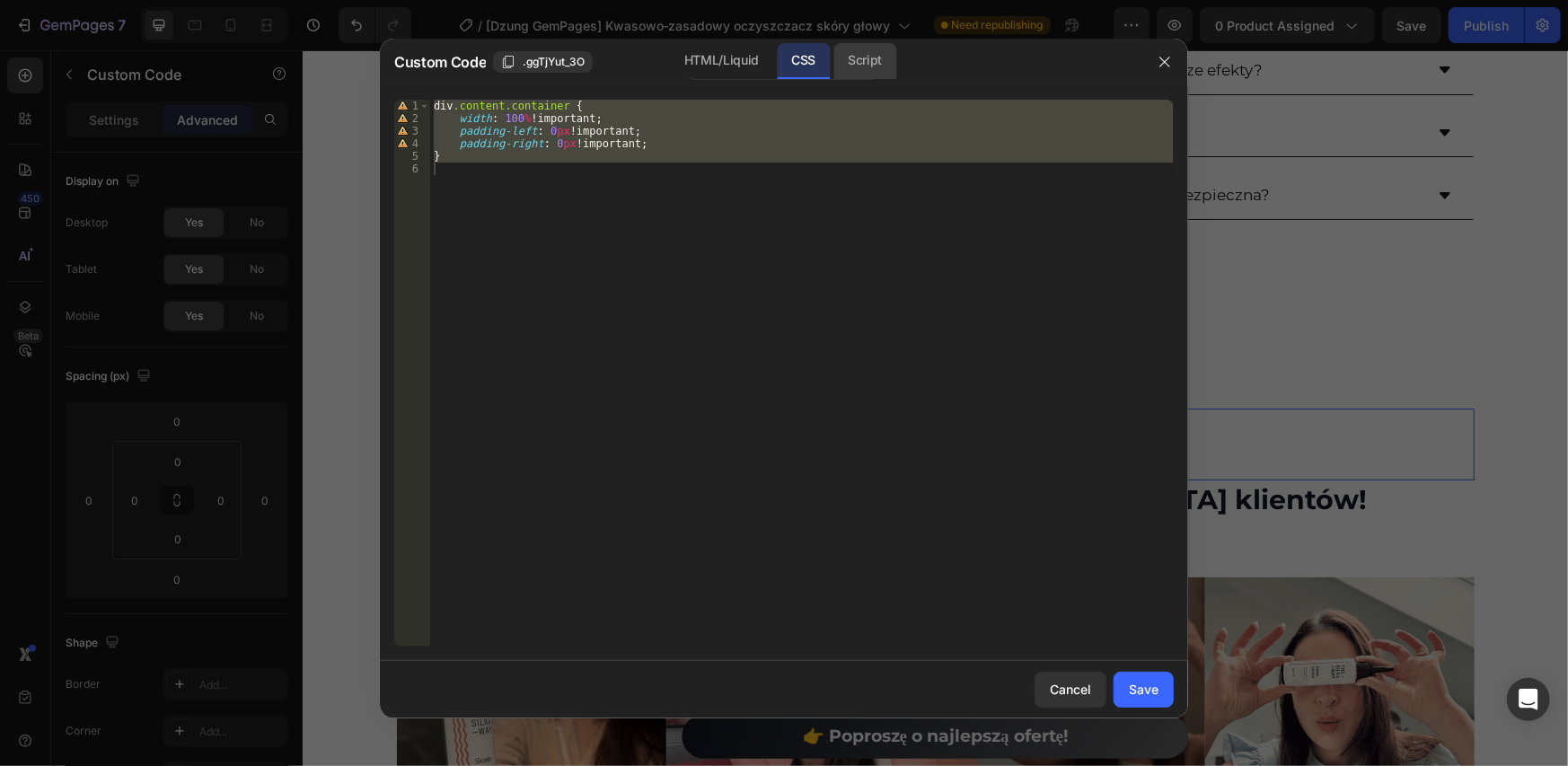
click at [858, 57] on div "Script" at bounding box center [864, 60] width 63 height 36
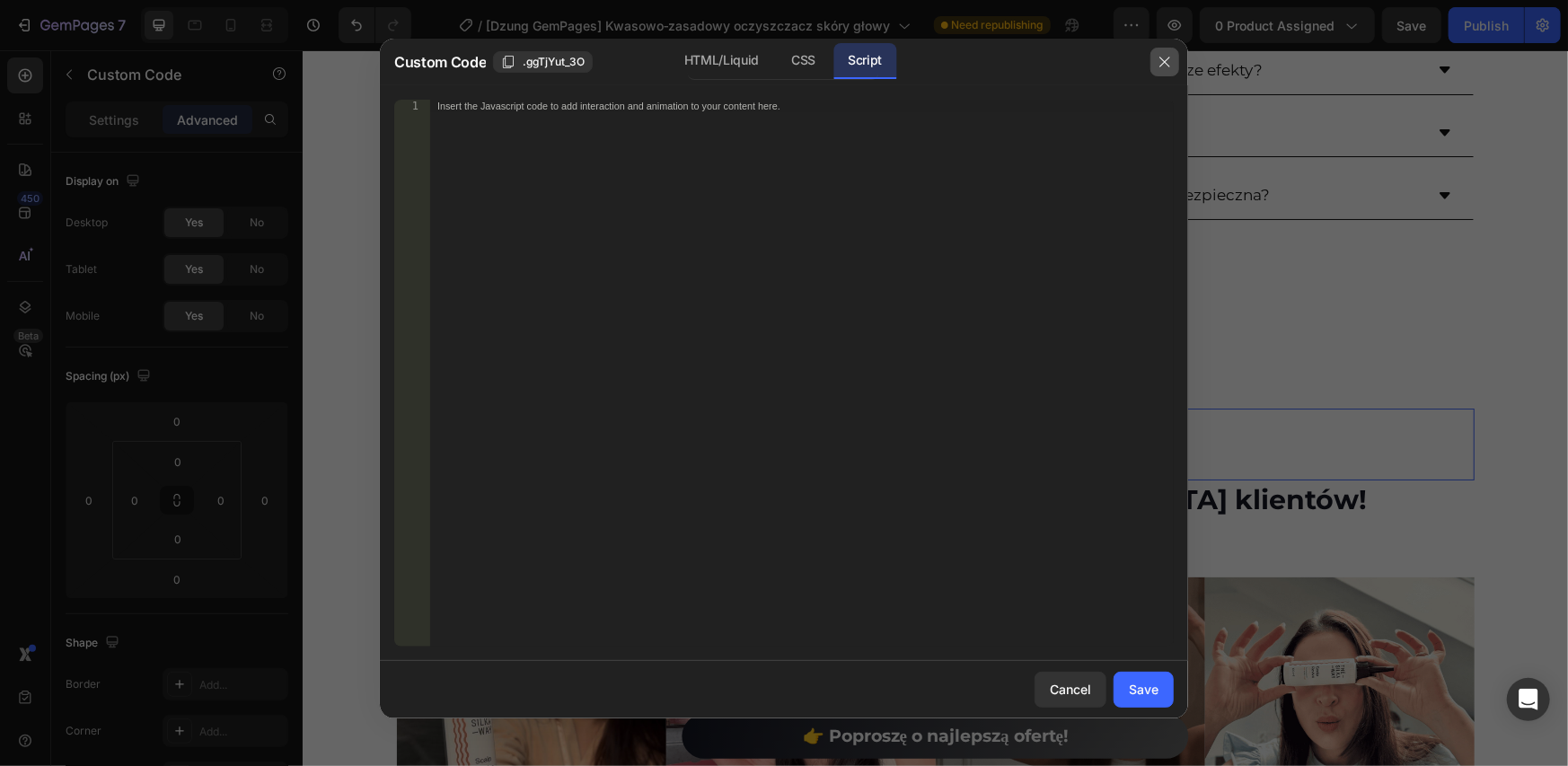
click at [1167, 65] on icon "button" at bounding box center [1165, 61] width 15 height 15
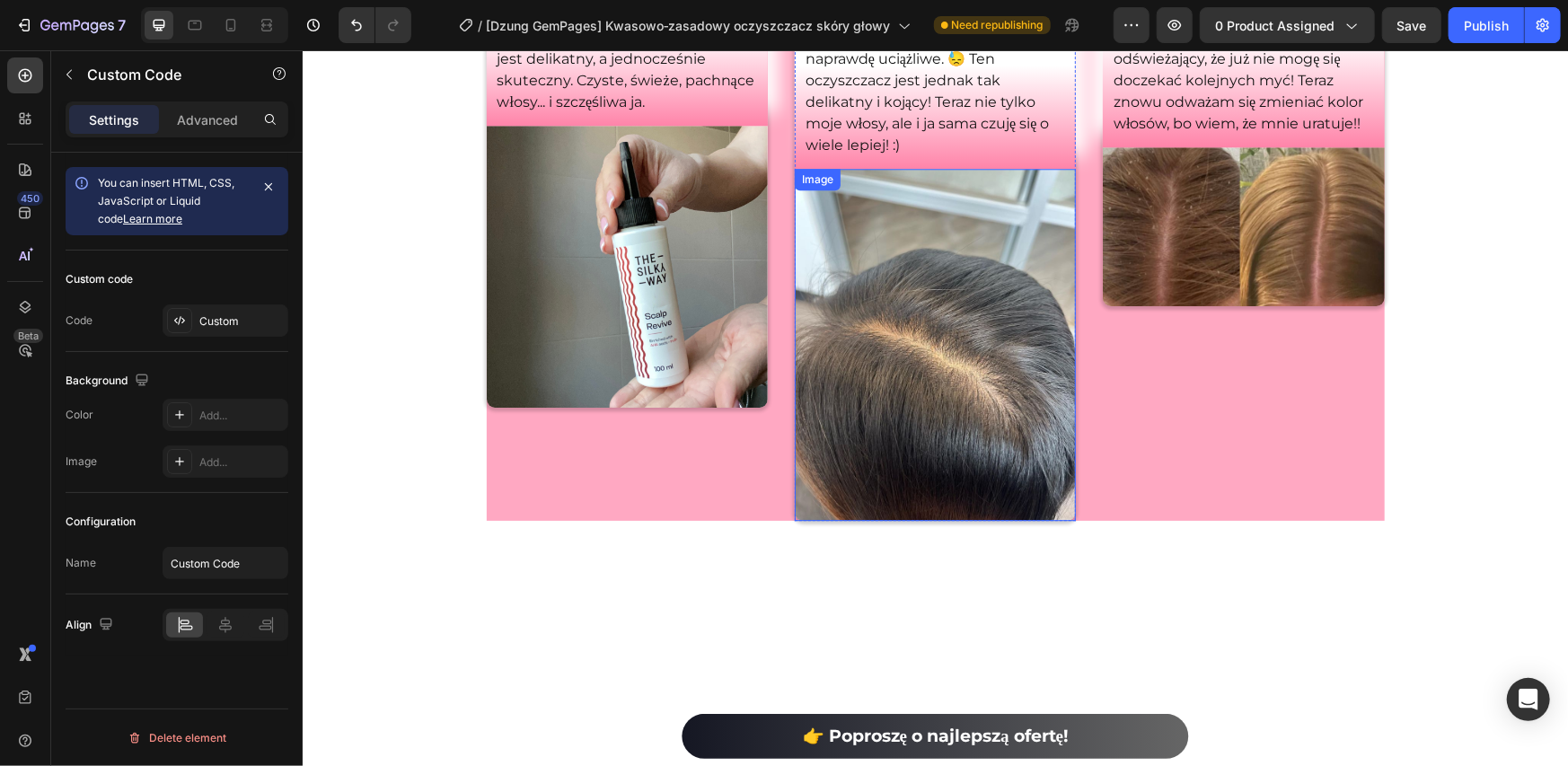
scroll to position [10751, 0]
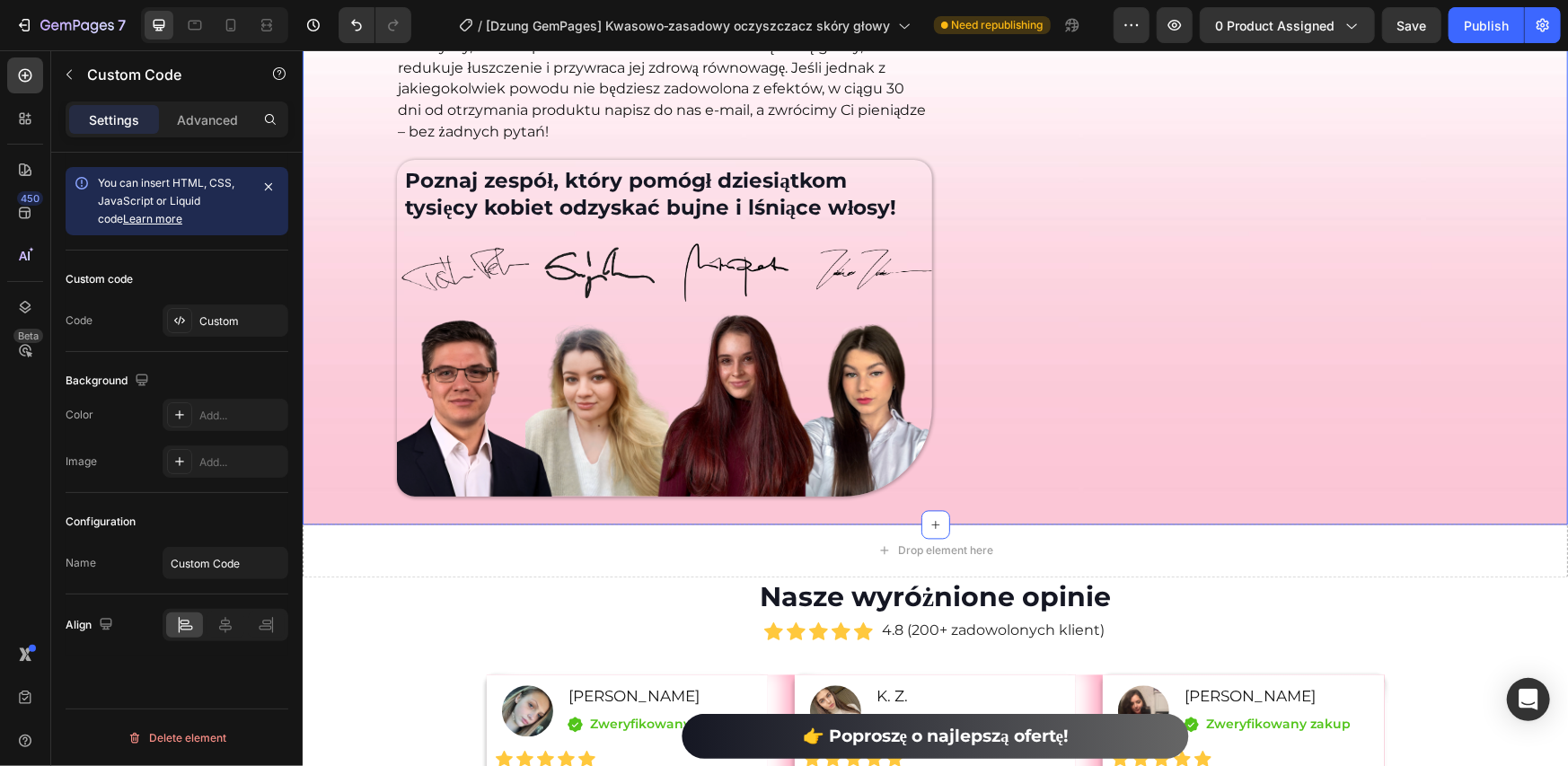
click at [950, 543] on div "Drop element here" at bounding box center [946, 550] width 95 height 15
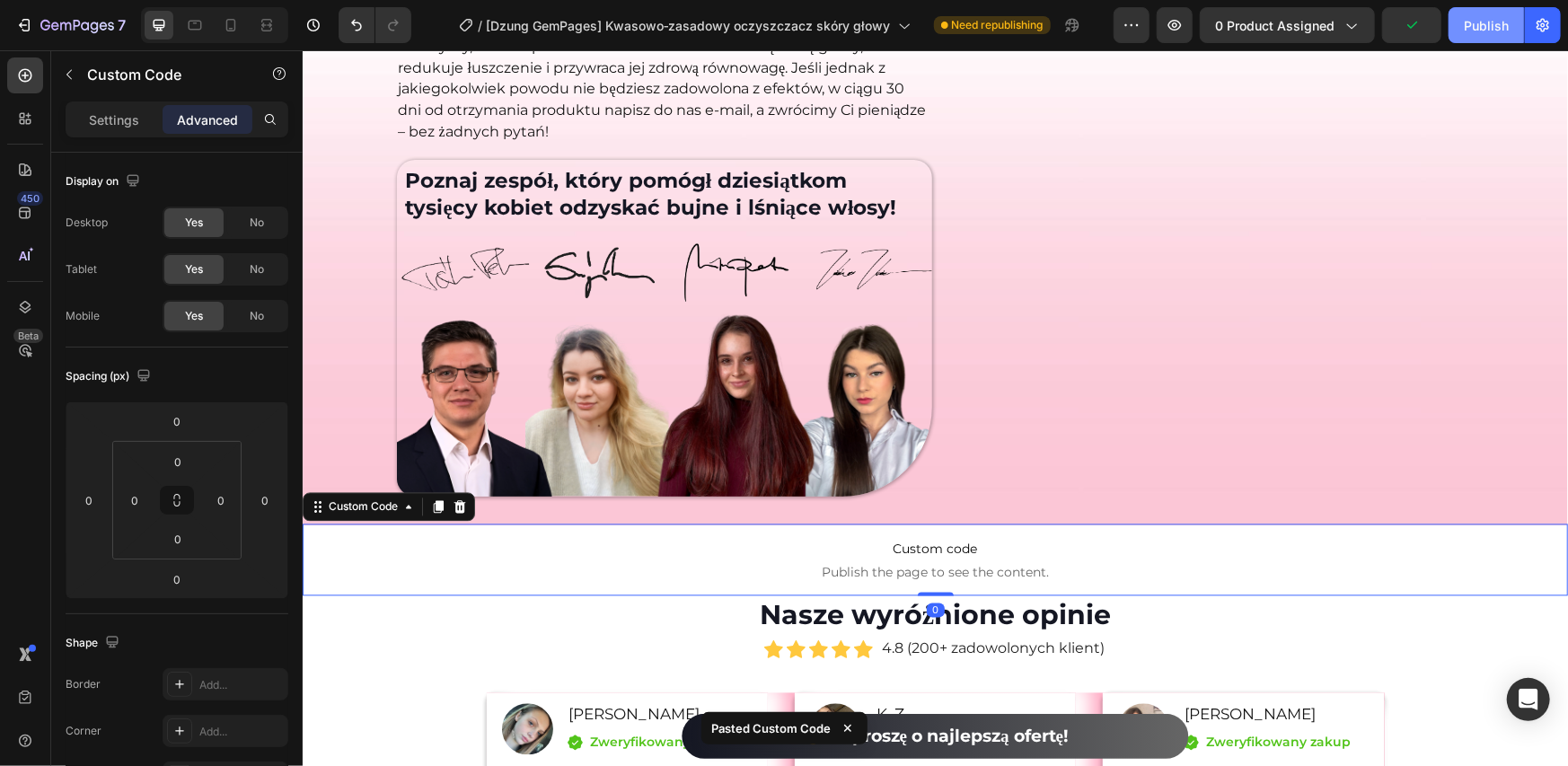
click at [1485, 28] on div "Publish" at bounding box center [1486, 25] width 45 height 18
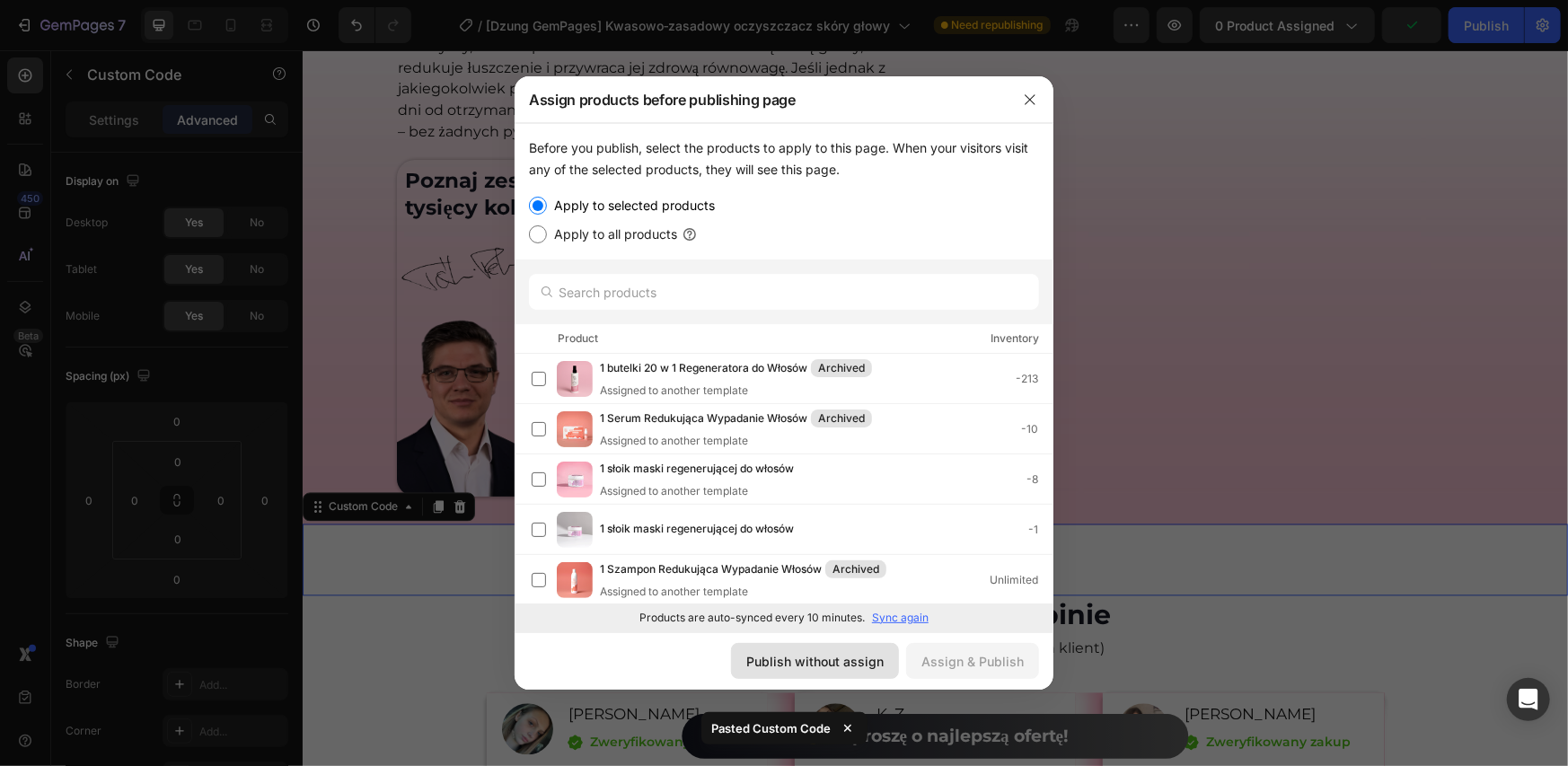
click at [829, 656] on div "Publish without assign" at bounding box center [815, 661] width 137 height 18
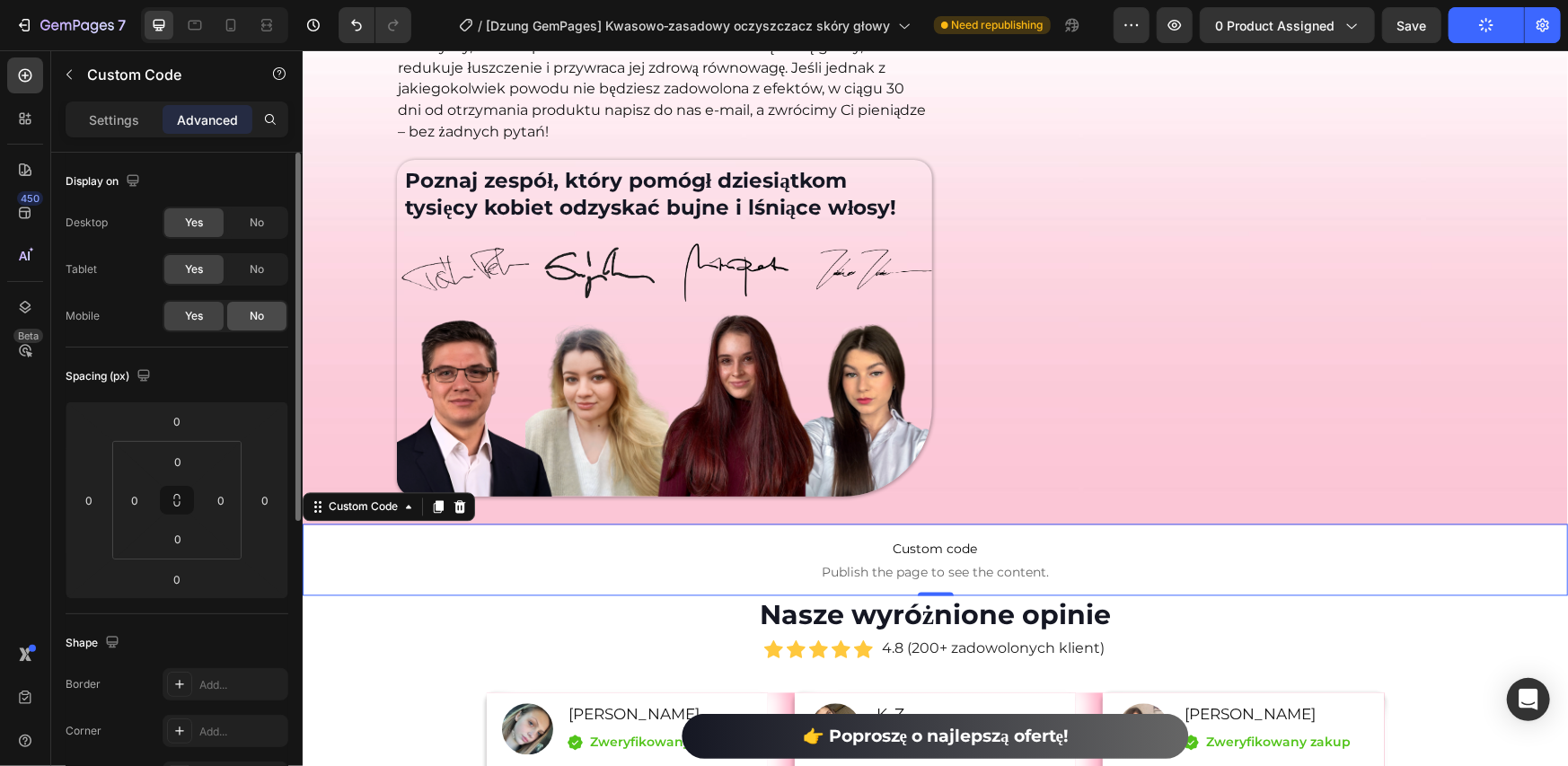
click at [244, 311] on div "No" at bounding box center [256, 316] width 59 height 29
click at [164, 315] on div "Yes" at bounding box center [194, 316] width 59 height 29
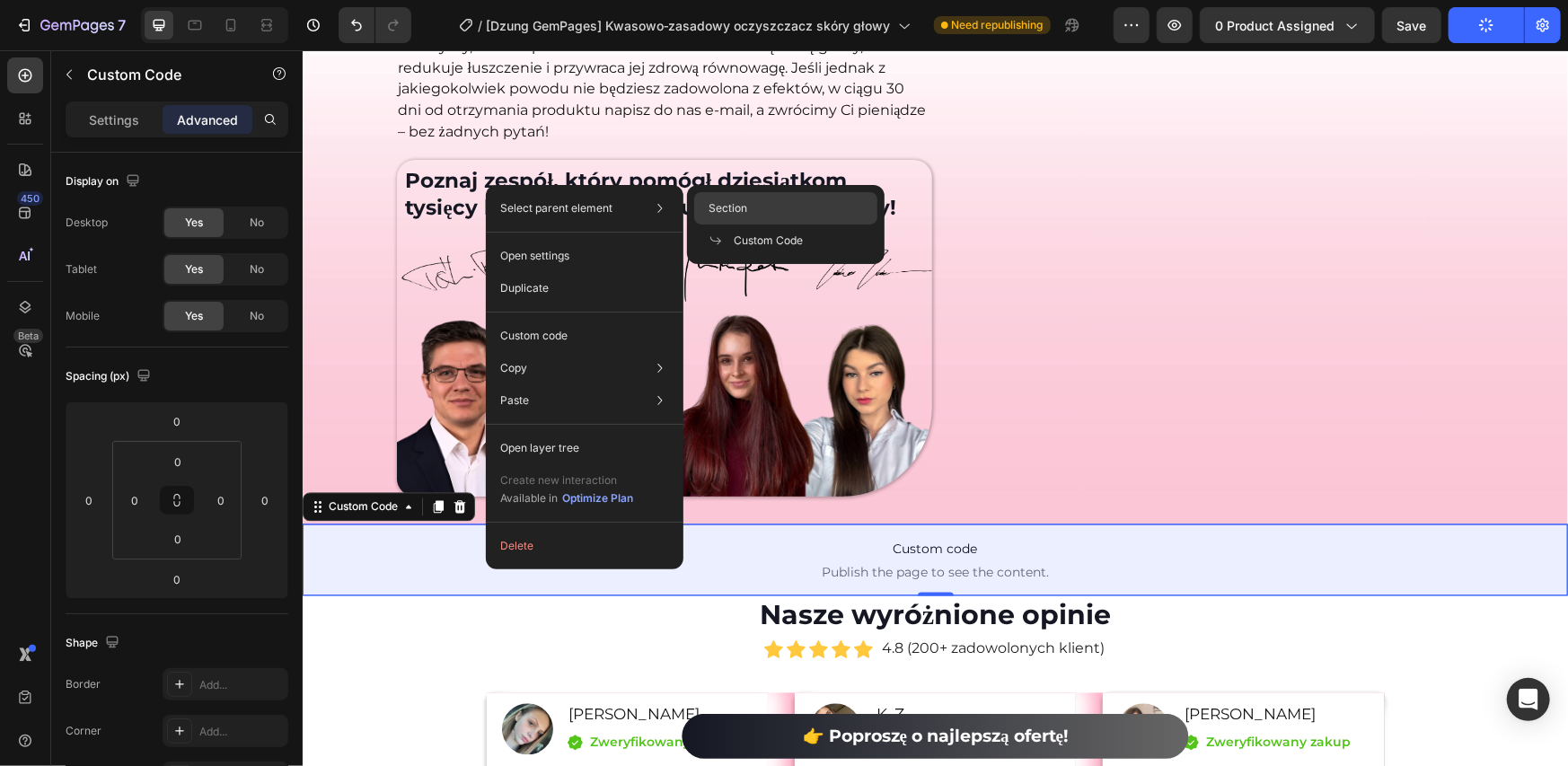
click at [739, 209] on span "Section" at bounding box center [728, 208] width 39 height 17
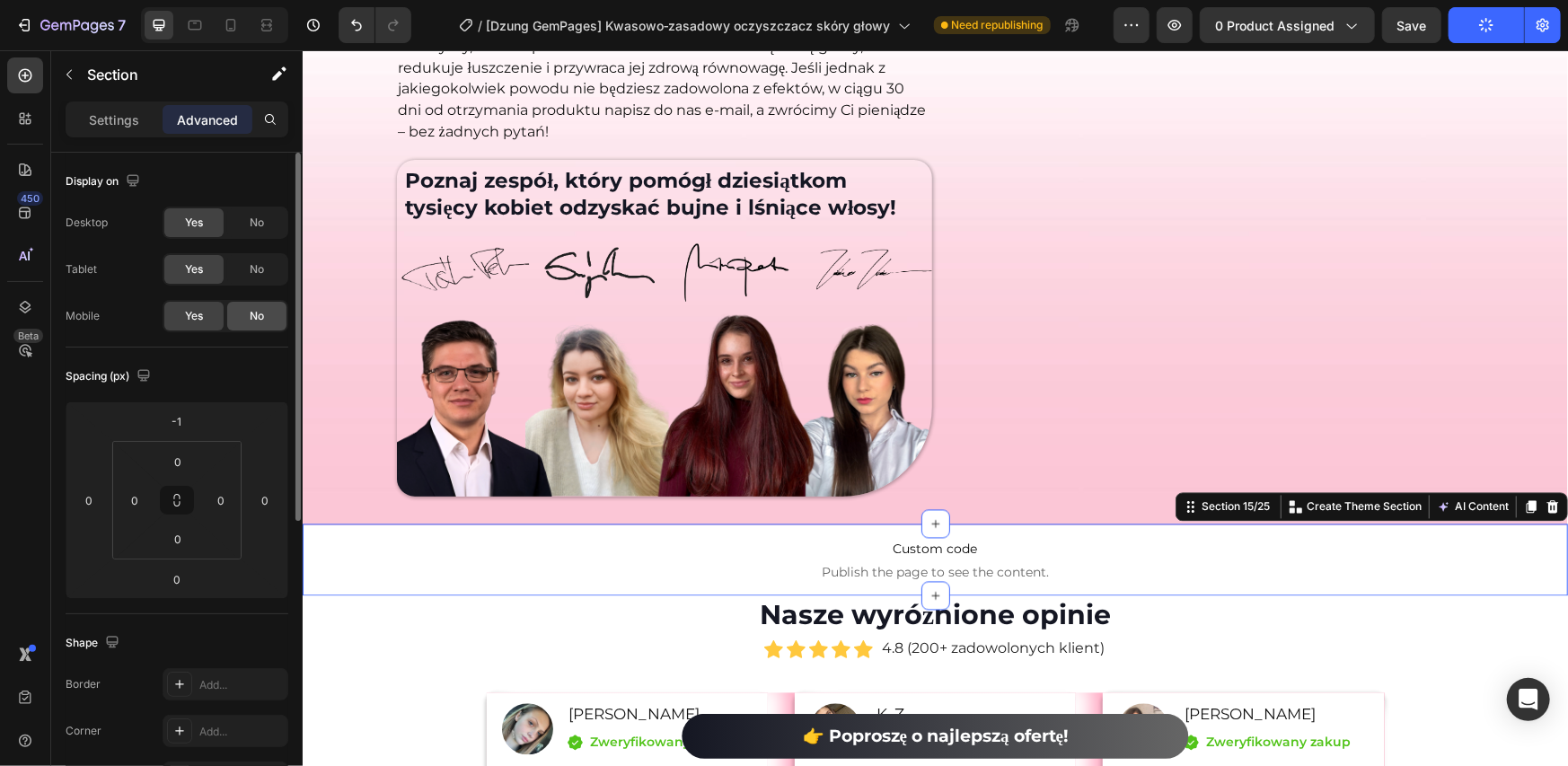
click at [243, 314] on div "No" at bounding box center [256, 316] width 59 height 29
click at [232, 371] on div "Spacing (px)" at bounding box center [176, 377] width 223 height 29
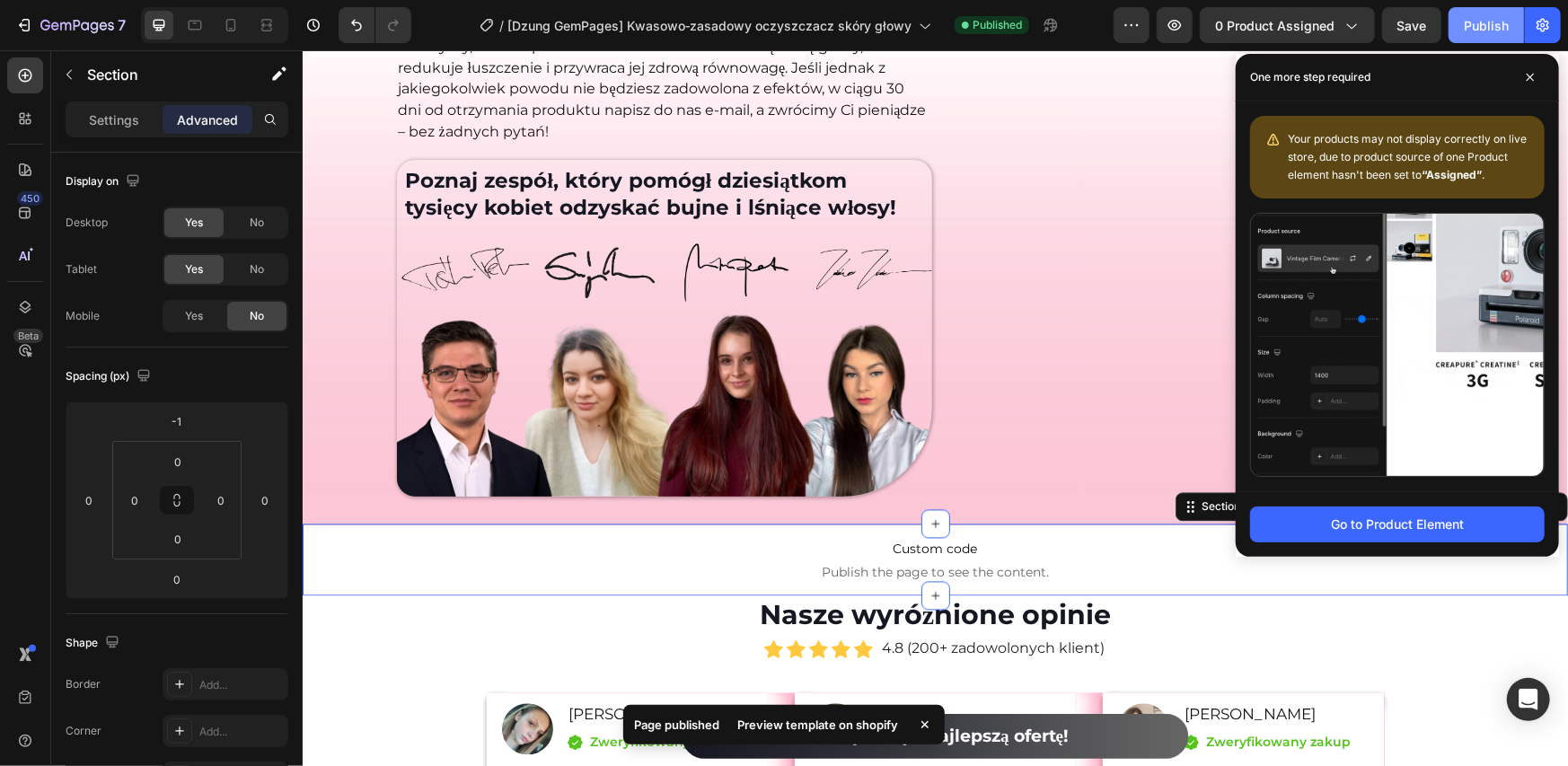
click at [1474, 22] on div "Publish" at bounding box center [1486, 25] width 45 height 18
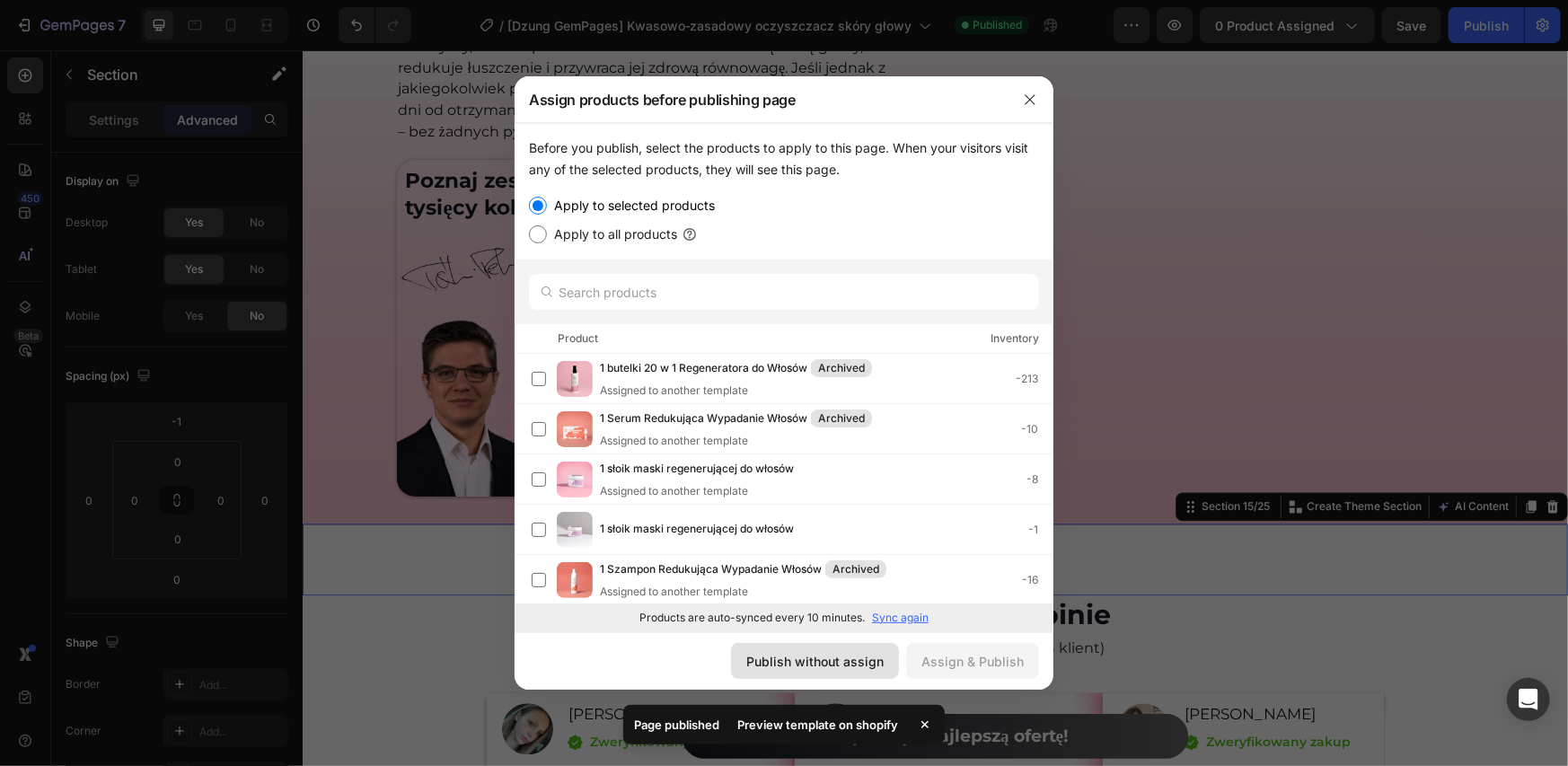
click at [828, 658] on div "Publish without assign" at bounding box center [815, 661] width 137 height 18
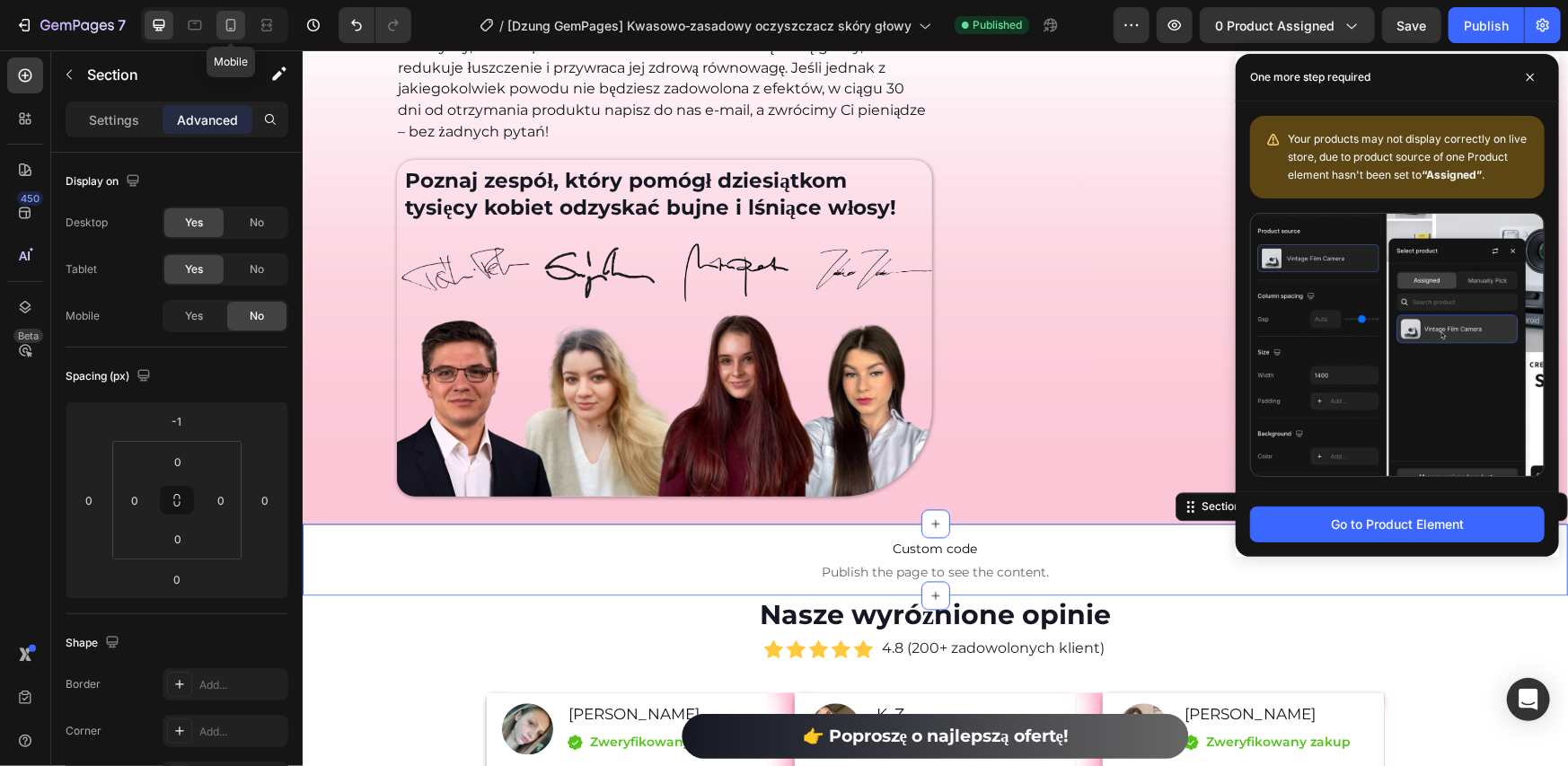
click at [237, 34] on div at bounding box center [231, 25] width 29 height 29
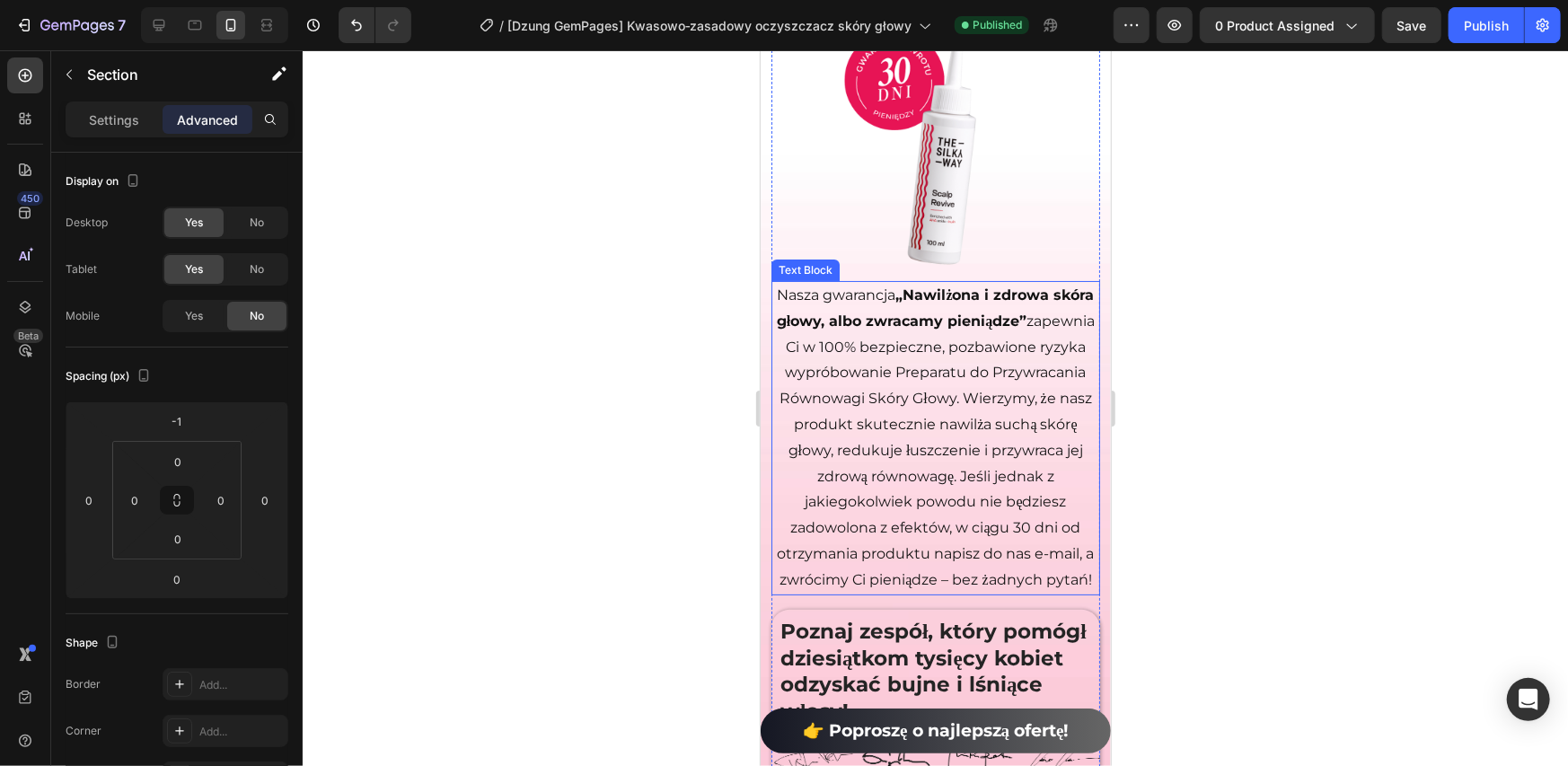
scroll to position [13496, 0]
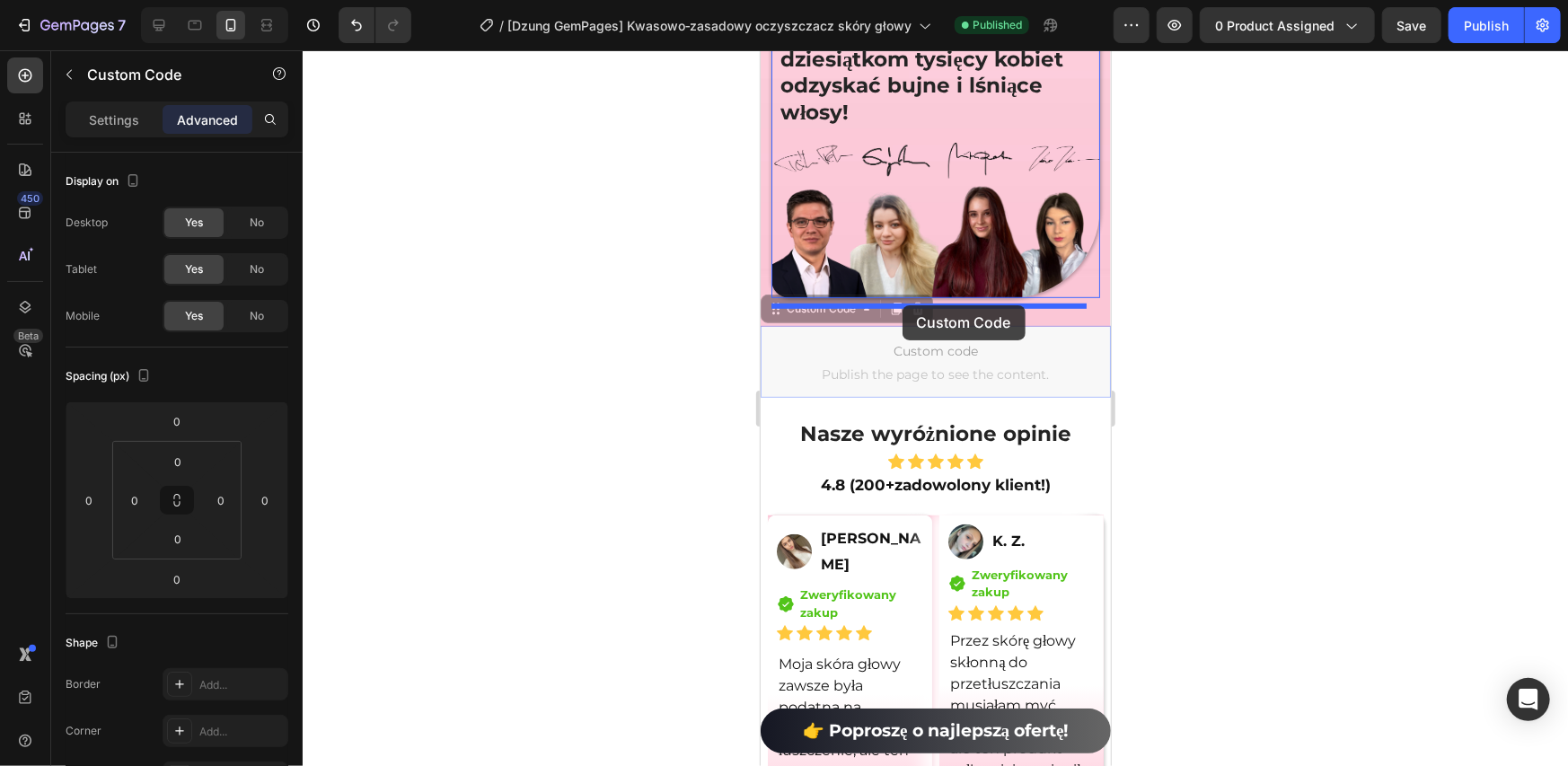
drag, startPoint x: 840, startPoint y: 361, endPoint x: 902, endPoint y: 305, distance: 83.5
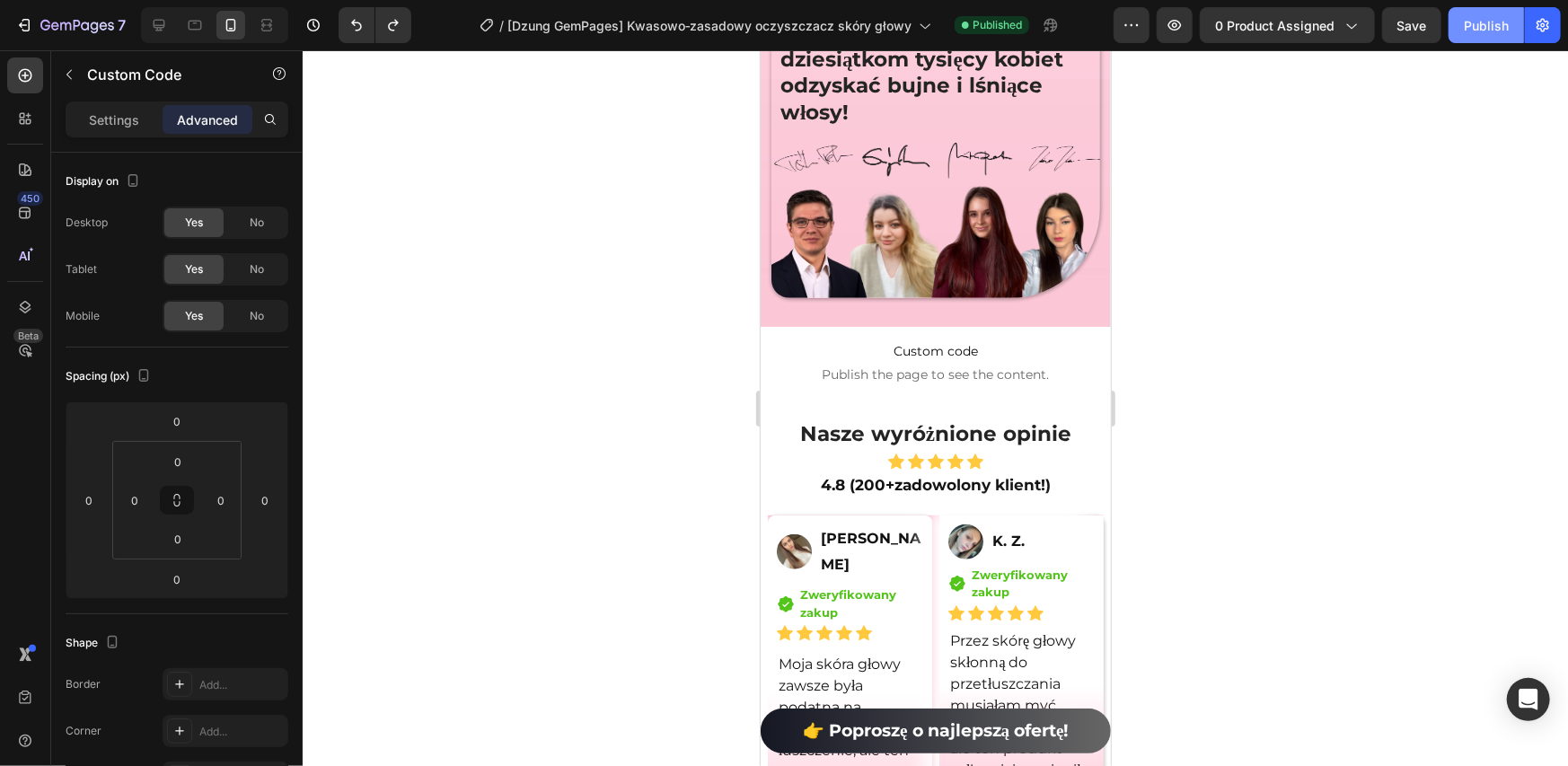
click at [1467, 27] on div "Publish" at bounding box center [1486, 25] width 45 height 18
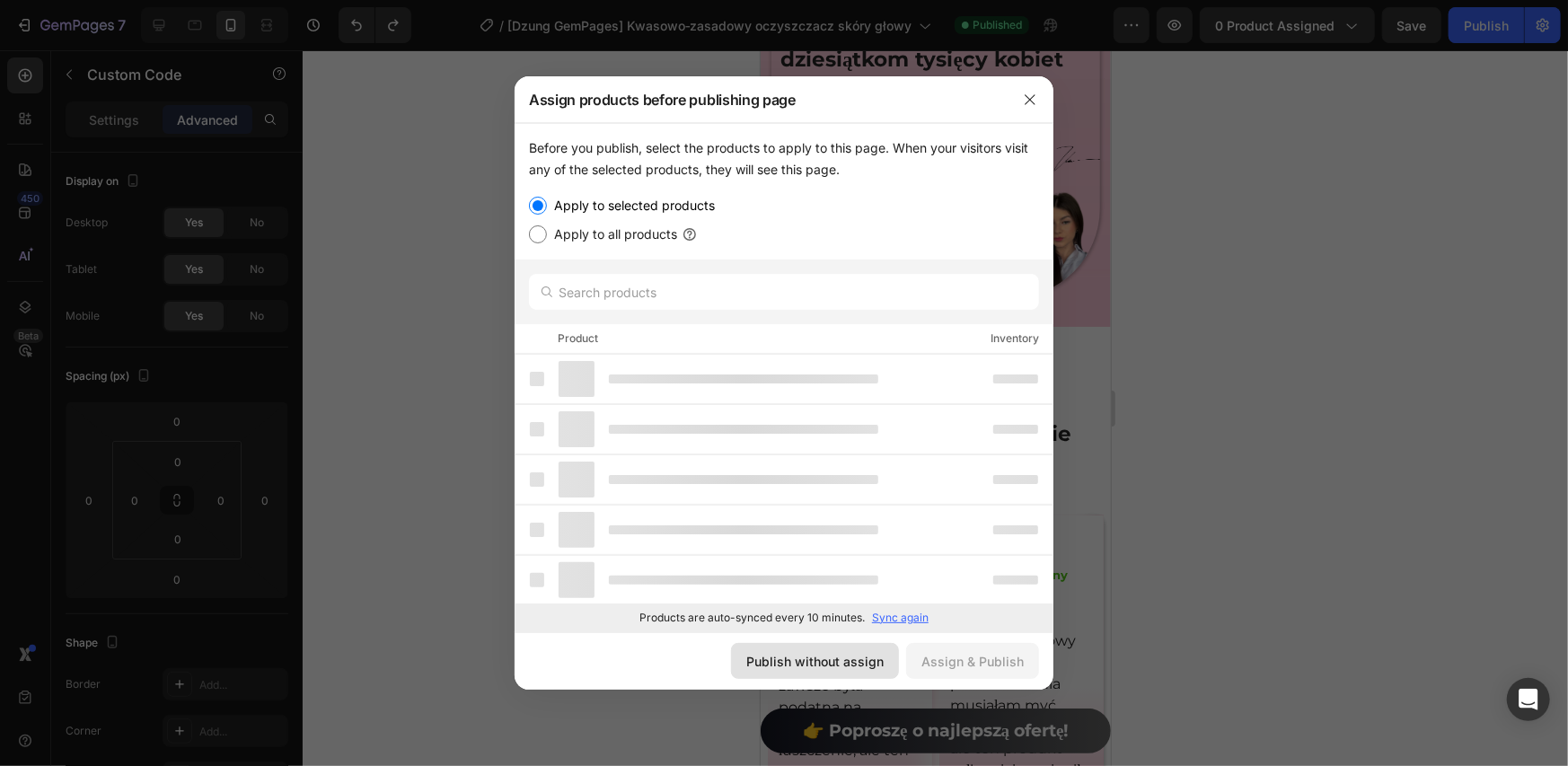
click at [846, 670] on div "Publish without assign" at bounding box center [815, 661] width 137 height 18
